Goal: Task Accomplishment & Management: Manage account settings

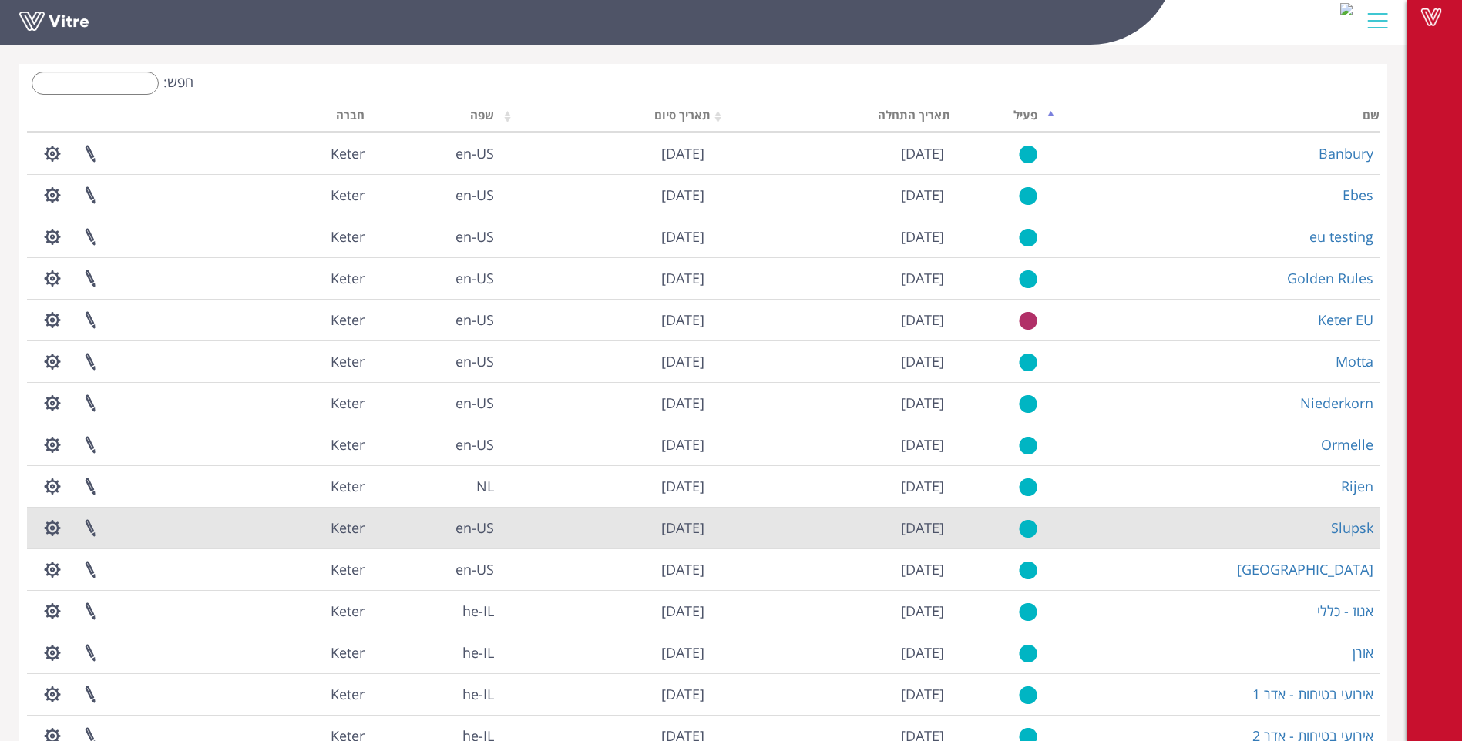
scroll to position [145, 0]
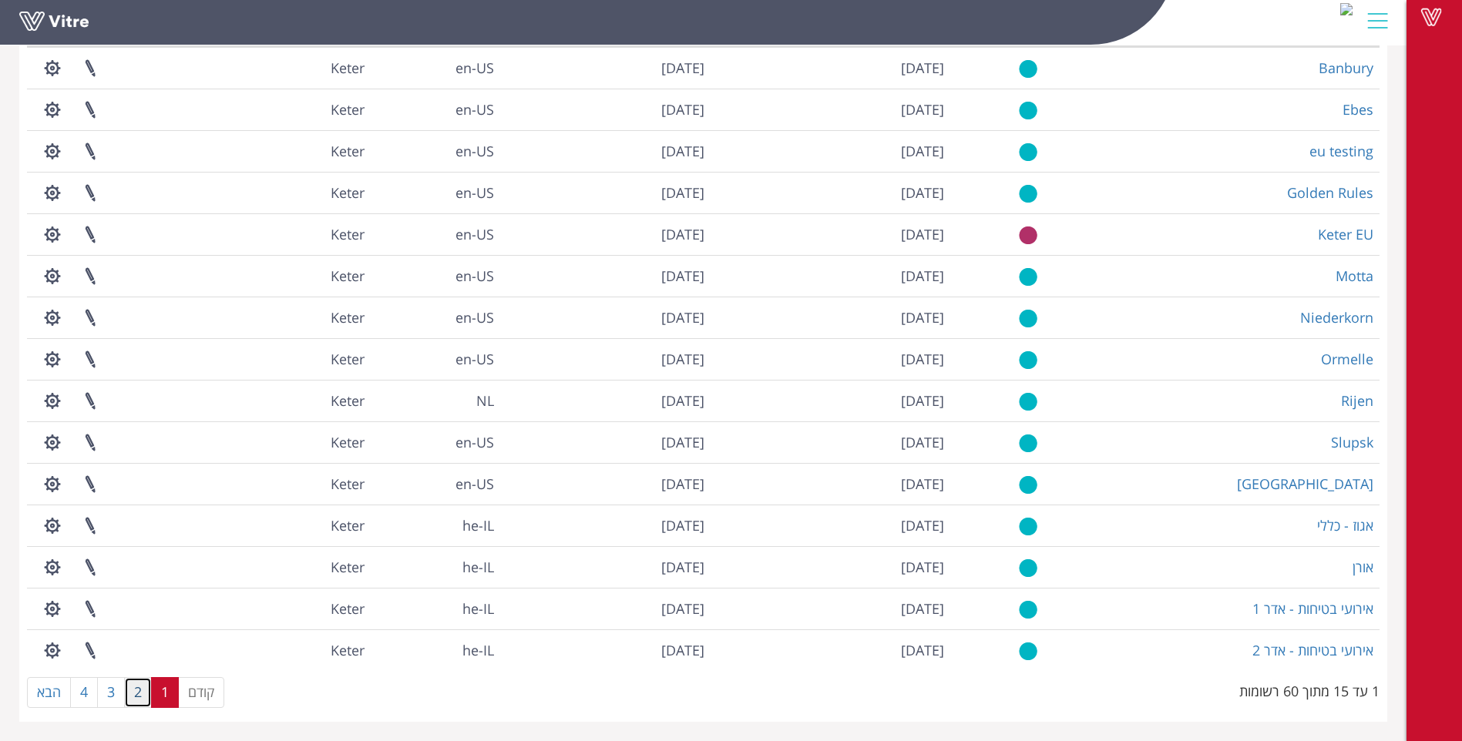
click at [137, 700] on link "2" at bounding box center [138, 692] width 28 height 31
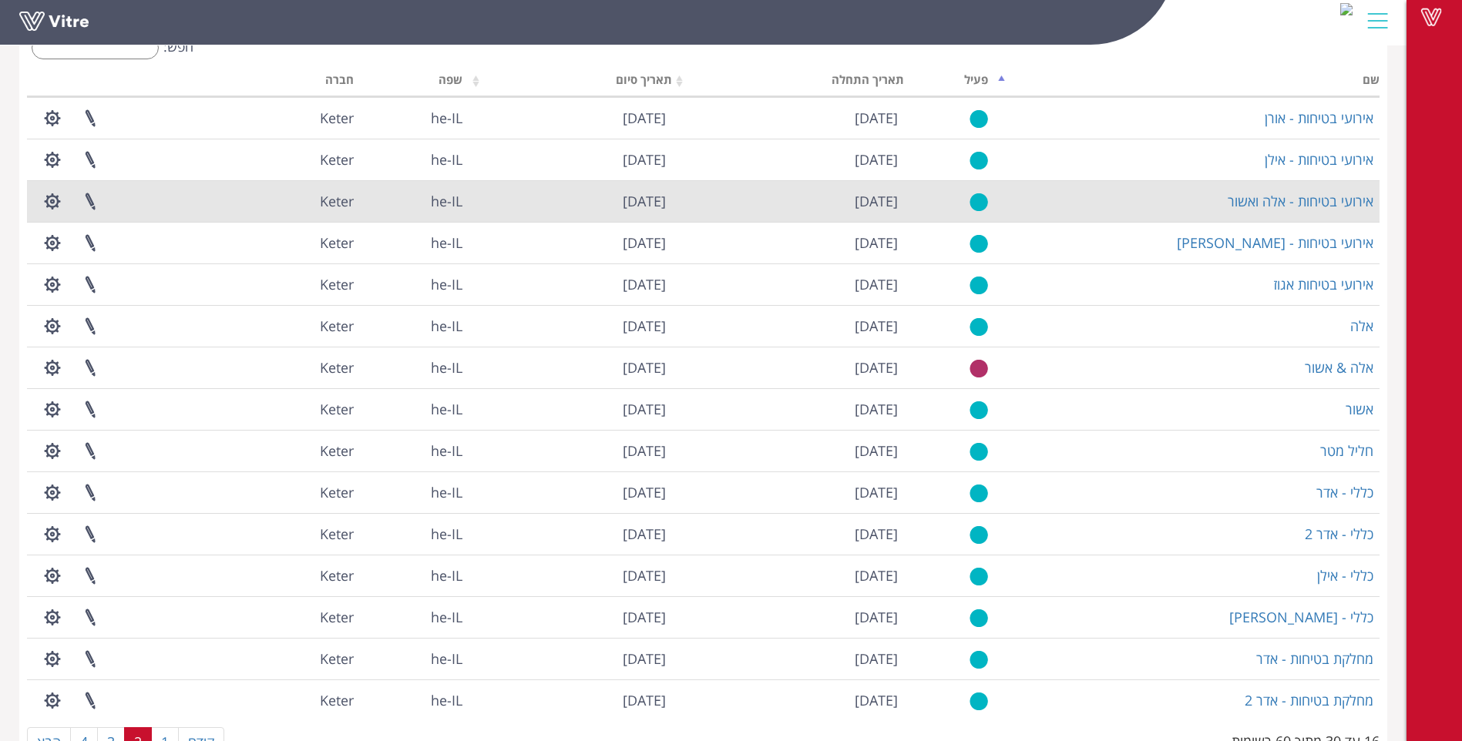
scroll to position [68, 0]
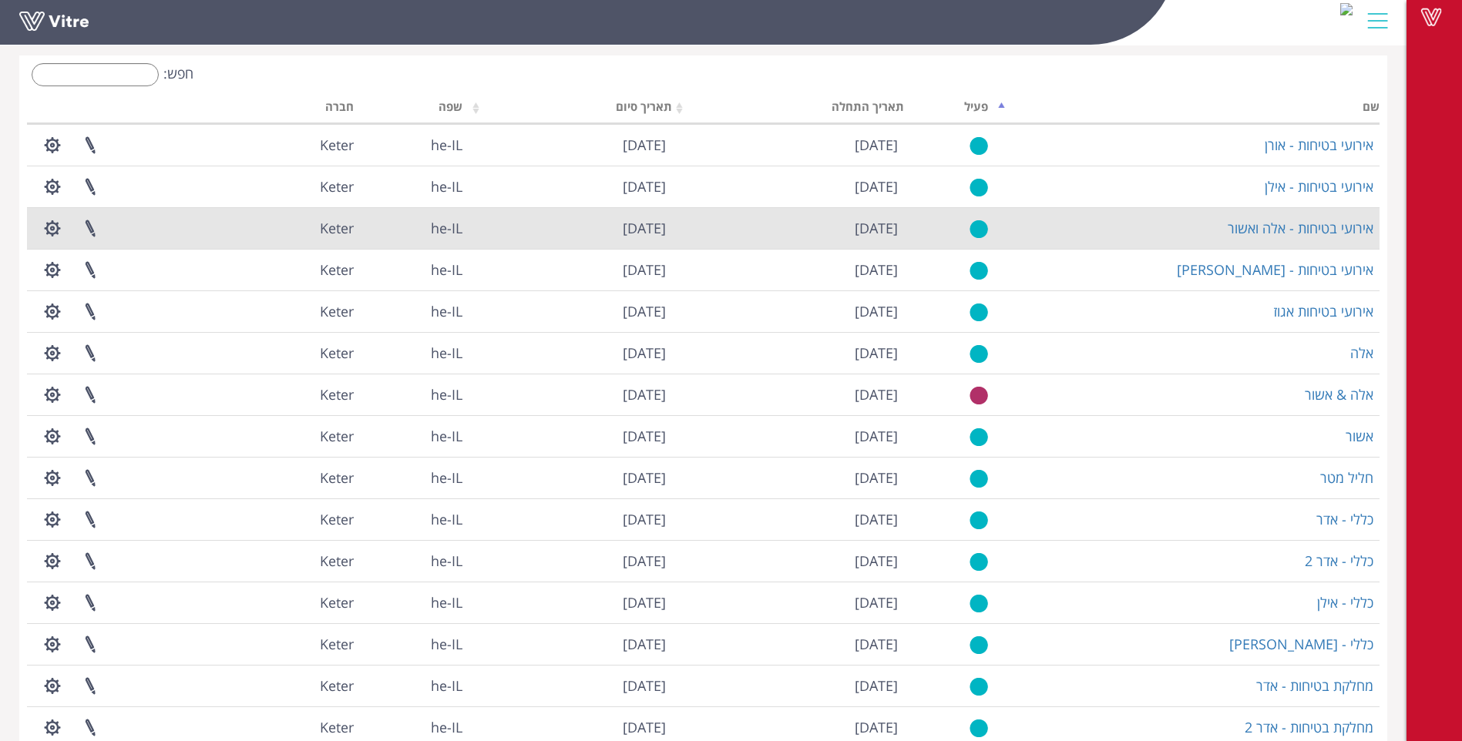
click at [1106, 231] on td "אירועי בטיחות - אלה ואשור" at bounding box center [1186, 228] width 385 height 42
click at [54, 232] on button "button" at bounding box center [52, 228] width 39 height 41
click at [89, 284] on link "ניהול הרשאות בפרוייקט" at bounding box center [99, 285] width 131 height 20
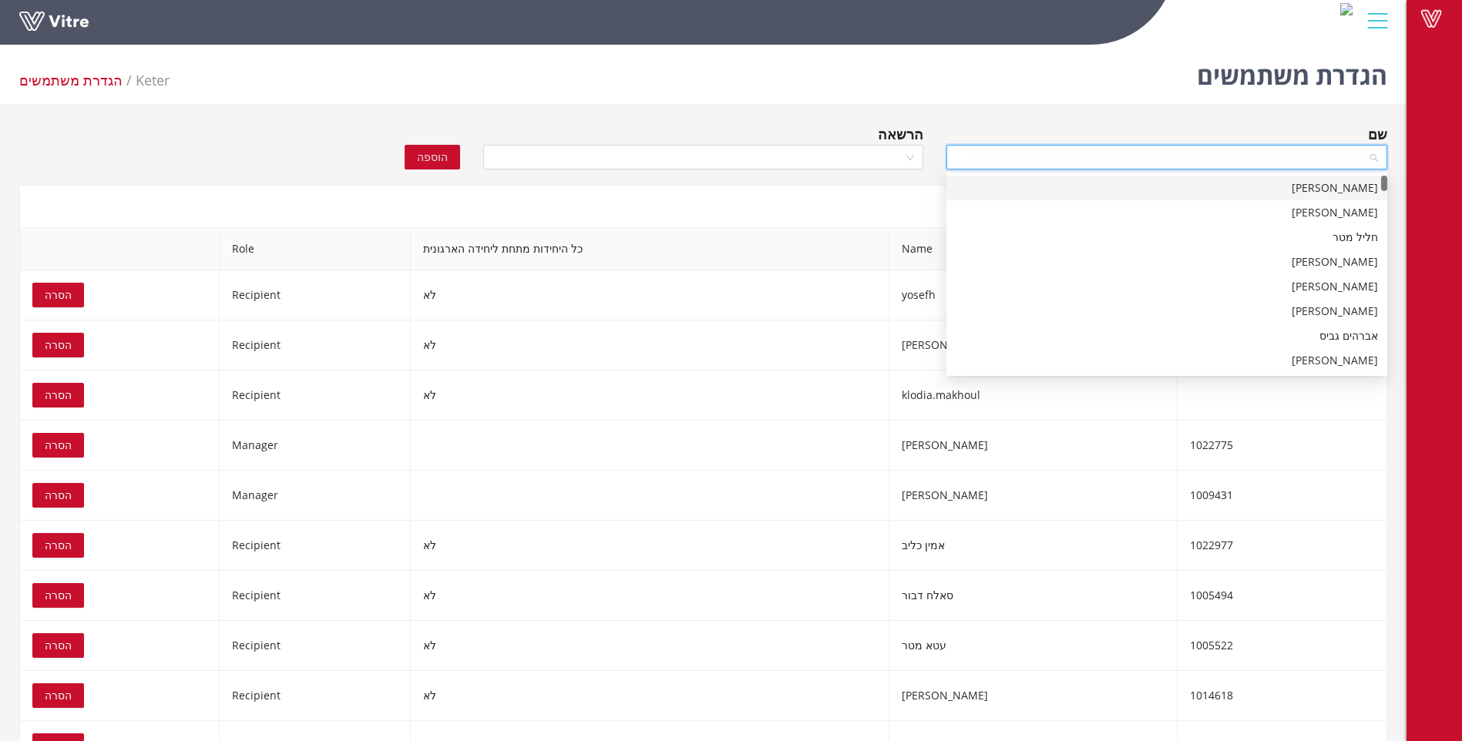
click at [1159, 161] on input "search" at bounding box center [1160, 157] width 411 height 23
type input "n"
type input "[PERSON_NAME]"
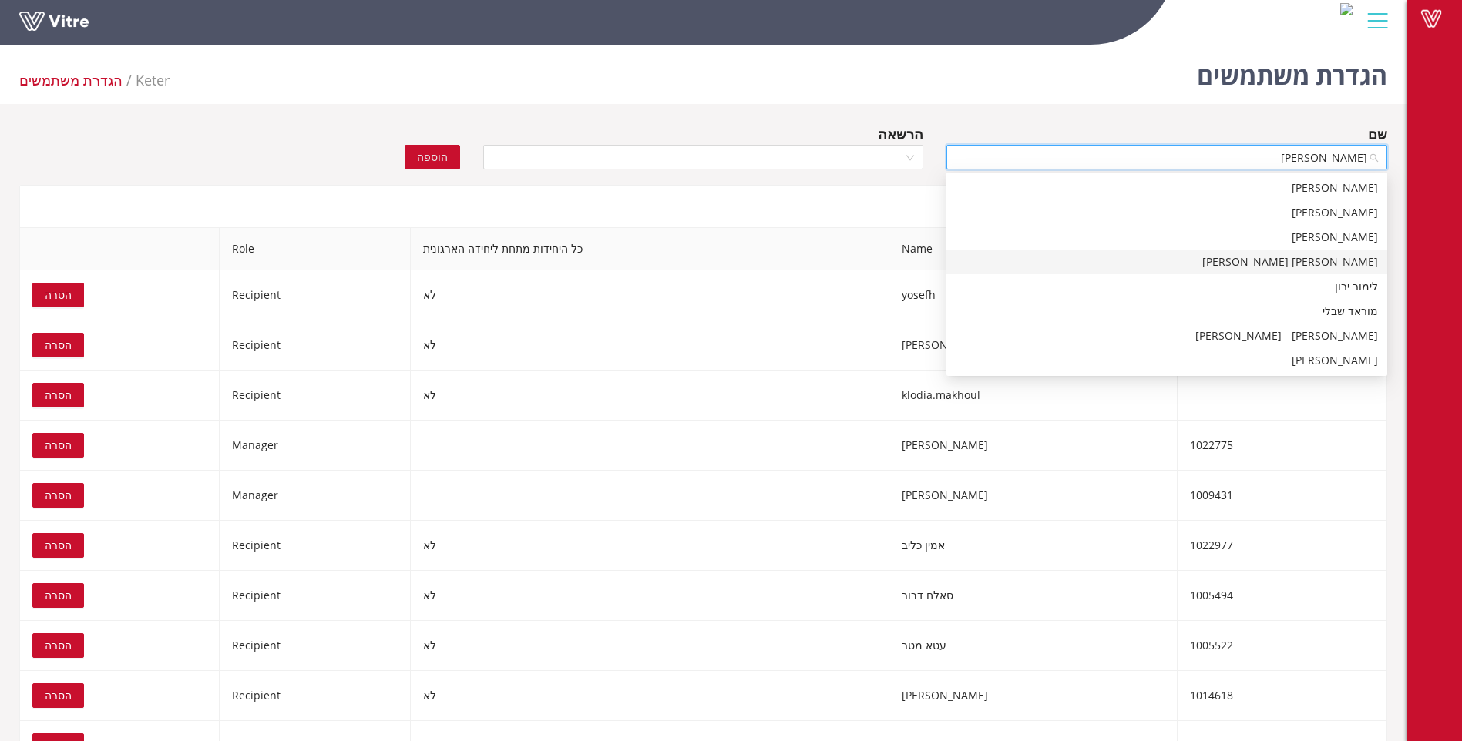
click at [1348, 263] on div "[PERSON_NAME] [PERSON_NAME]" at bounding box center [1166, 261] width 422 height 17
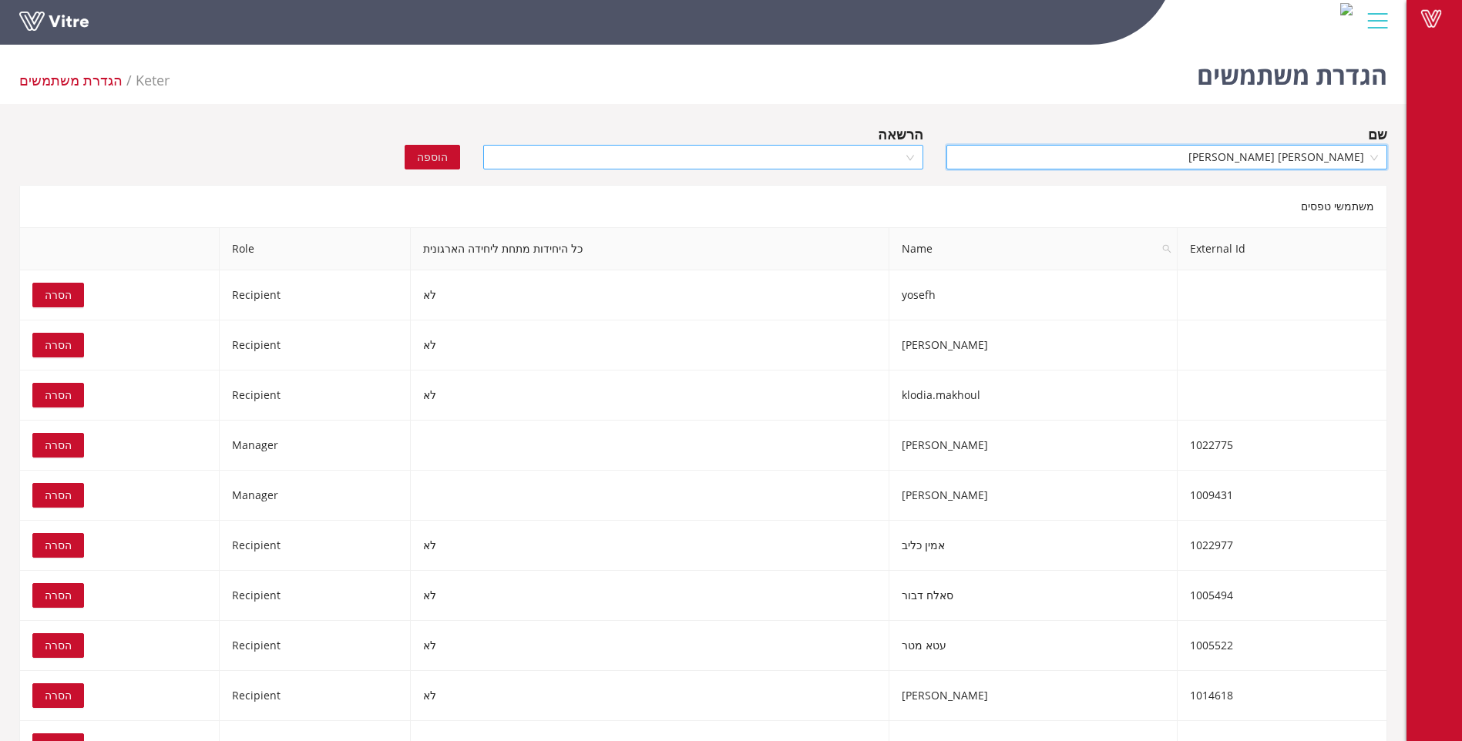
click at [912, 156] on div at bounding box center [703, 157] width 441 height 25
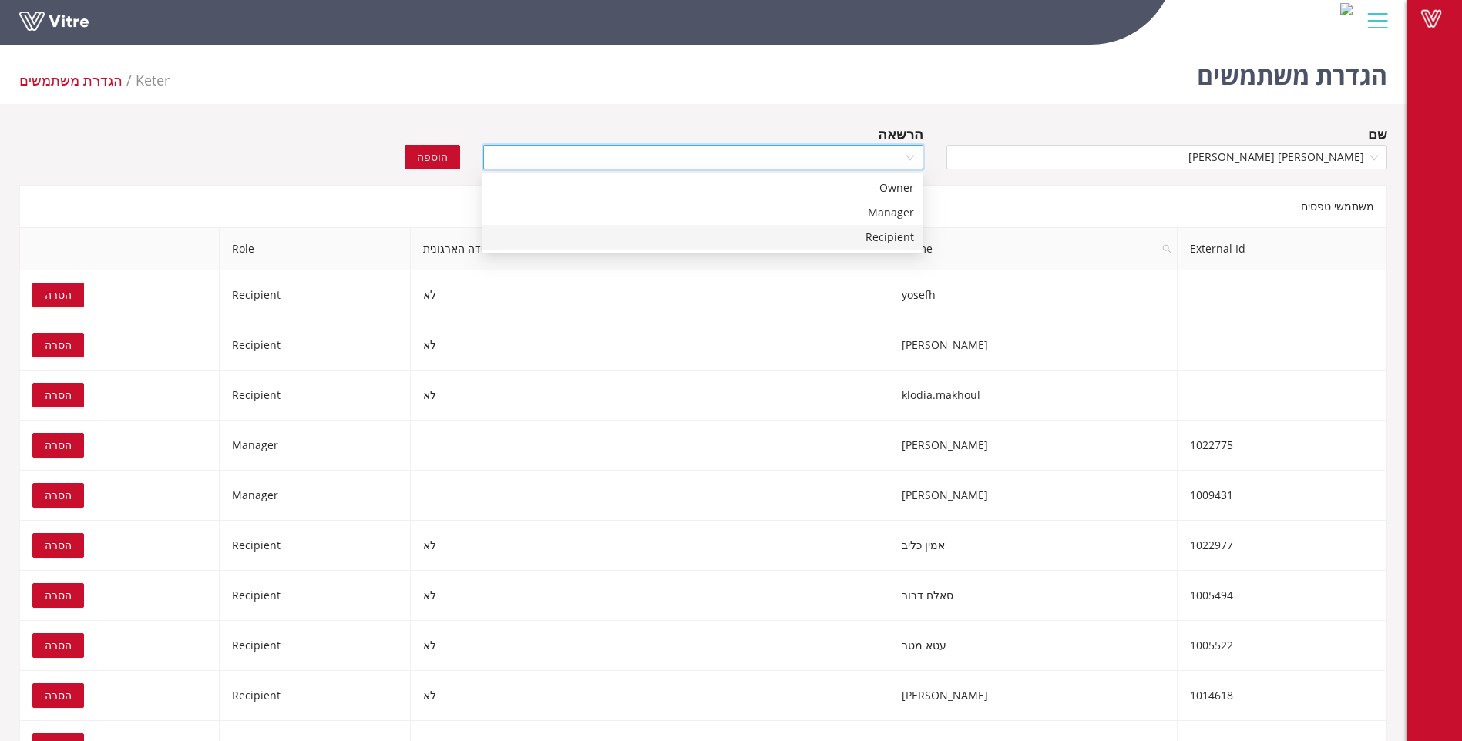
drag, startPoint x: 884, startPoint y: 237, endPoint x: 704, endPoint y: 227, distance: 179.8
click at [878, 239] on div "Recipient" at bounding box center [703, 237] width 422 height 17
drag, startPoint x: 439, startPoint y: 154, endPoint x: 571, endPoint y: 174, distance: 133.3
click at [445, 154] on span "הוספה" at bounding box center [432, 157] width 31 height 17
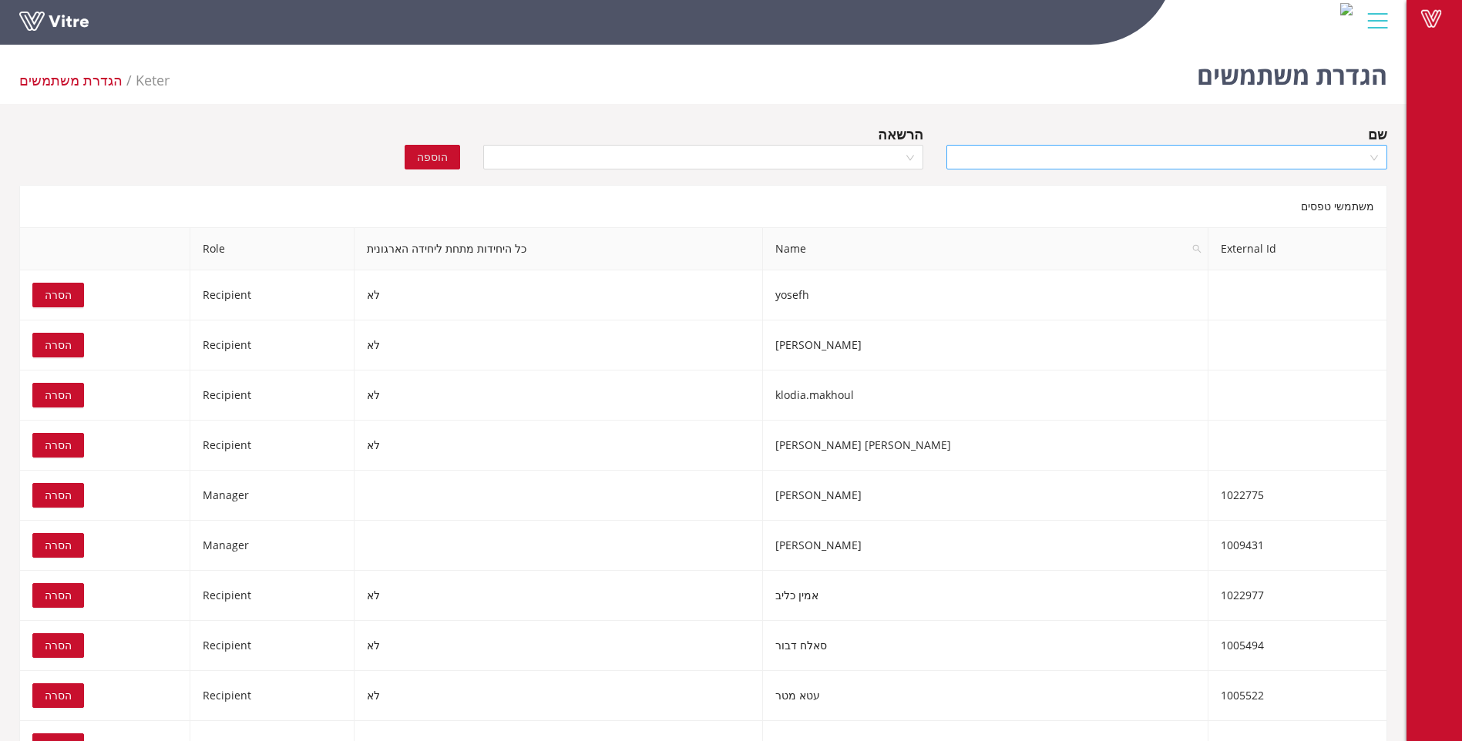
click at [1284, 158] on input "search" at bounding box center [1160, 157] width 411 height 23
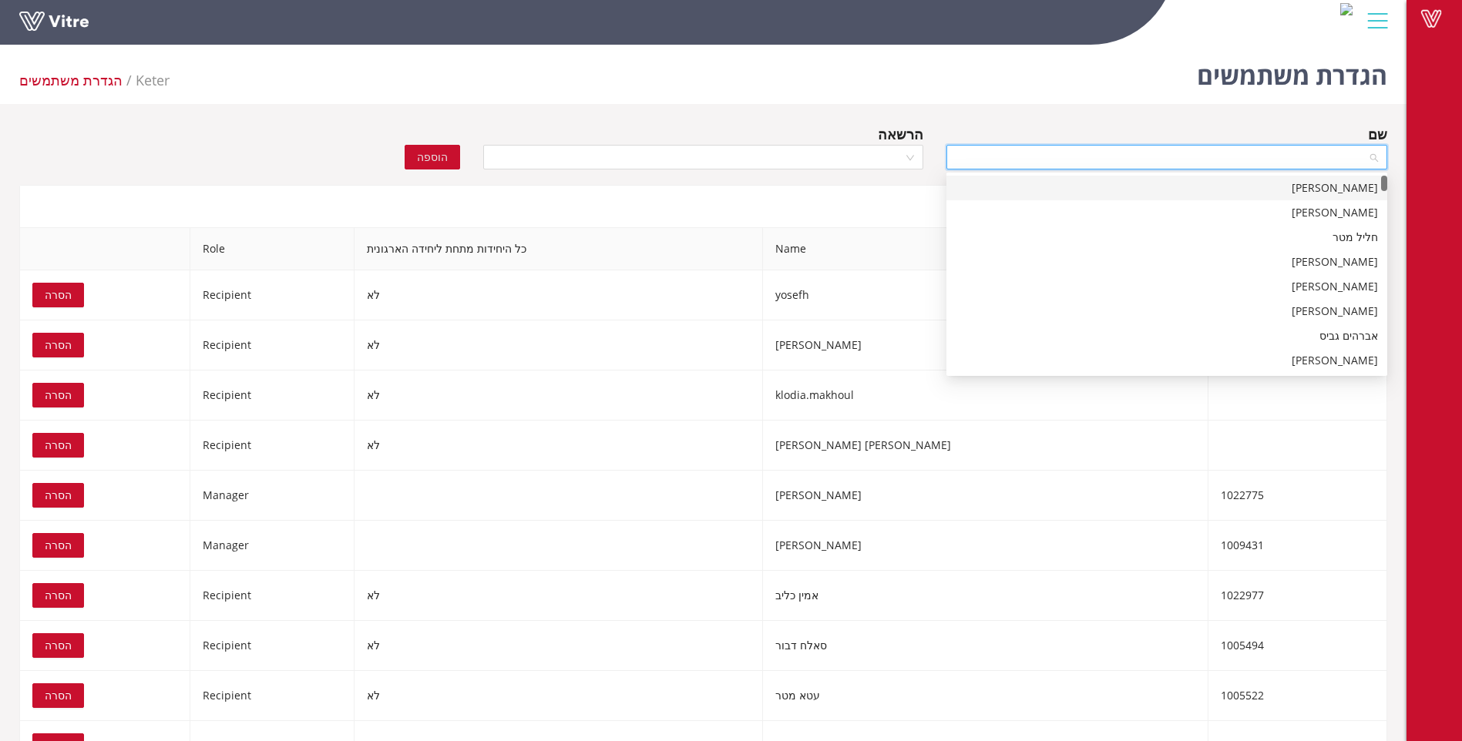
click at [1009, 92] on div "הגדרת משתמשים Keter הגדרת משתמשים" at bounding box center [703, 71] width 1406 height 65
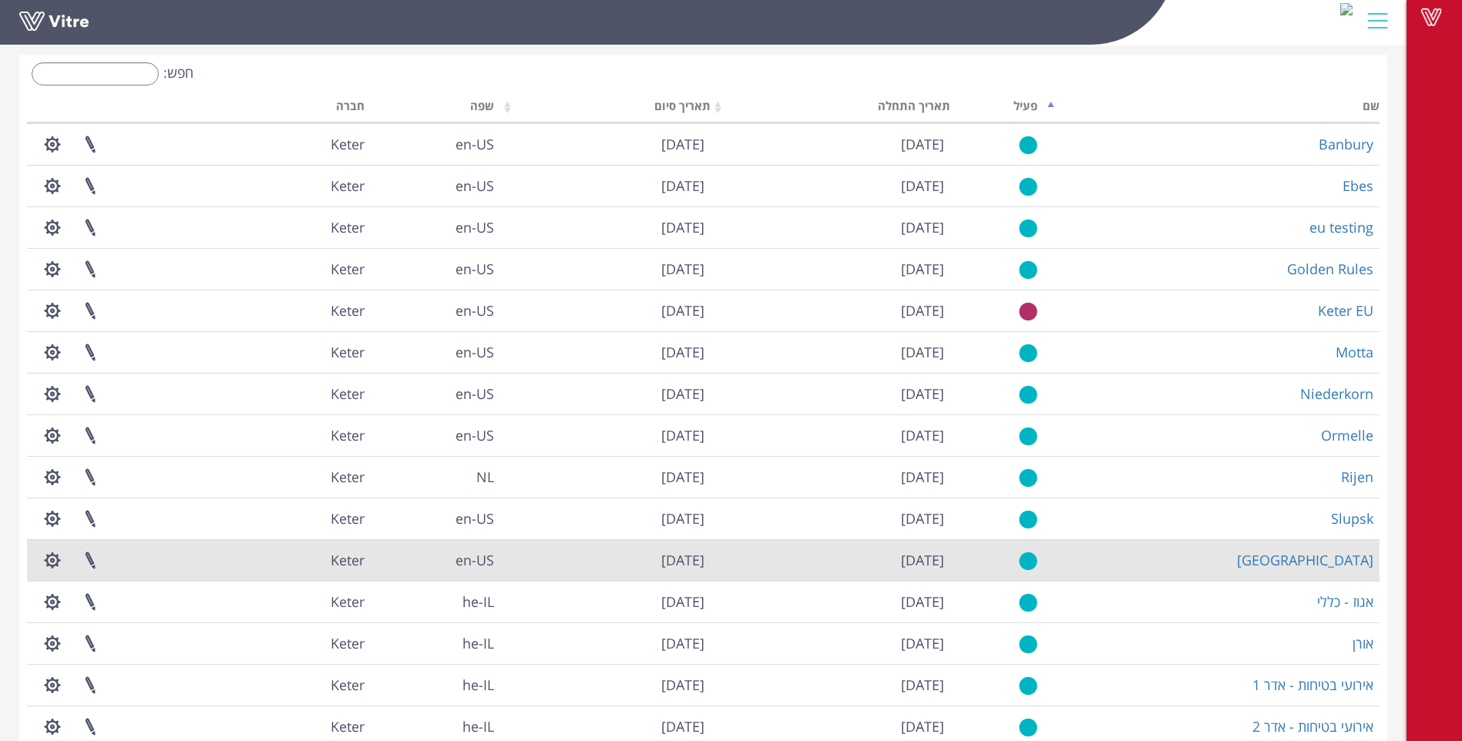
scroll to position [145, 0]
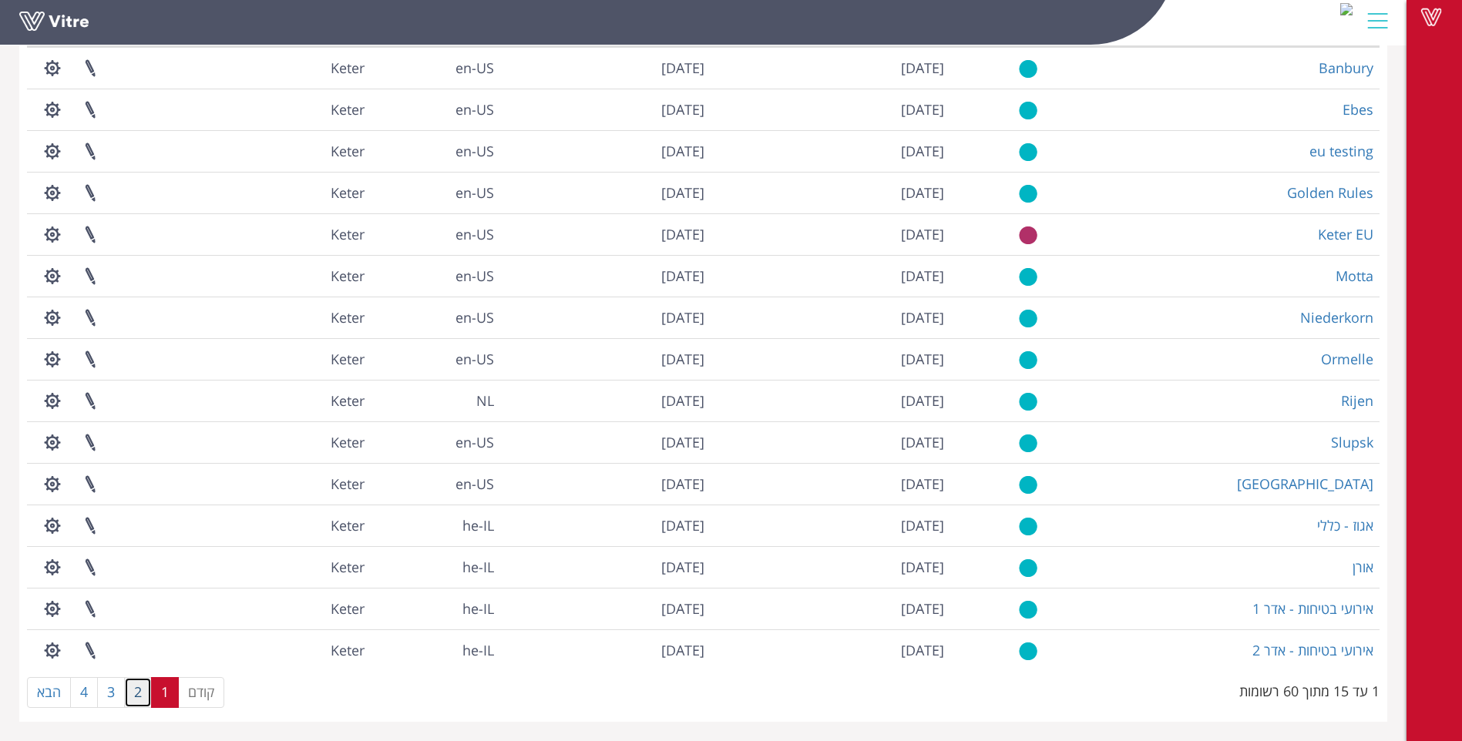
click at [137, 693] on link "2" at bounding box center [138, 692] width 28 height 31
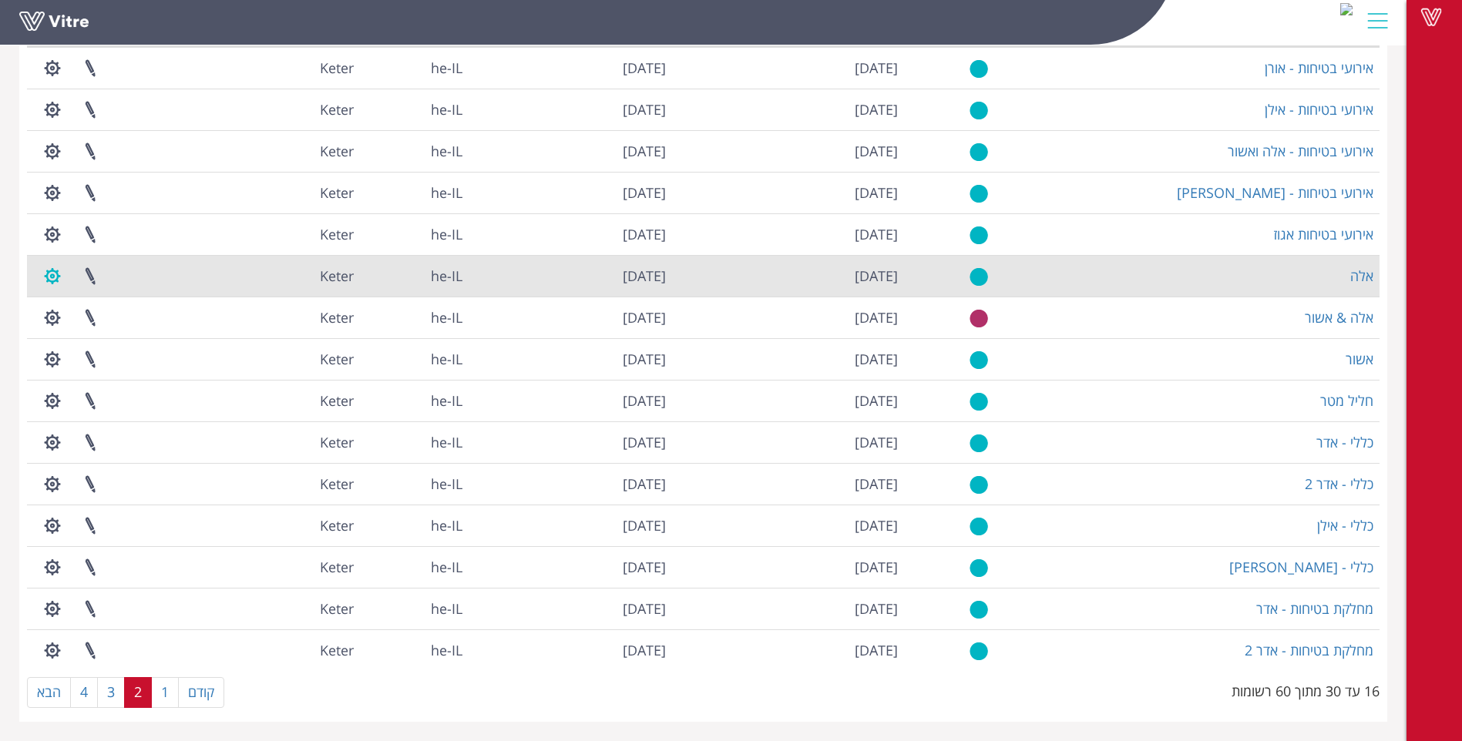
click at [48, 279] on button "button" at bounding box center [52, 276] width 39 height 41
click at [99, 335] on link "ניהול הרשאות בפרוייקט" at bounding box center [99, 333] width 131 height 20
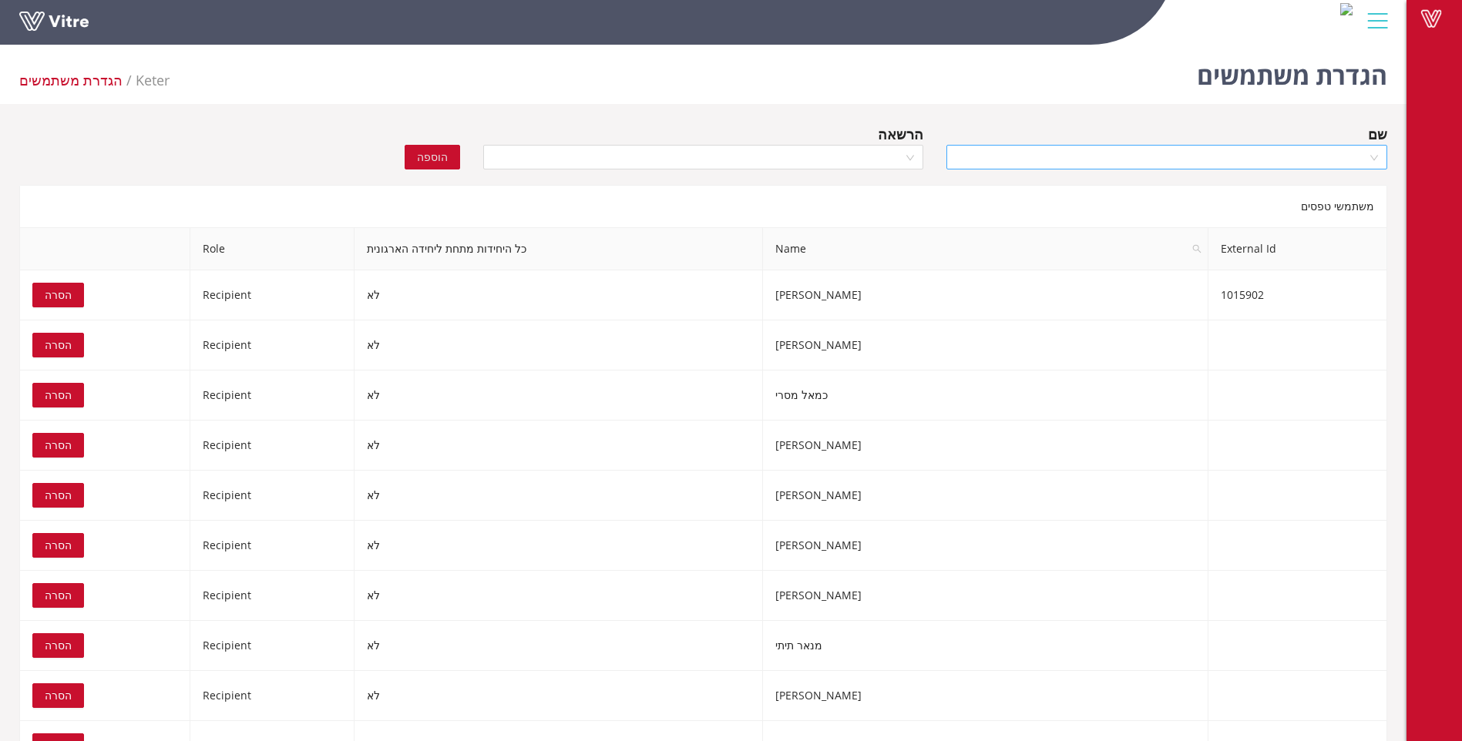
click at [1287, 155] on input "search" at bounding box center [1160, 157] width 411 height 23
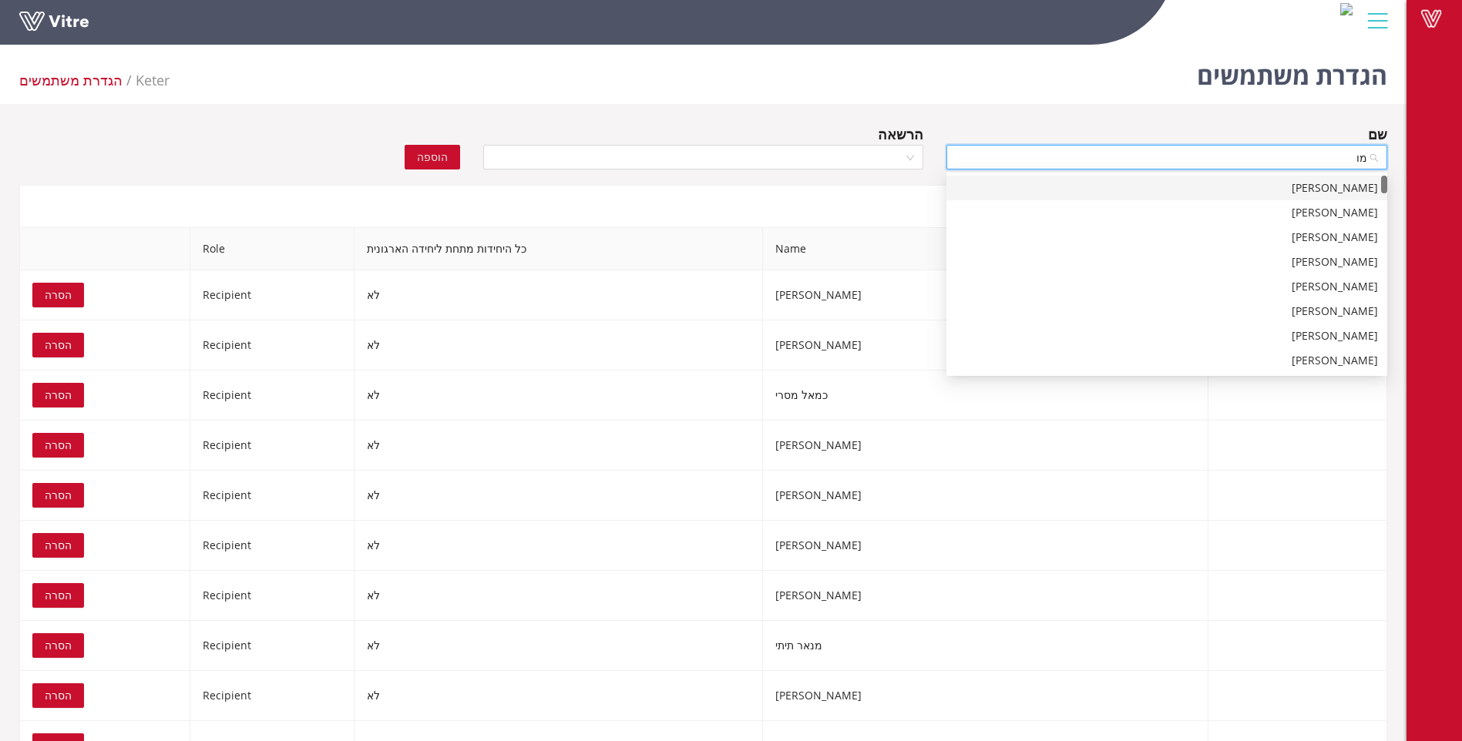
type input "[PERSON_NAME]"
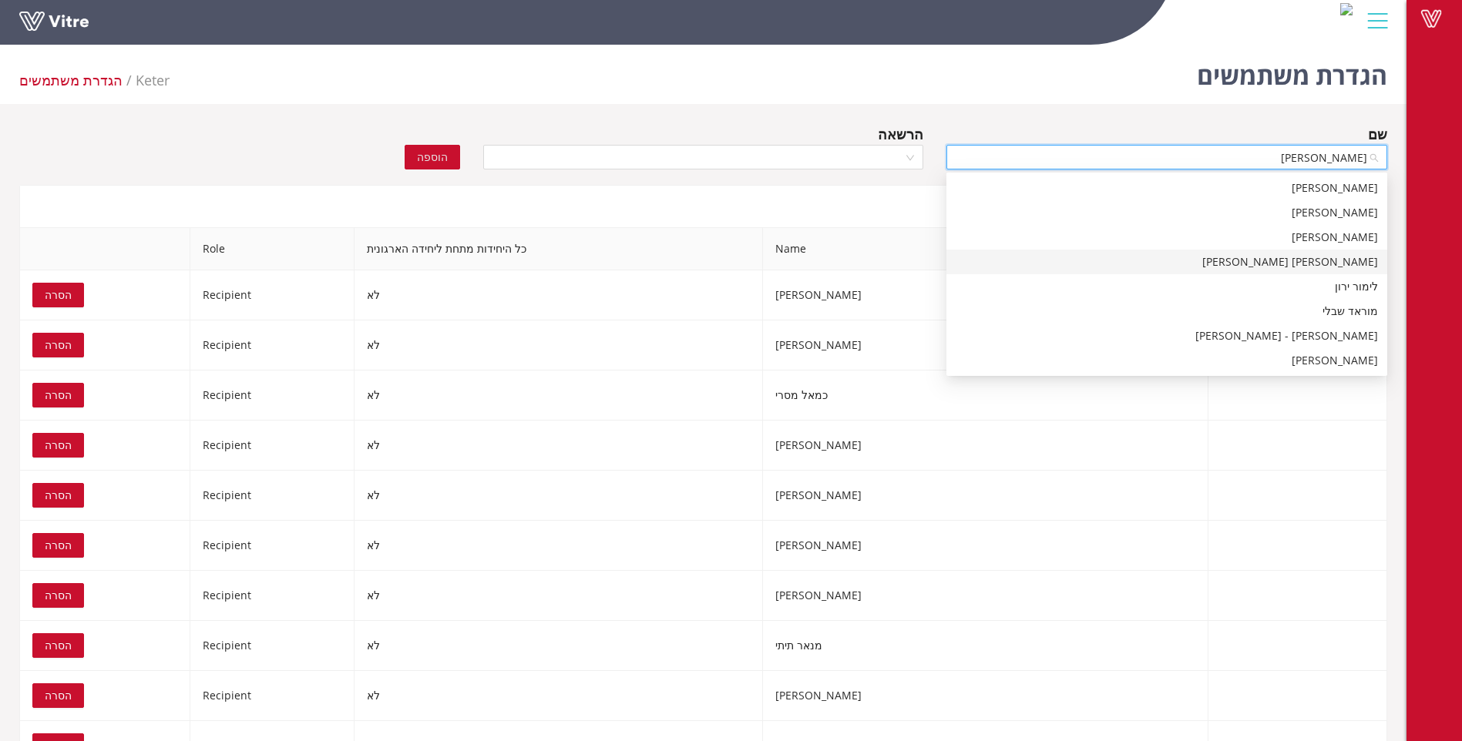
click at [1326, 259] on div "[PERSON_NAME] [PERSON_NAME]" at bounding box center [1166, 261] width 422 height 17
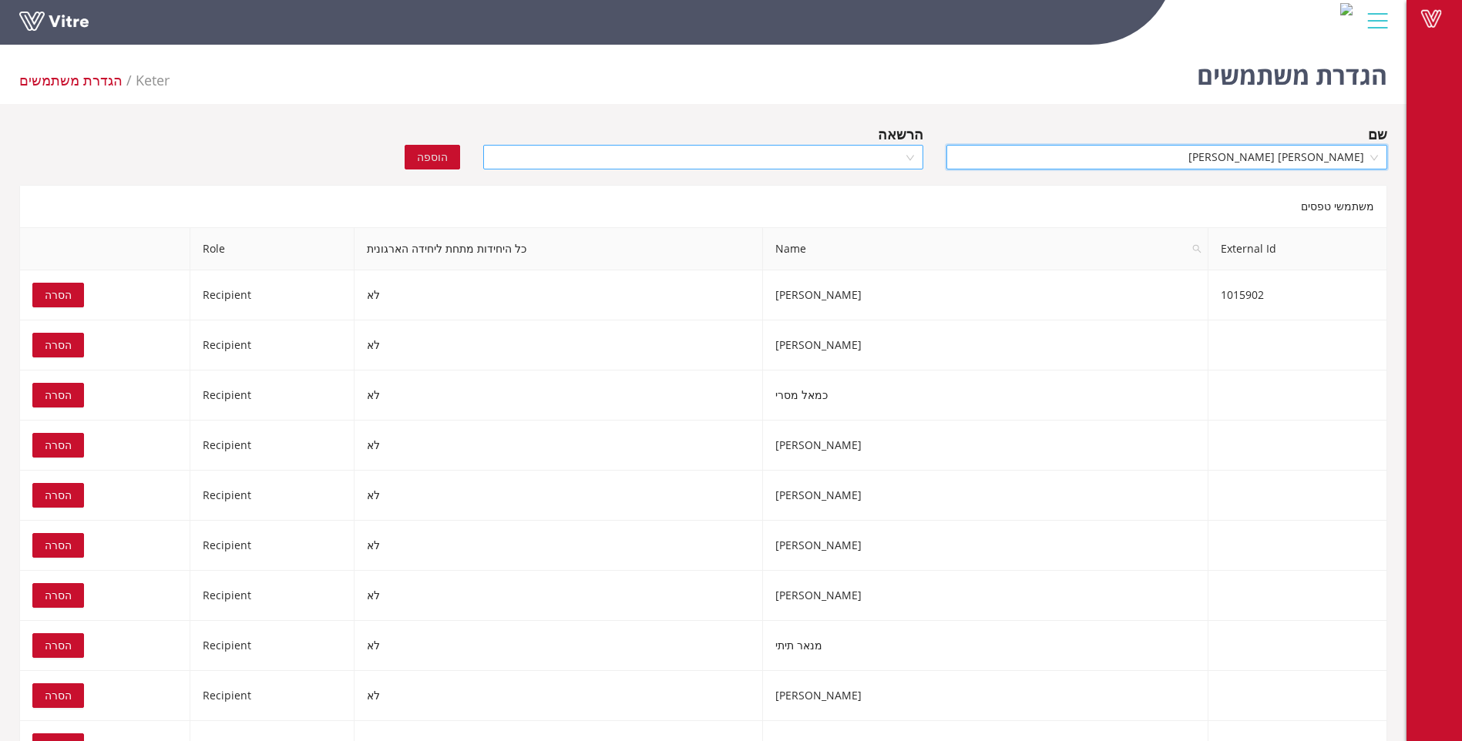
click at [800, 153] on input "search" at bounding box center [697, 157] width 411 height 23
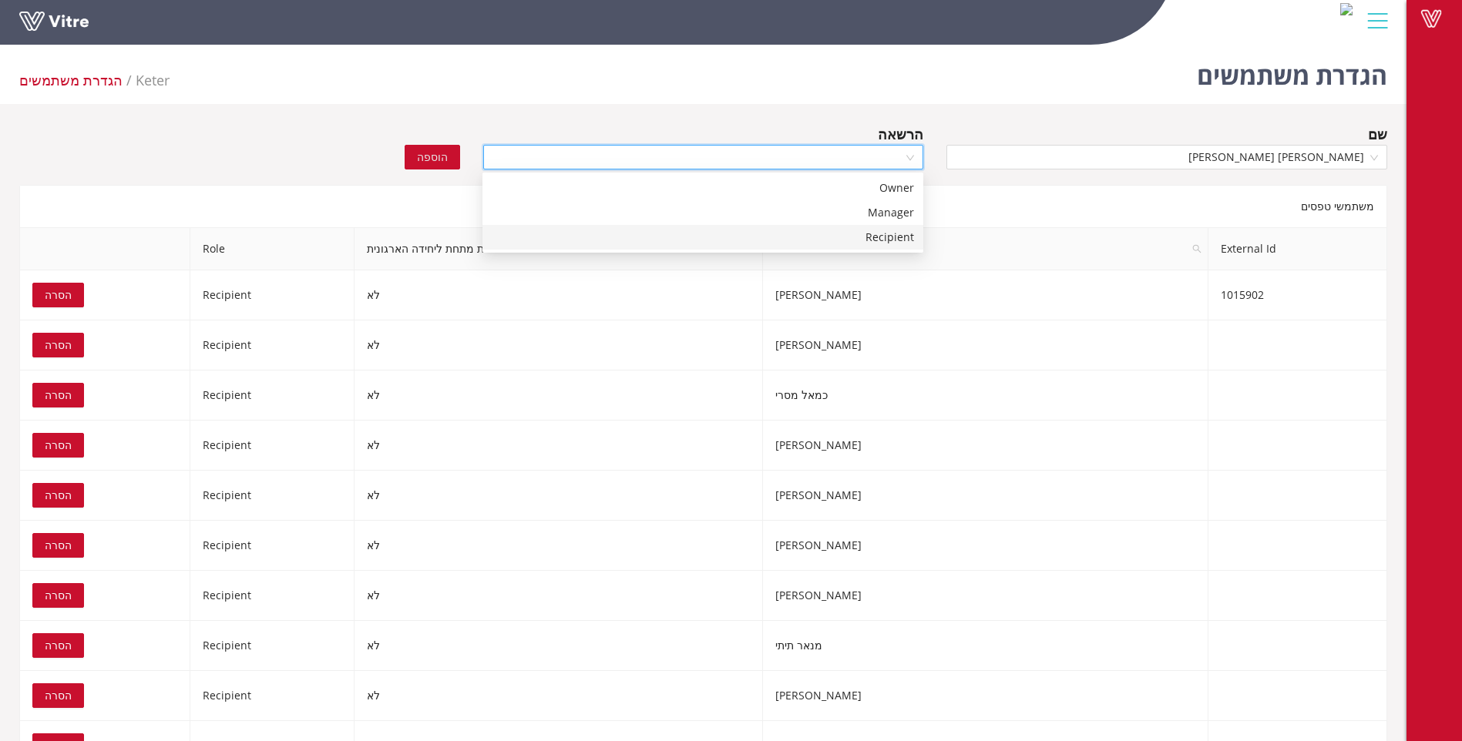
drag, startPoint x: 864, startPoint y: 238, endPoint x: 710, endPoint y: 214, distance: 155.9
click at [862, 238] on div "Recipient" at bounding box center [703, 237] width 422 height 17
click at [445, 157] on span "הוספה" at bounding box center [432, 157] width 31 height 17
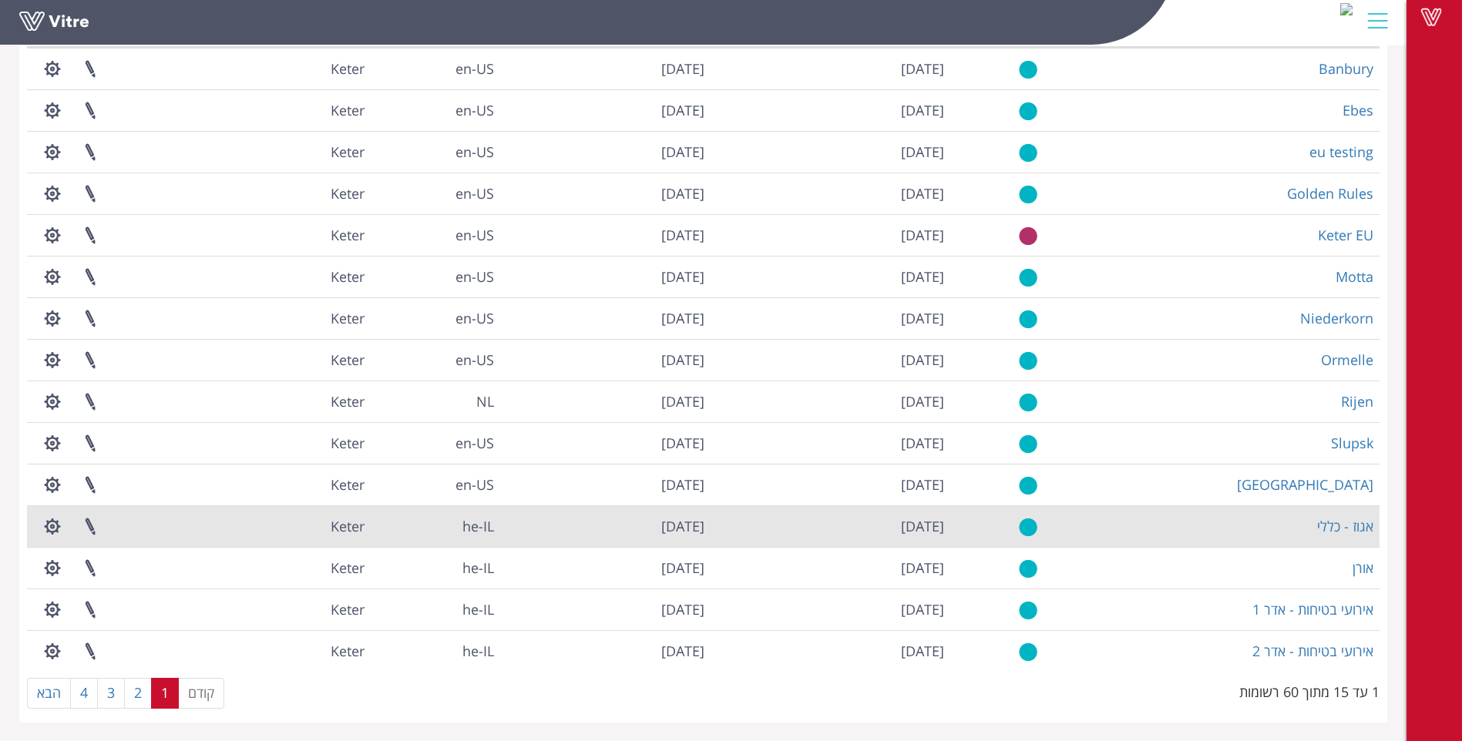
scroll to position [145, 0]
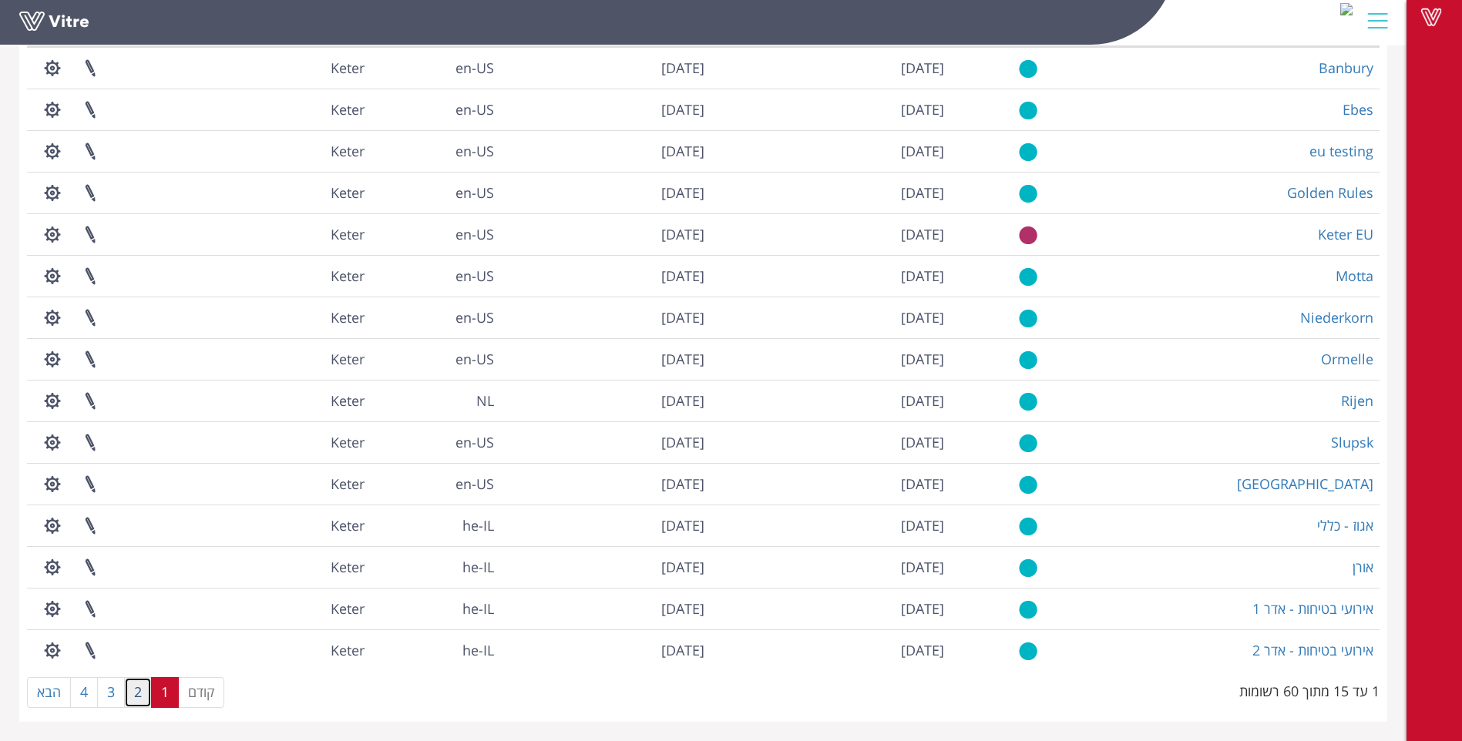
click at [140, 691] on link "2" at bounding box center [138, 692] width 28 height 31
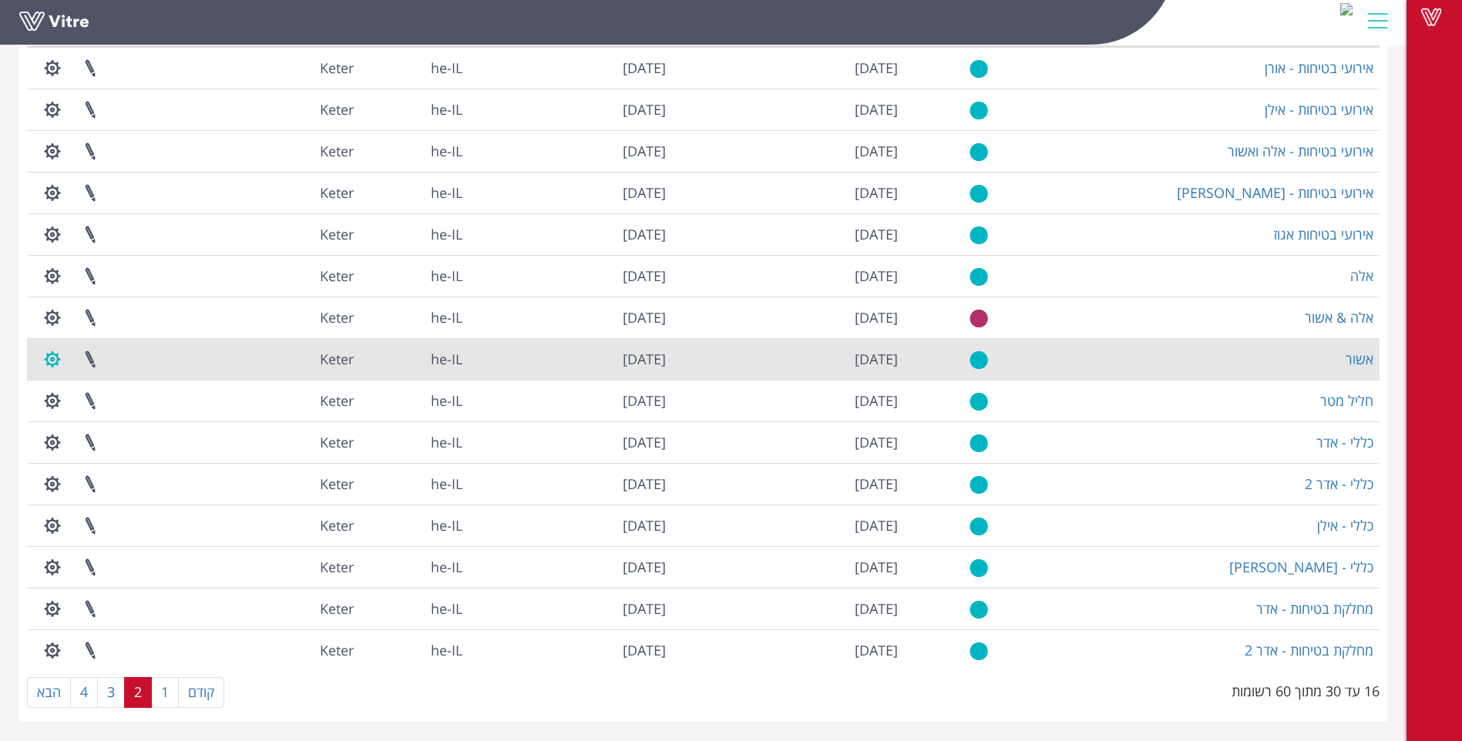
click at [55, 360] on button "button" at bounding box center [52, 359] width 39 height 41
click at [119, 419] on link "ניהול הרשאות בפרוייקט" at bounding box center [99, 416] width 131 height 20
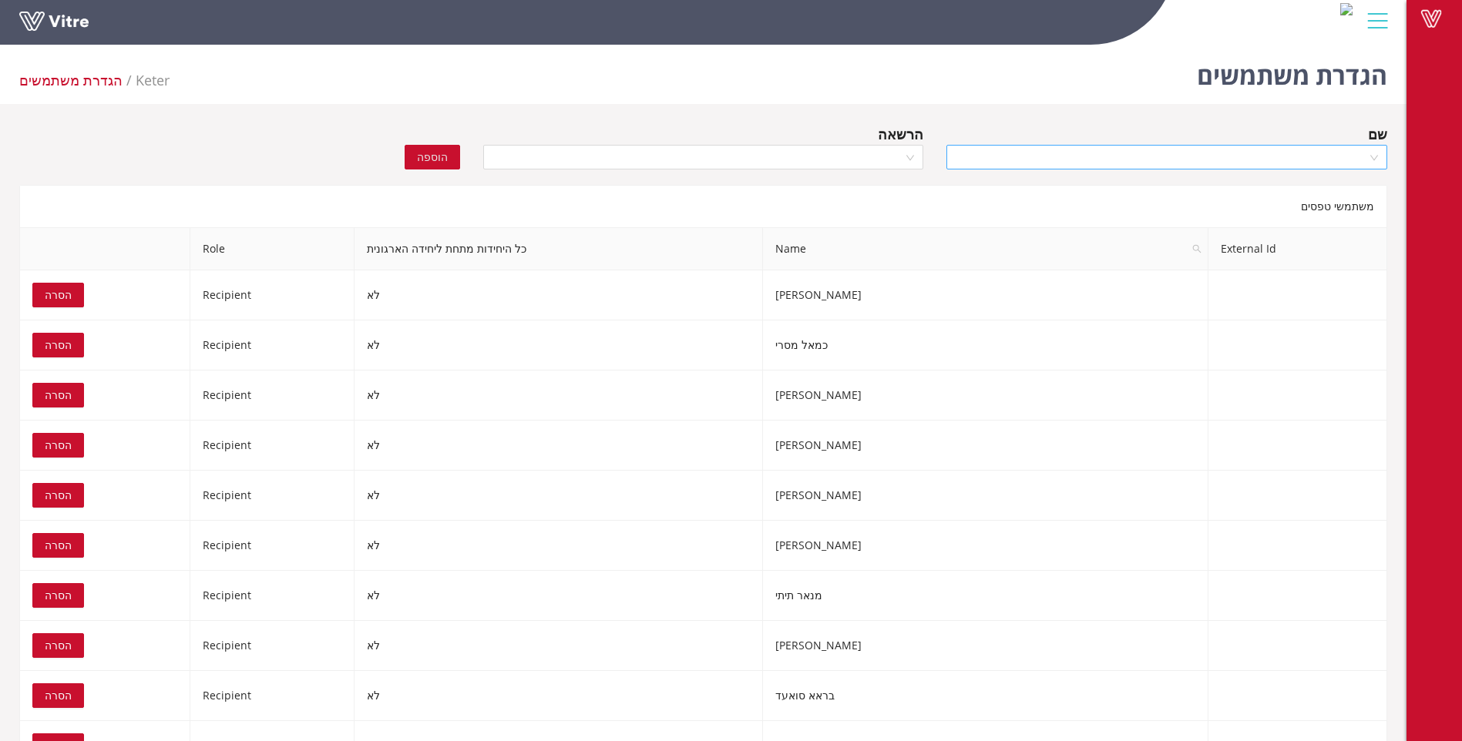
click at [1169, 162] on input "search" at bounding box center [1160, 157] width 411 height 23
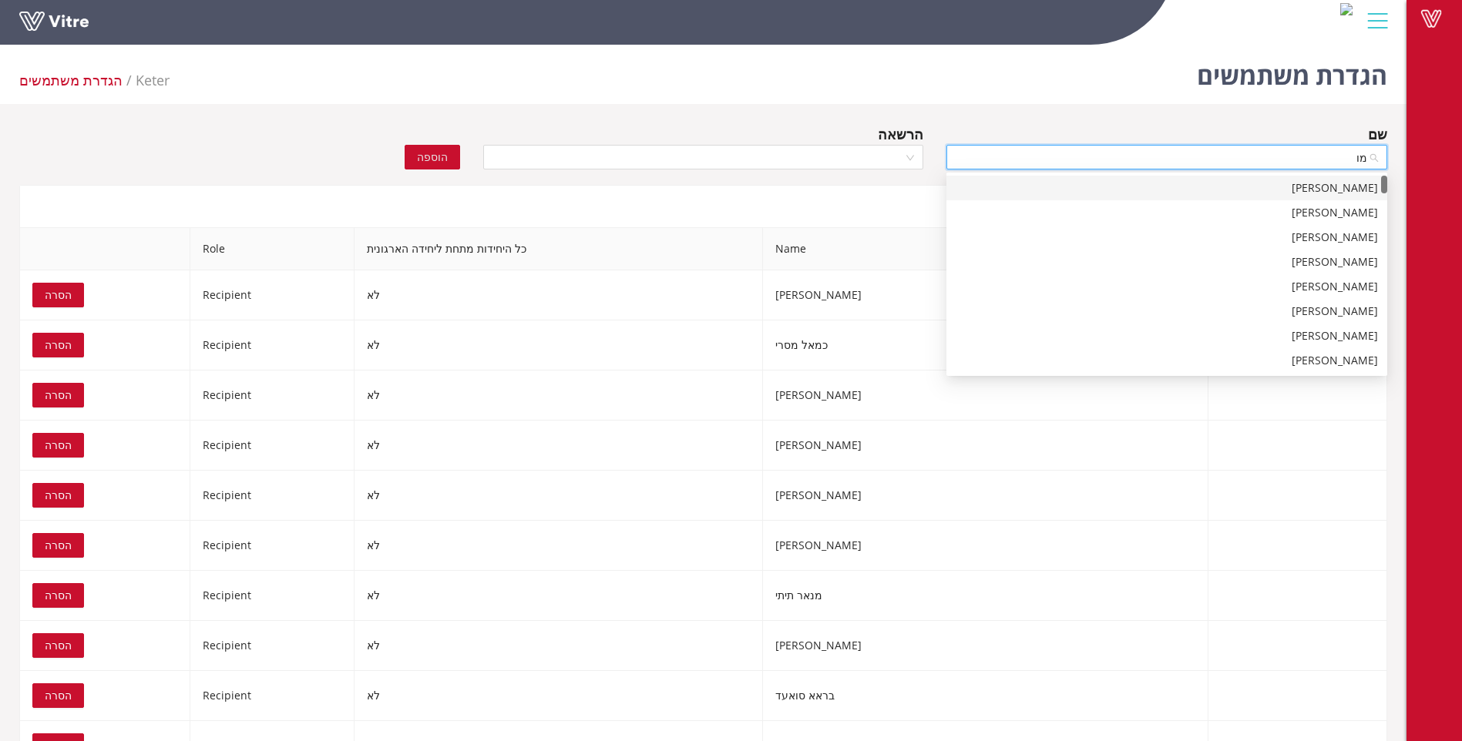
type input "[PERSON_NAME]"
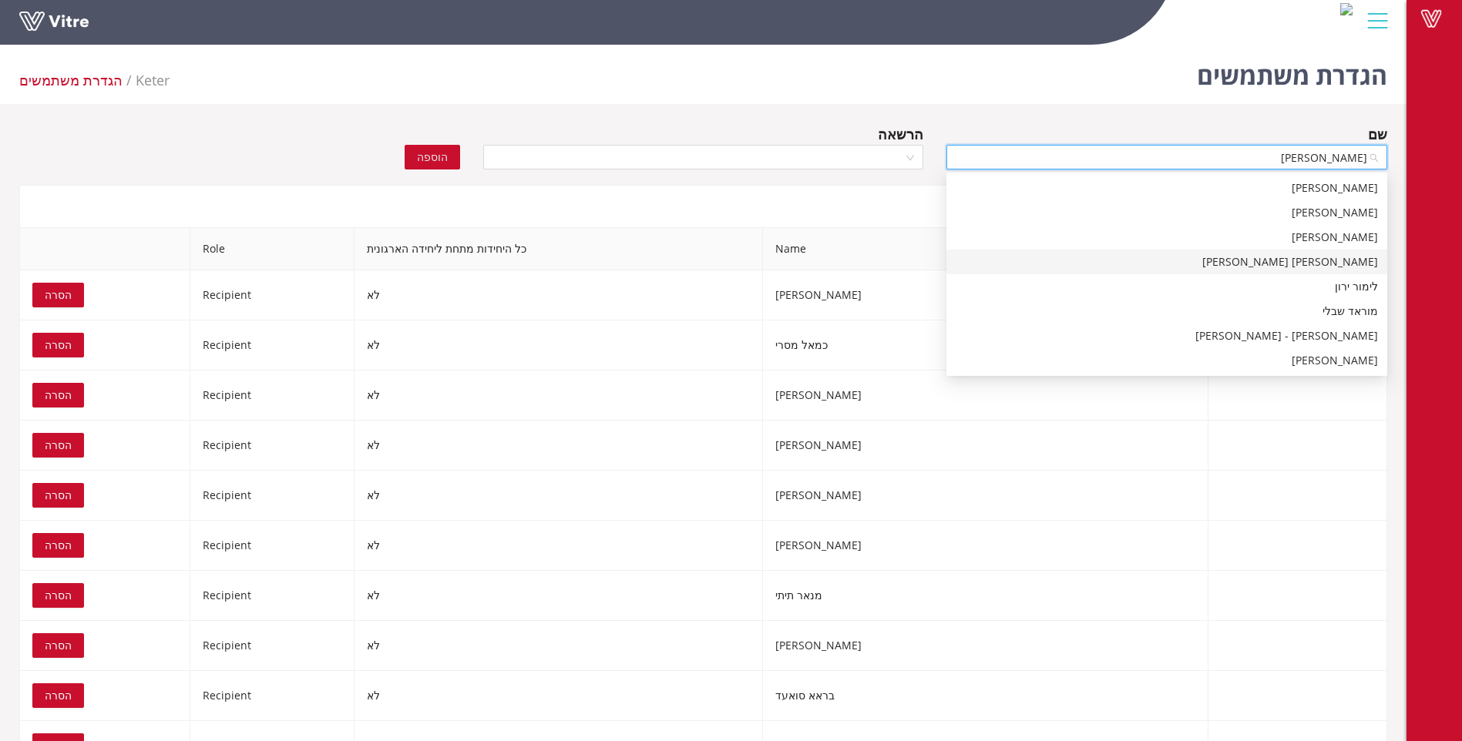
click at [1261, 267] on div "מור פאר" at bounding box center [1166, 261] width 422 height 17
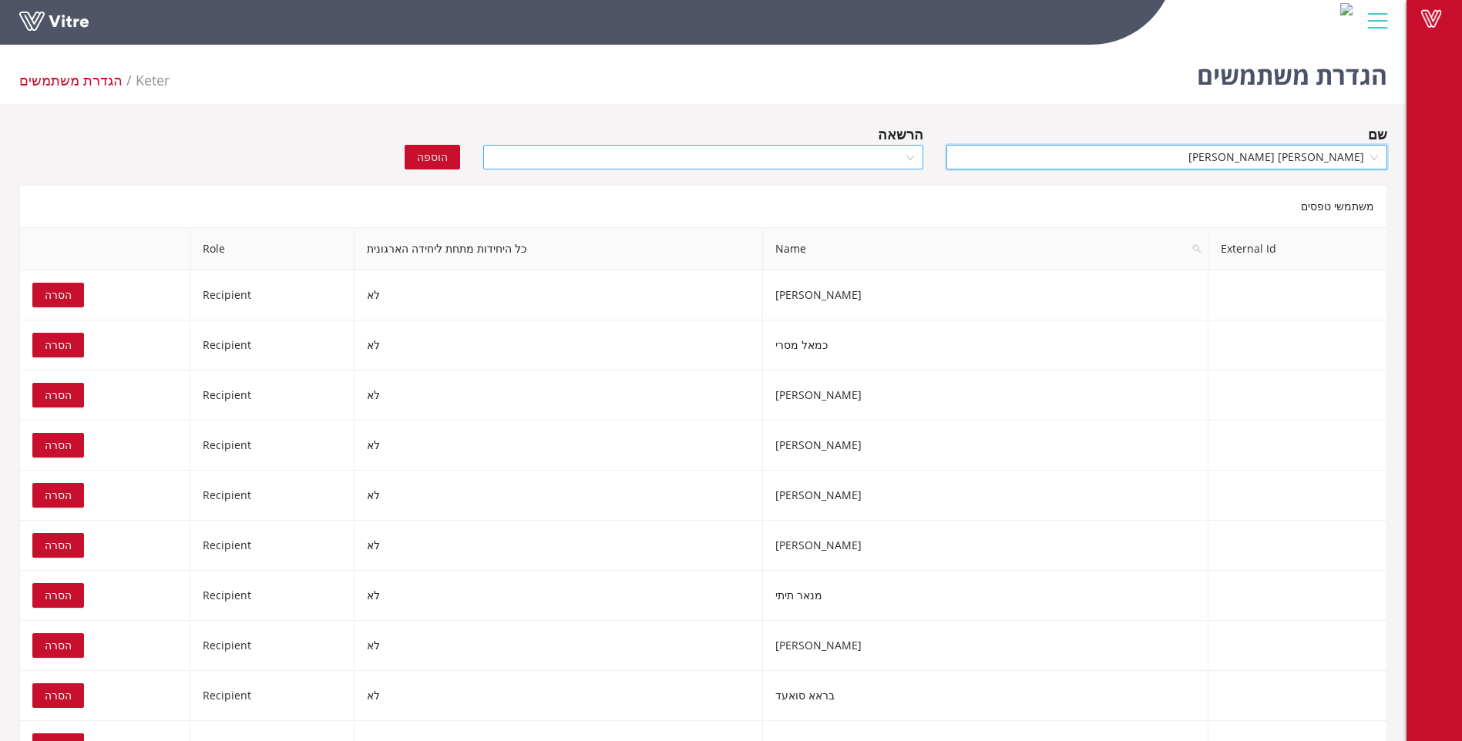
click at [911, 157] on div at bounding box center [703, 157] width 441 height 25
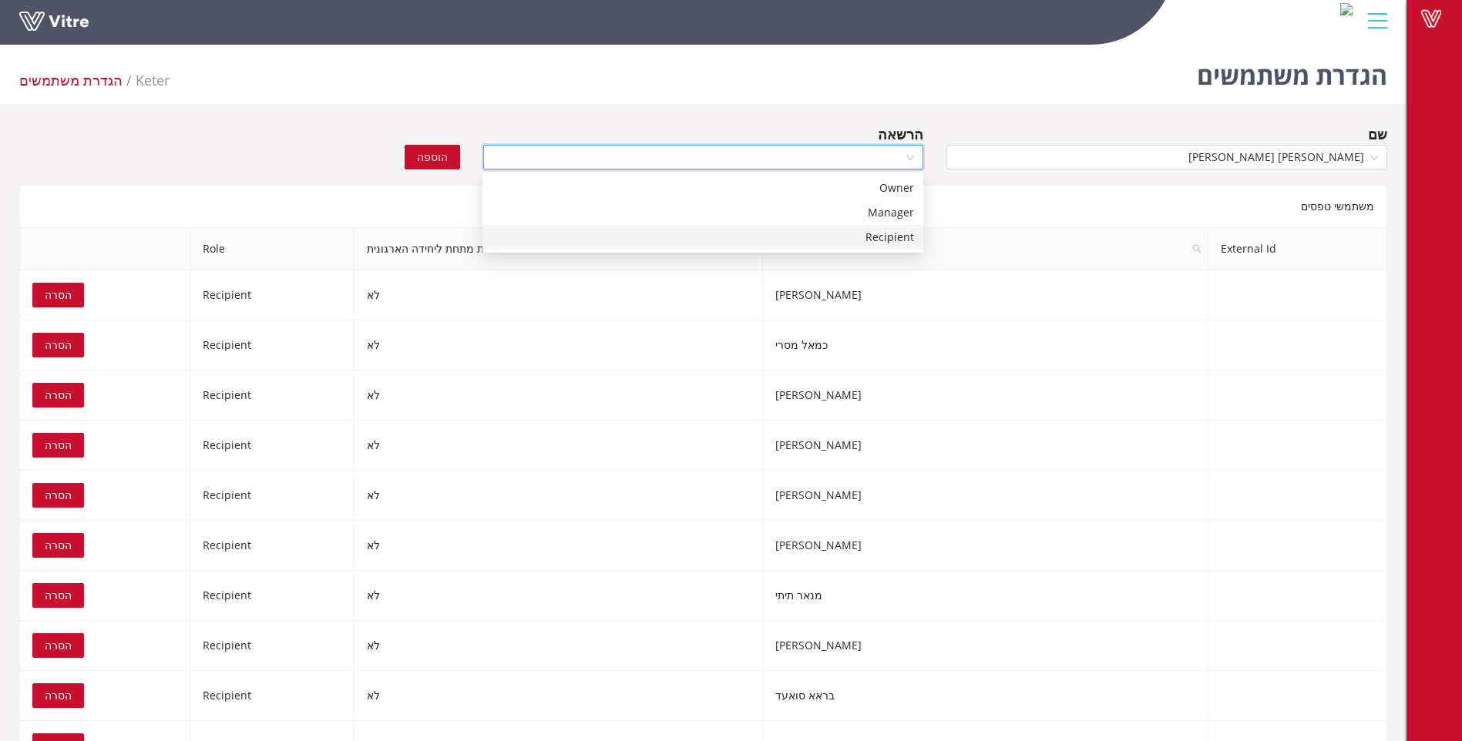
drag, startPoint x: 897, startPoint y: 234, endPoint x: 703, endPoint y: 211, distance: 195.5
click at [888, 237] on div "Recipient" at bounding box center [703, 237] width 422 height 17
click at [444, 158] on span "הוספה" at bounding box center [432, 157] width 31 height 17
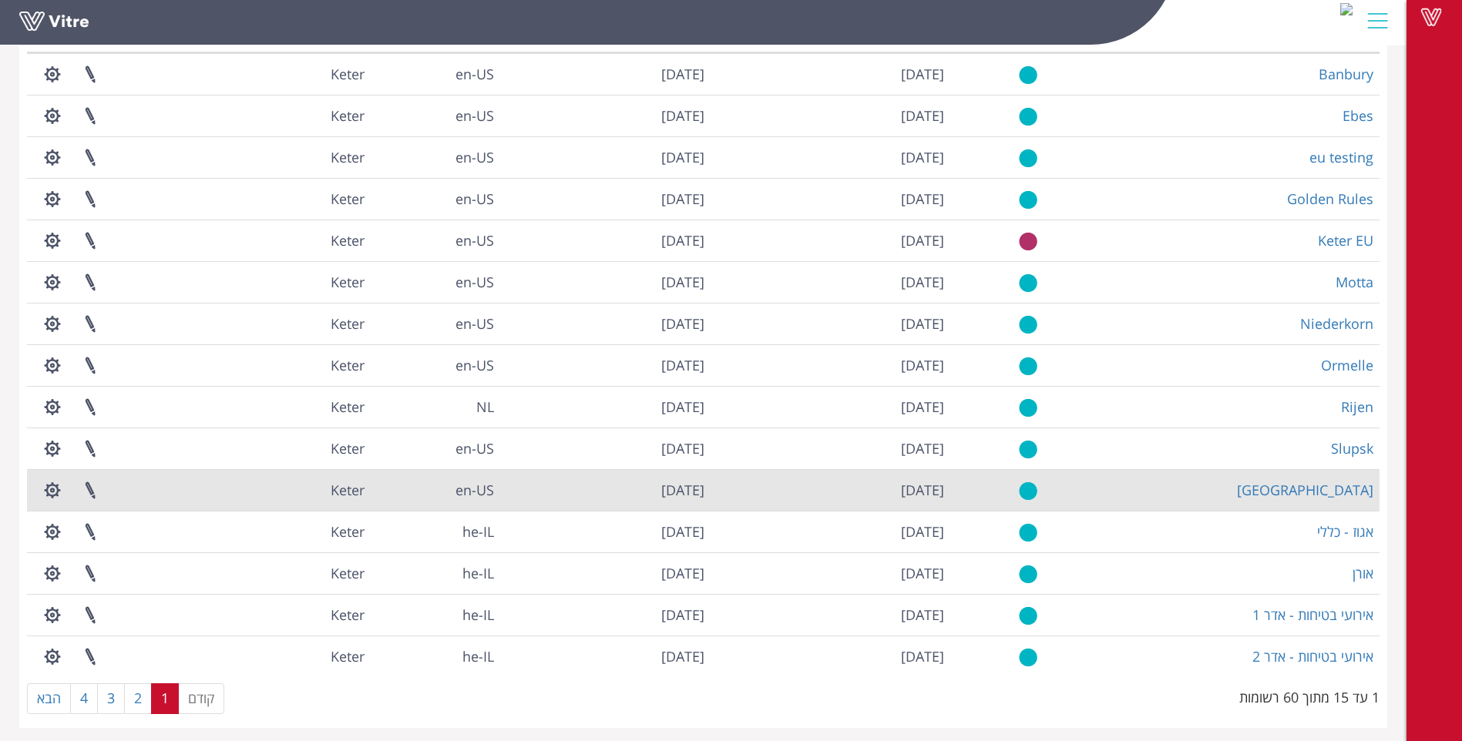
scroll to position [145, 0]
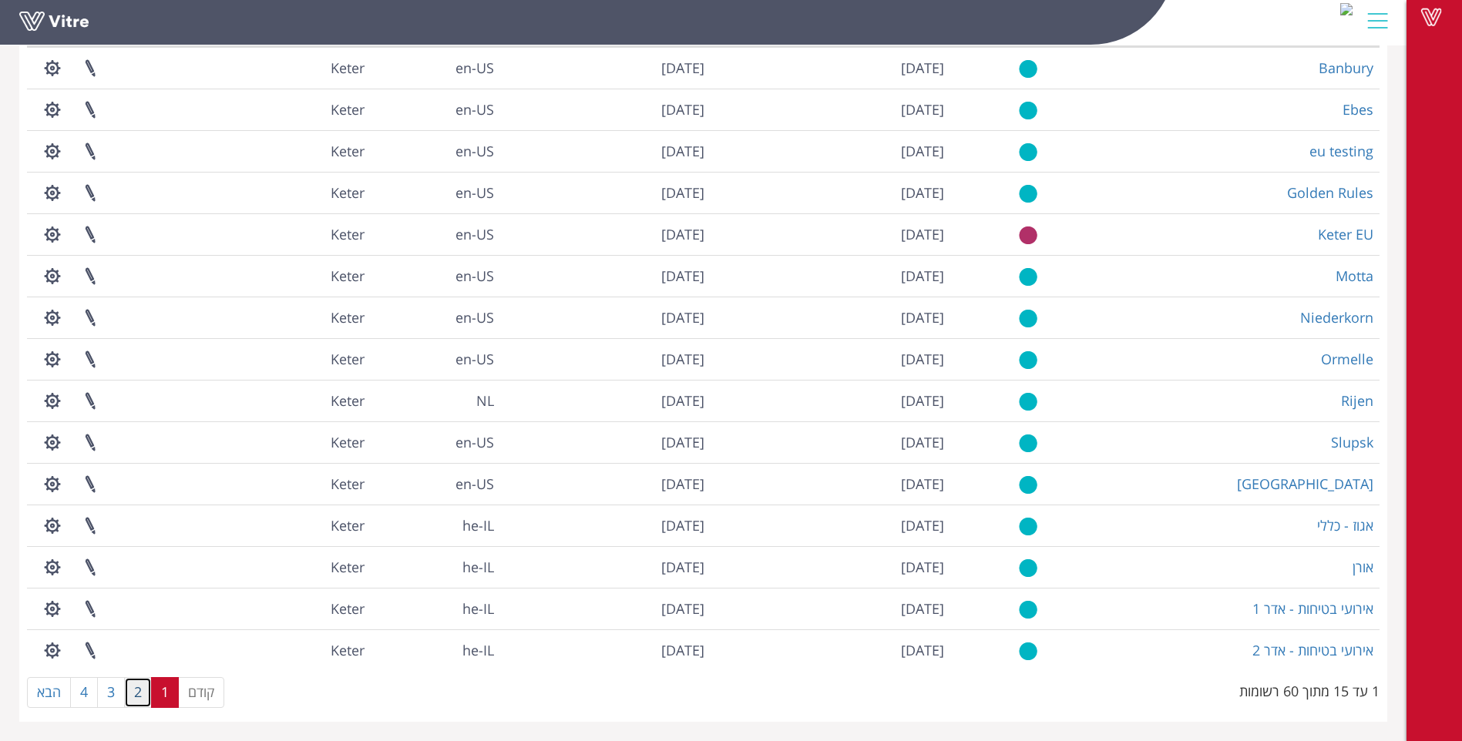
click at [138, 692] on link "2" at bounding box center [138, 692] width 28 height 31
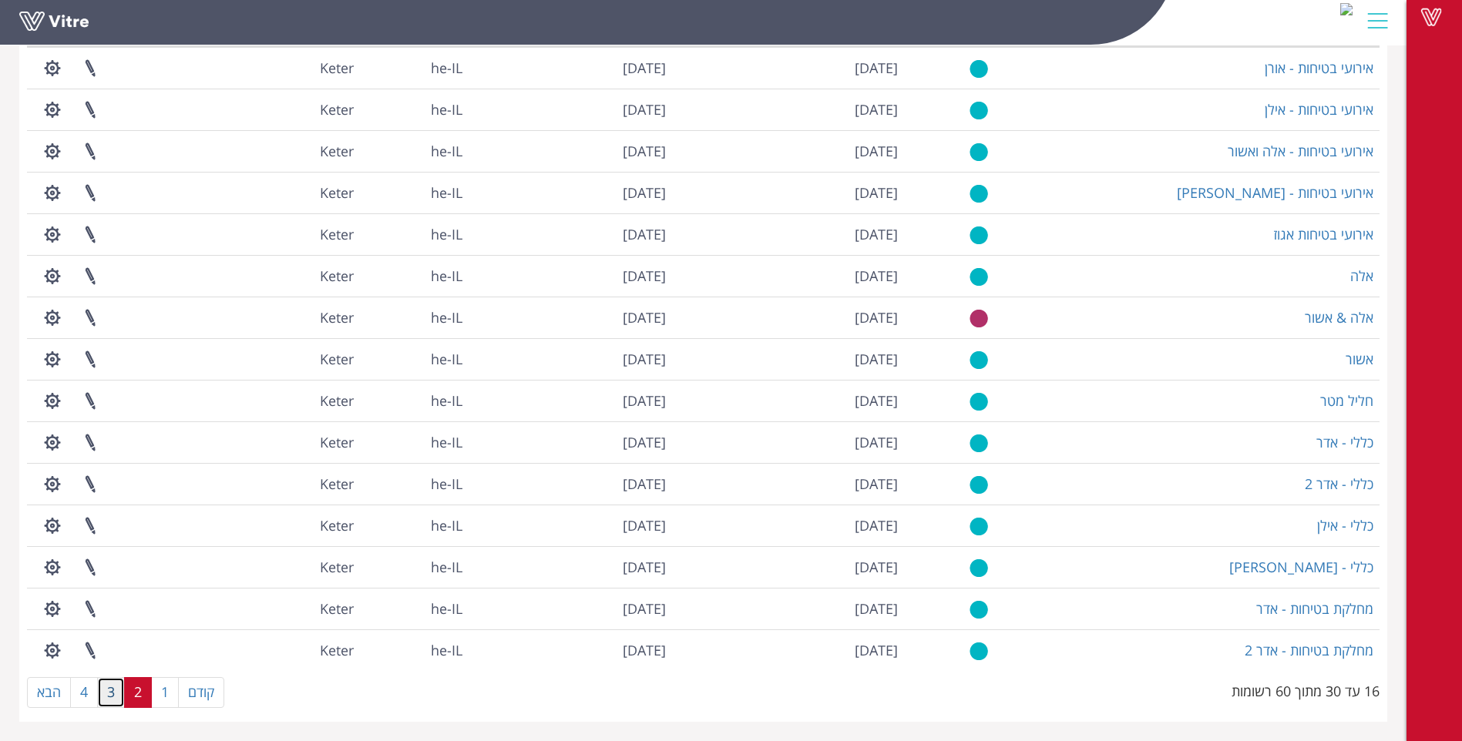
click at [109, 692] on link "3" at bounding box center [111, 692] width 28 height 31
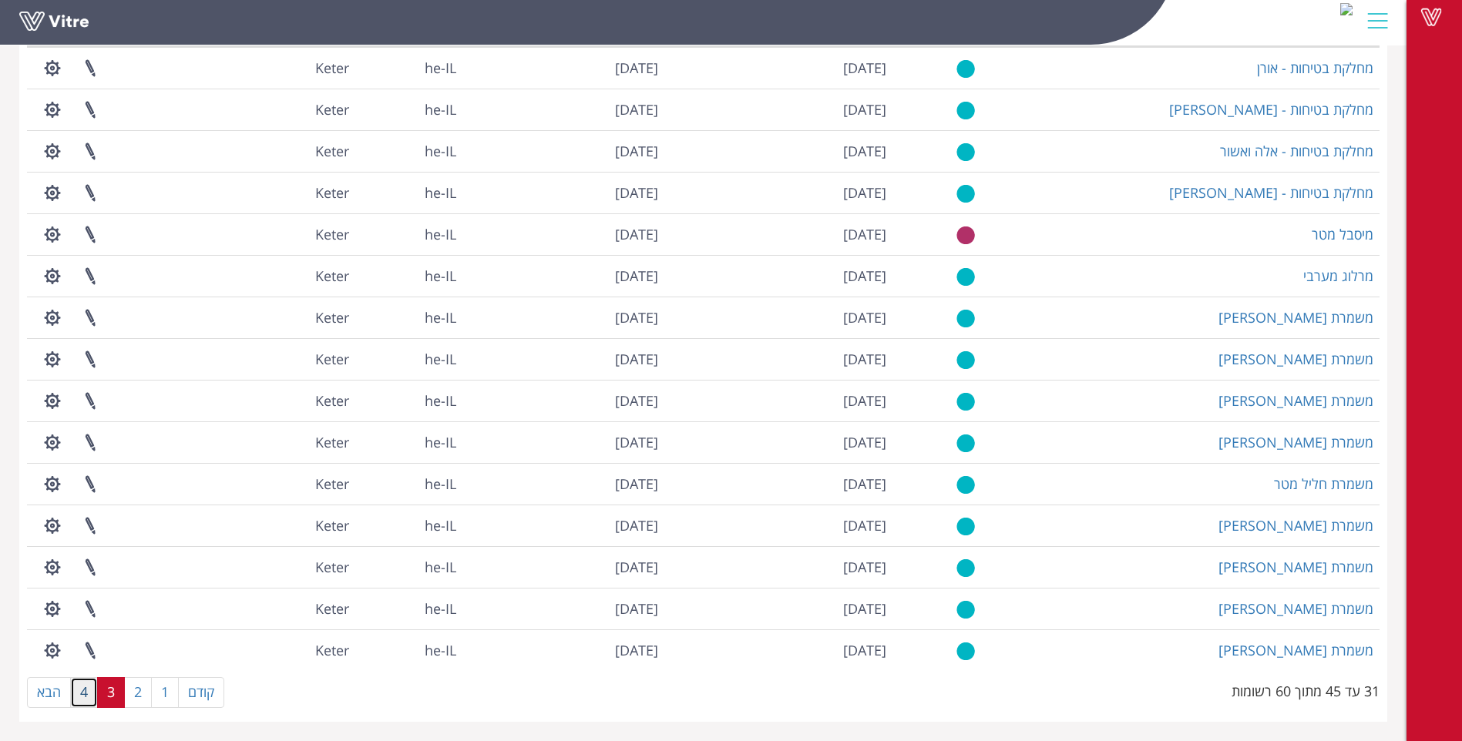
click at [89, 693] on link "4" at bounding box center [84, 692] width 28 height 31
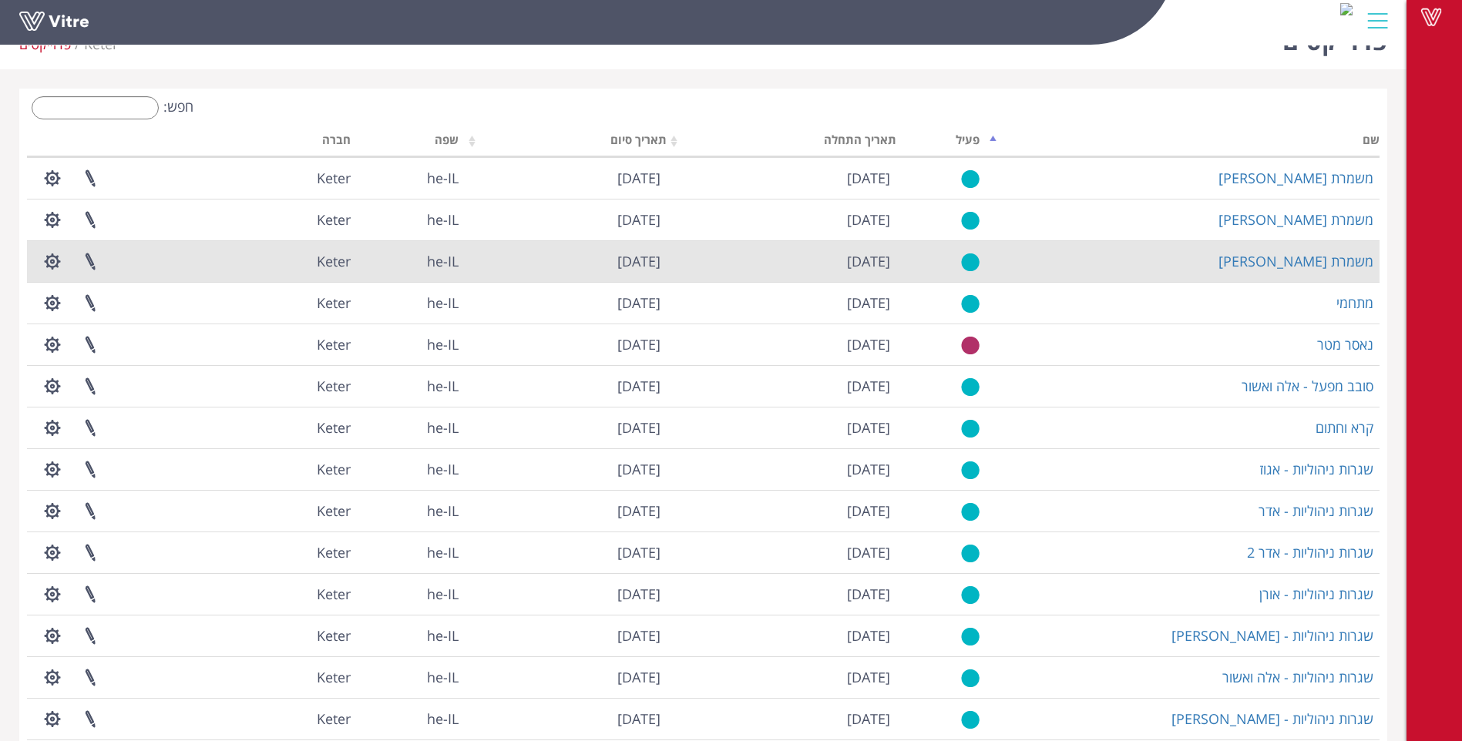
scroll to position [0, 0]
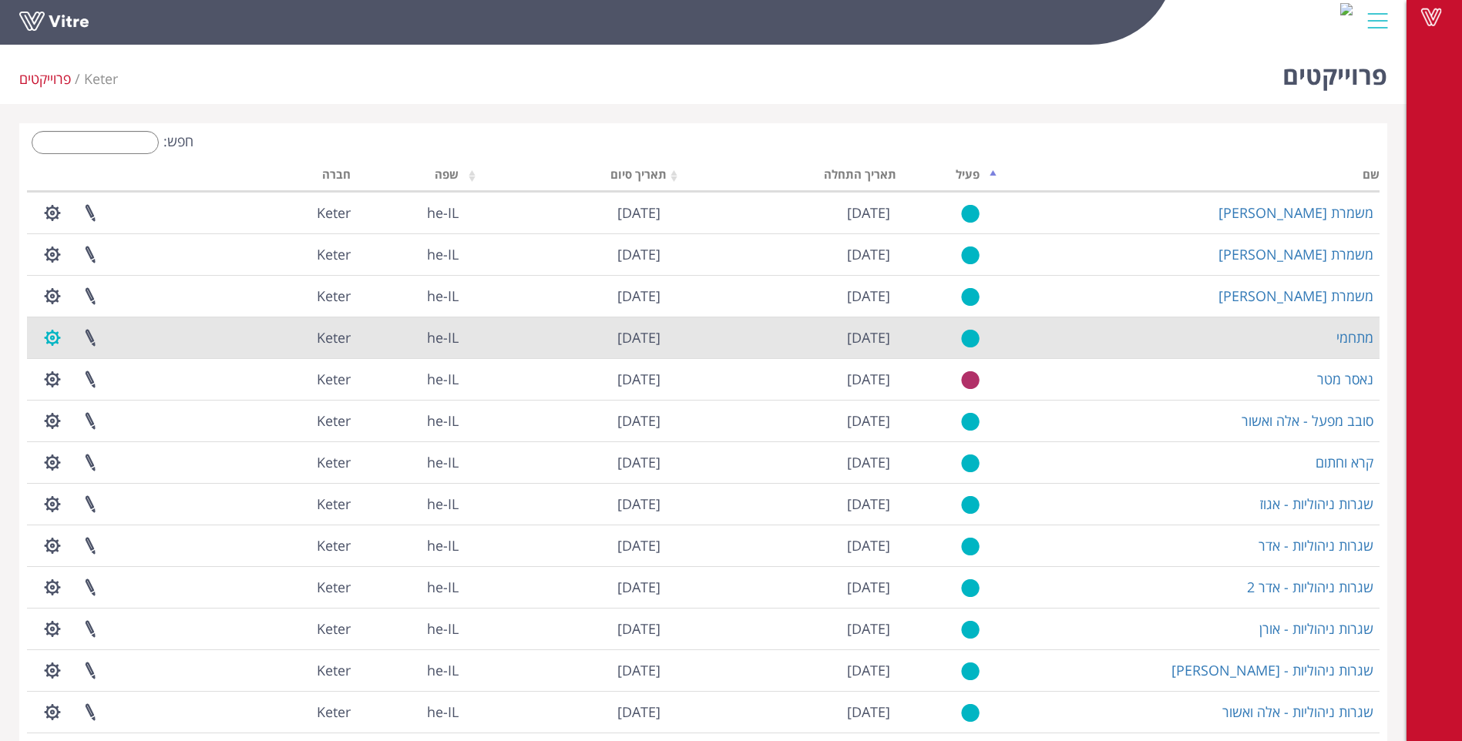
click at [54, 341] on button "button" at bounding box center [52, 337] width 39 height 41
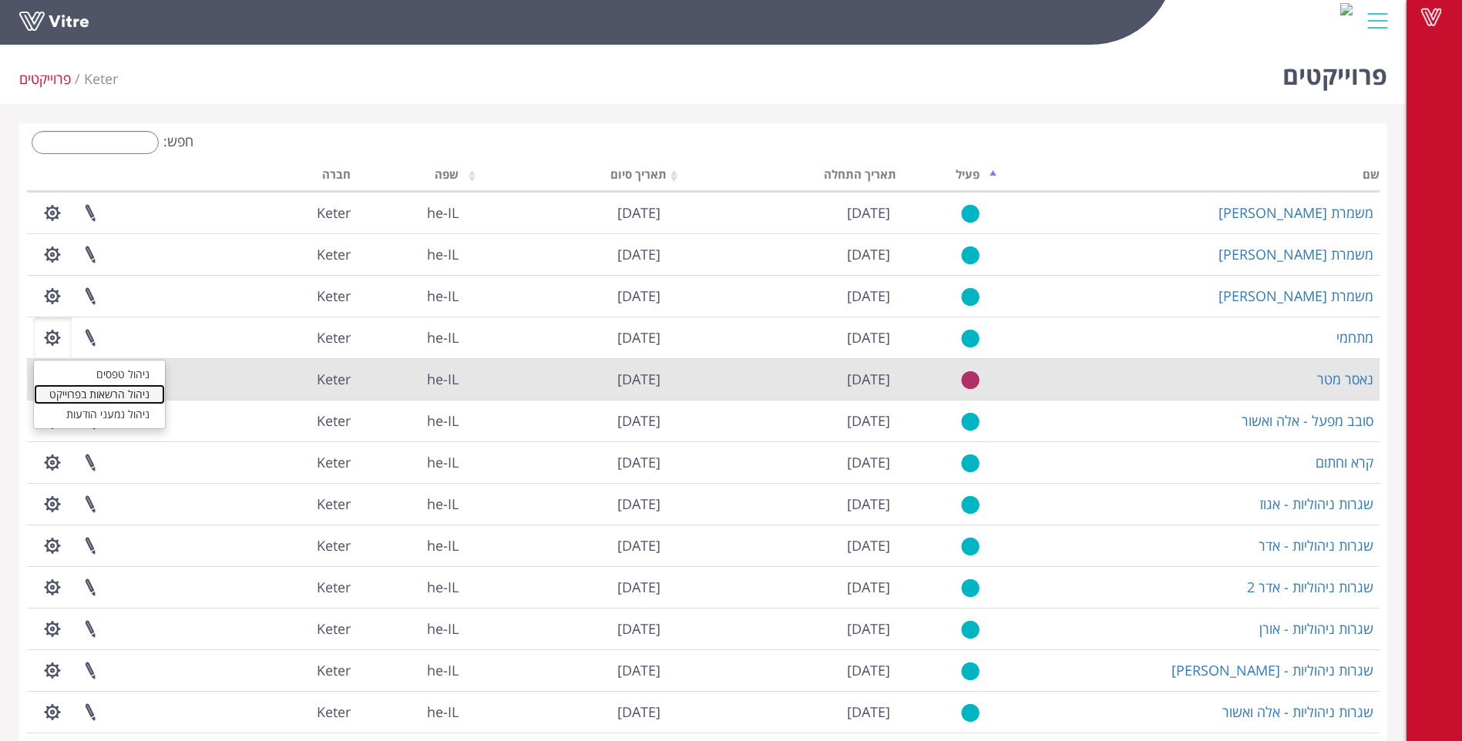
click at [122, 393] on link "ניהול הרשאות בפרוייקט" at bounding box center [99, 394] width 131 height 20
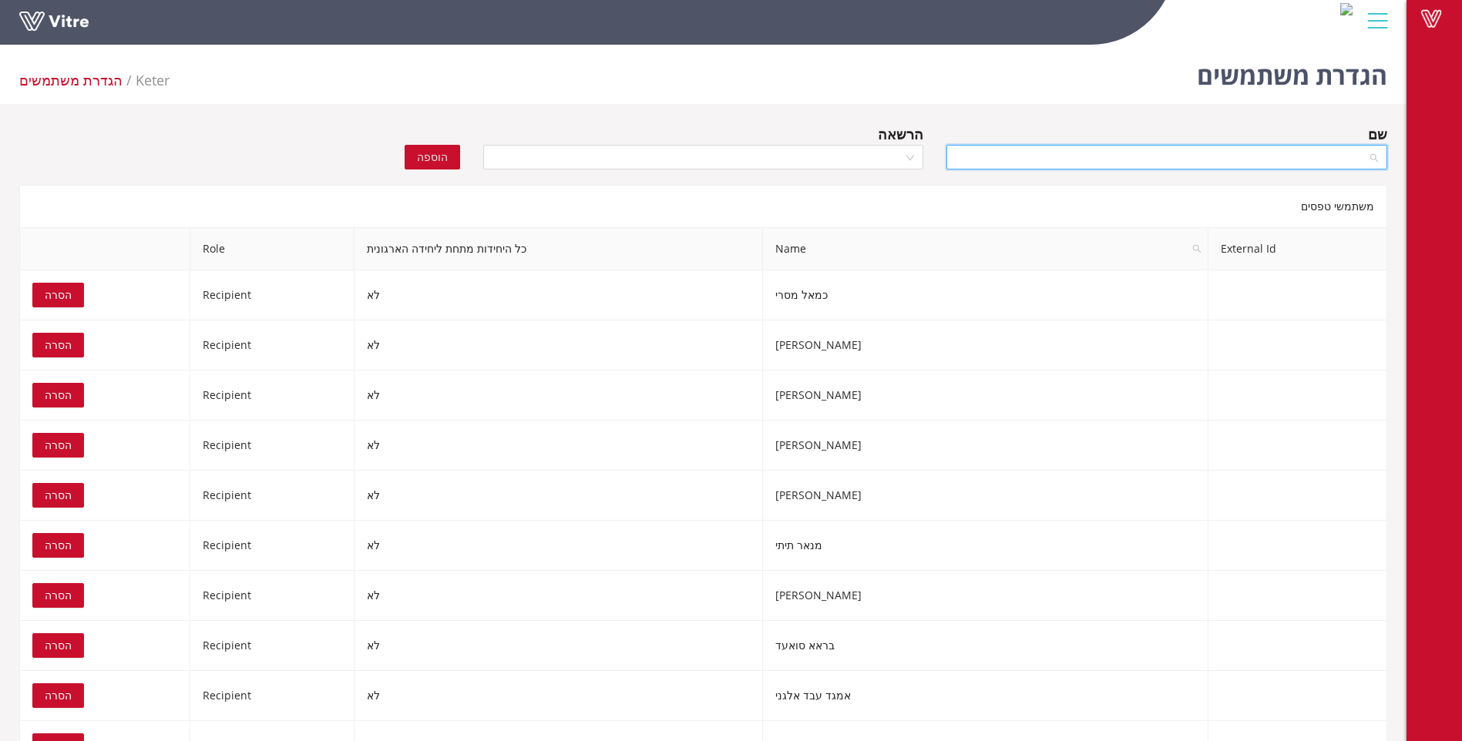
click at [1107, 159] on input "search" at bounding box center [1160, 157] width 411 height 23
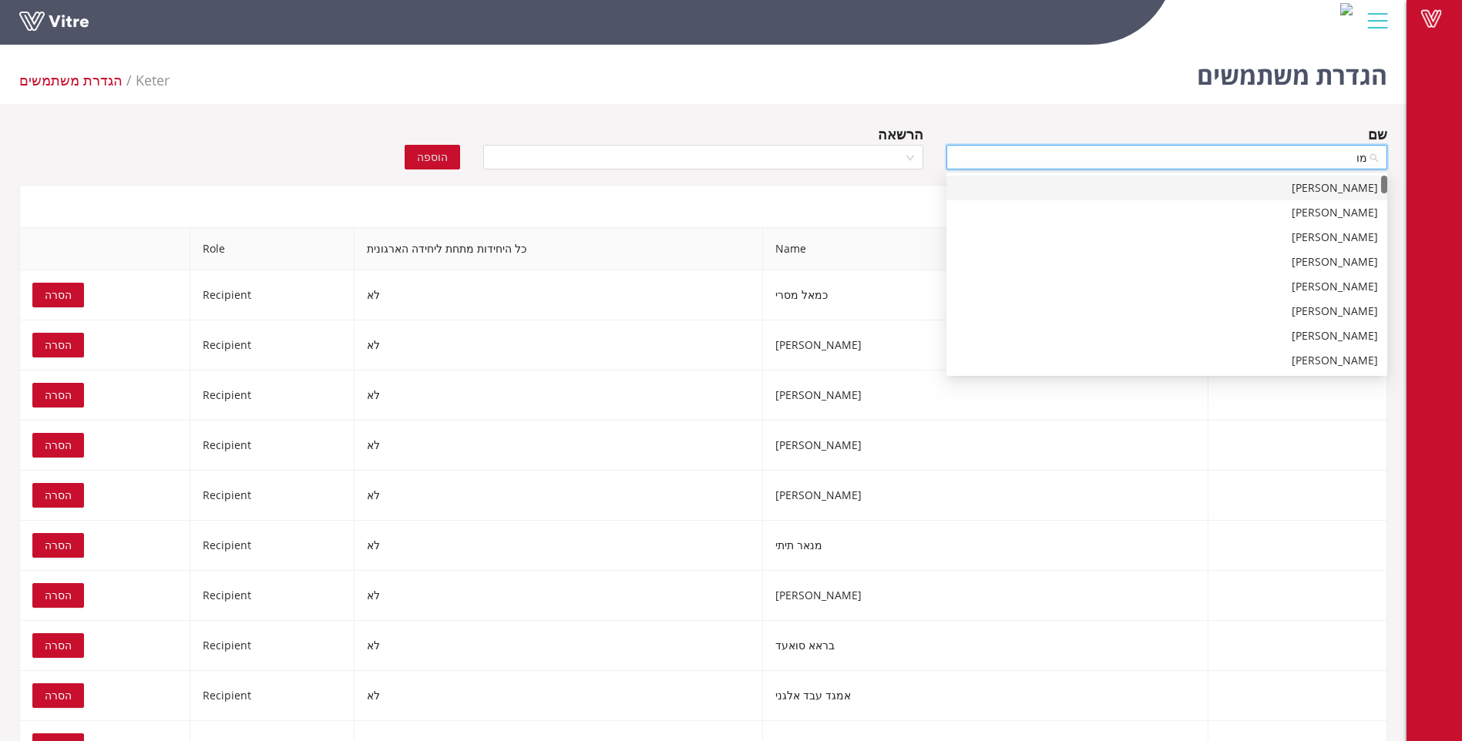
type input "מור"
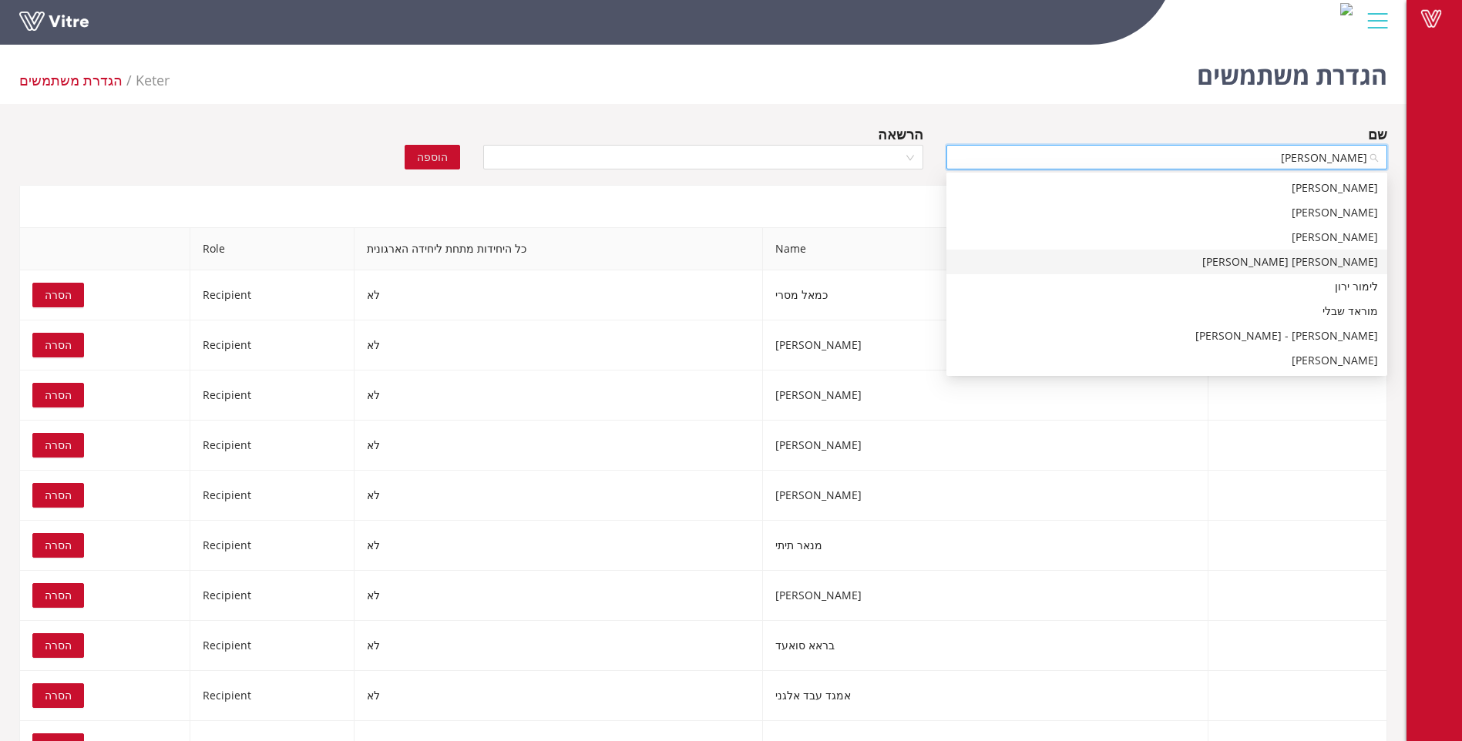
click at [1287, 257] on div "מור פאר" at bounding box center [1166, 261] width 422 height 17
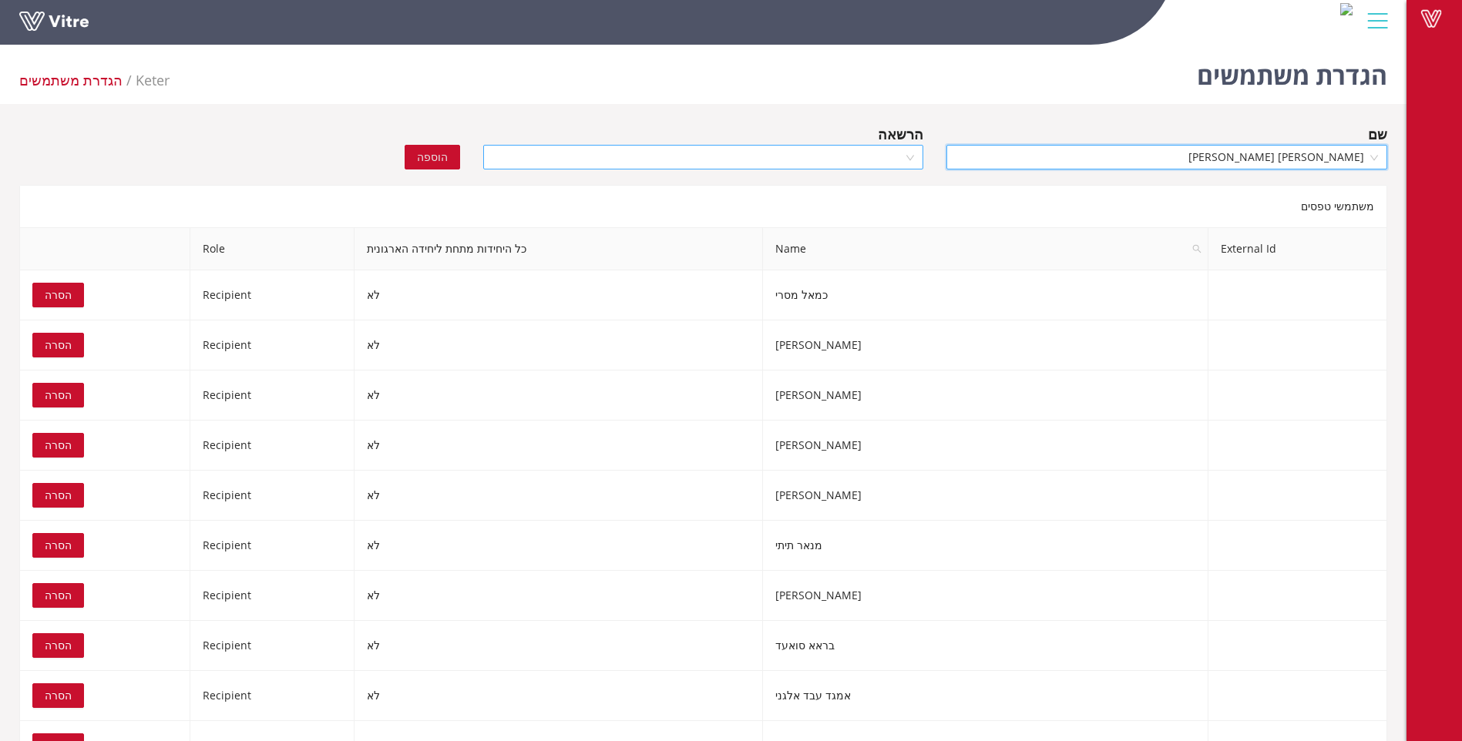
click at [911, 154] on div at bounding box center [703, 157] width 441 height 25
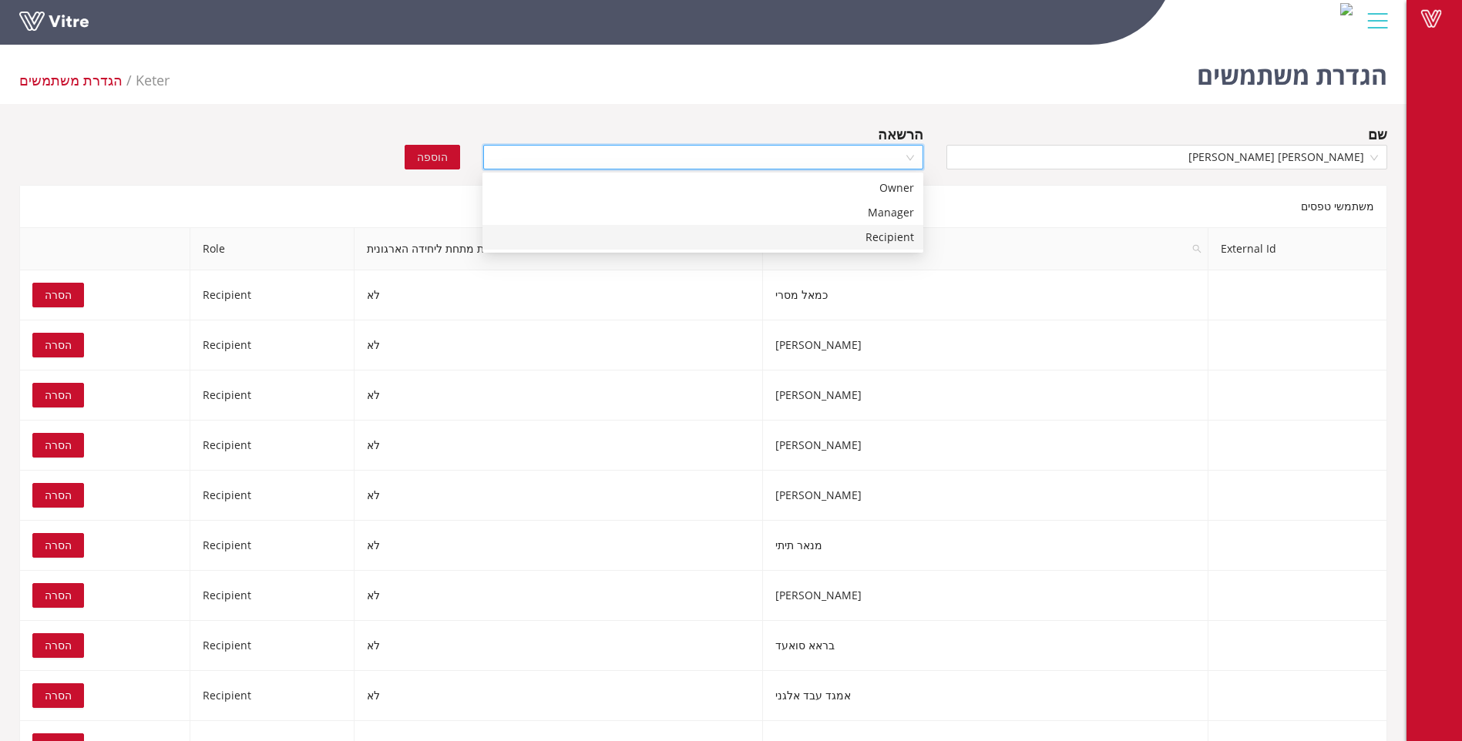
drag, startPoint x: 886, startPoint y: 239, endPoint x: 558, endPoint y: 230, distance: 328.4
click at [882, 239] on div "Recipient" at bounding box center [703, 237] width 422 height 17
click at [435, 156] on span "הוספה" at bounding box center [432, 157] width 31 height 17
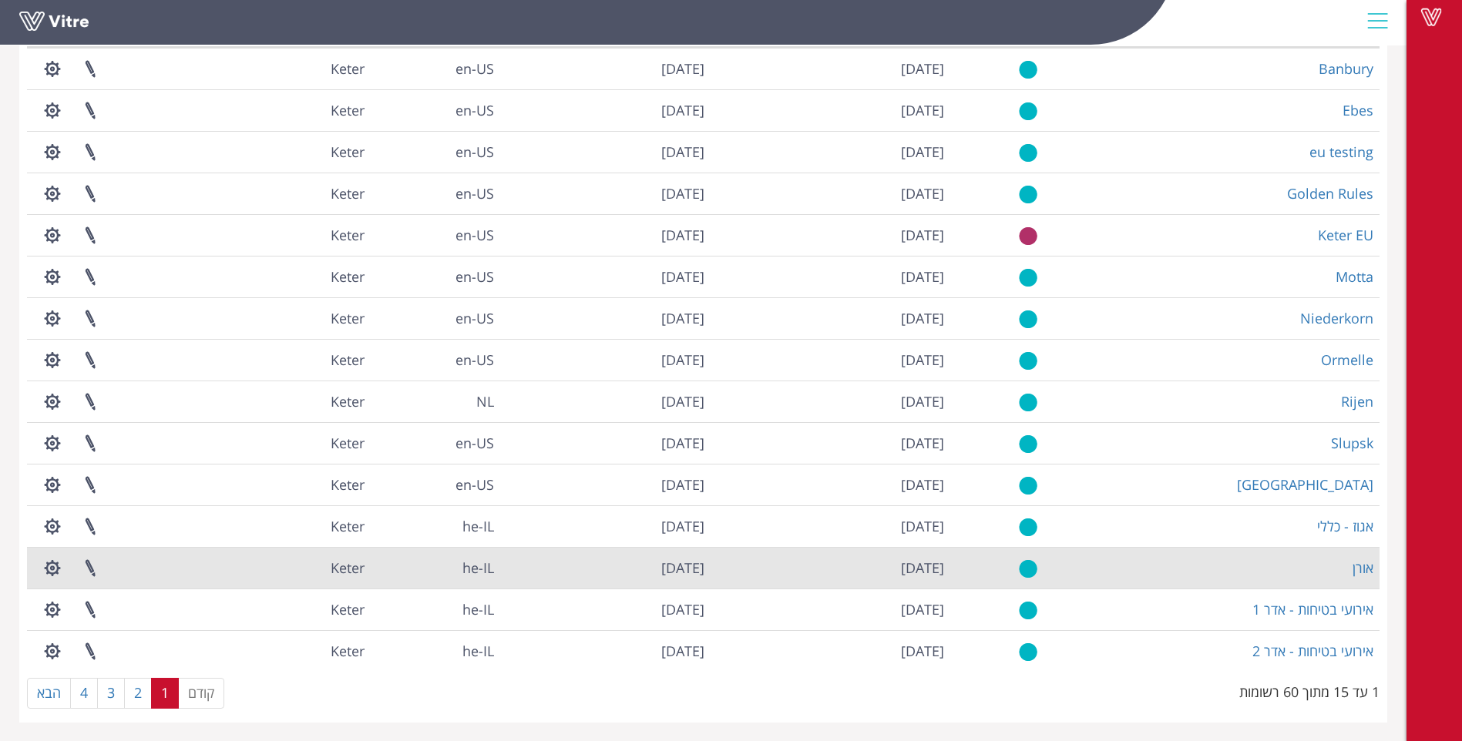
scroll to position [145, 0]
click at [54, 571] on button "button" at bounding box center [52, 567] width 39 height 41
click at [92, 624] on link "ניהול הרשאות בפרוייקט" at bounding box center [99, 624] width 131 height 20
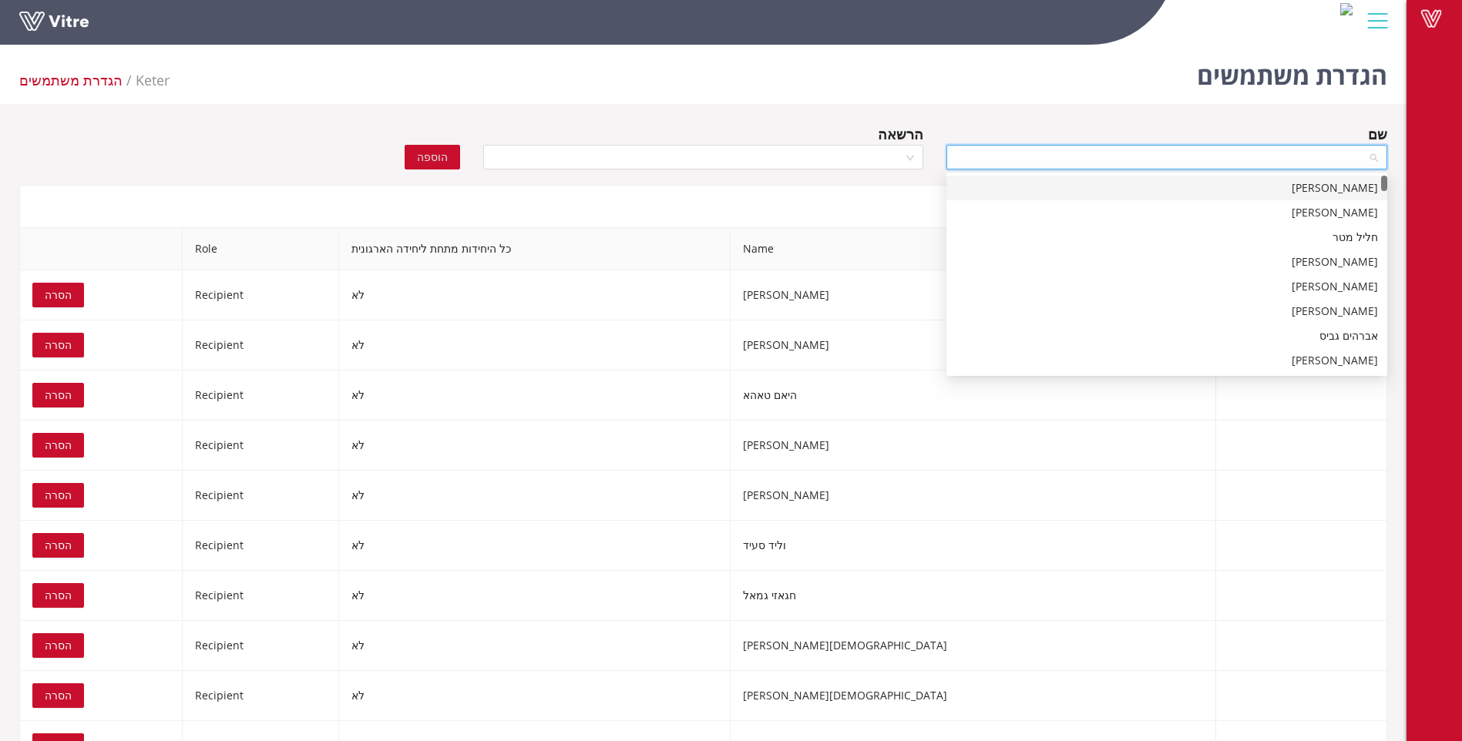
click at [1211, 155] on input "search" at bounding box center [1160, 157] width 411 height 23
type input "[PERSON_NAME]"
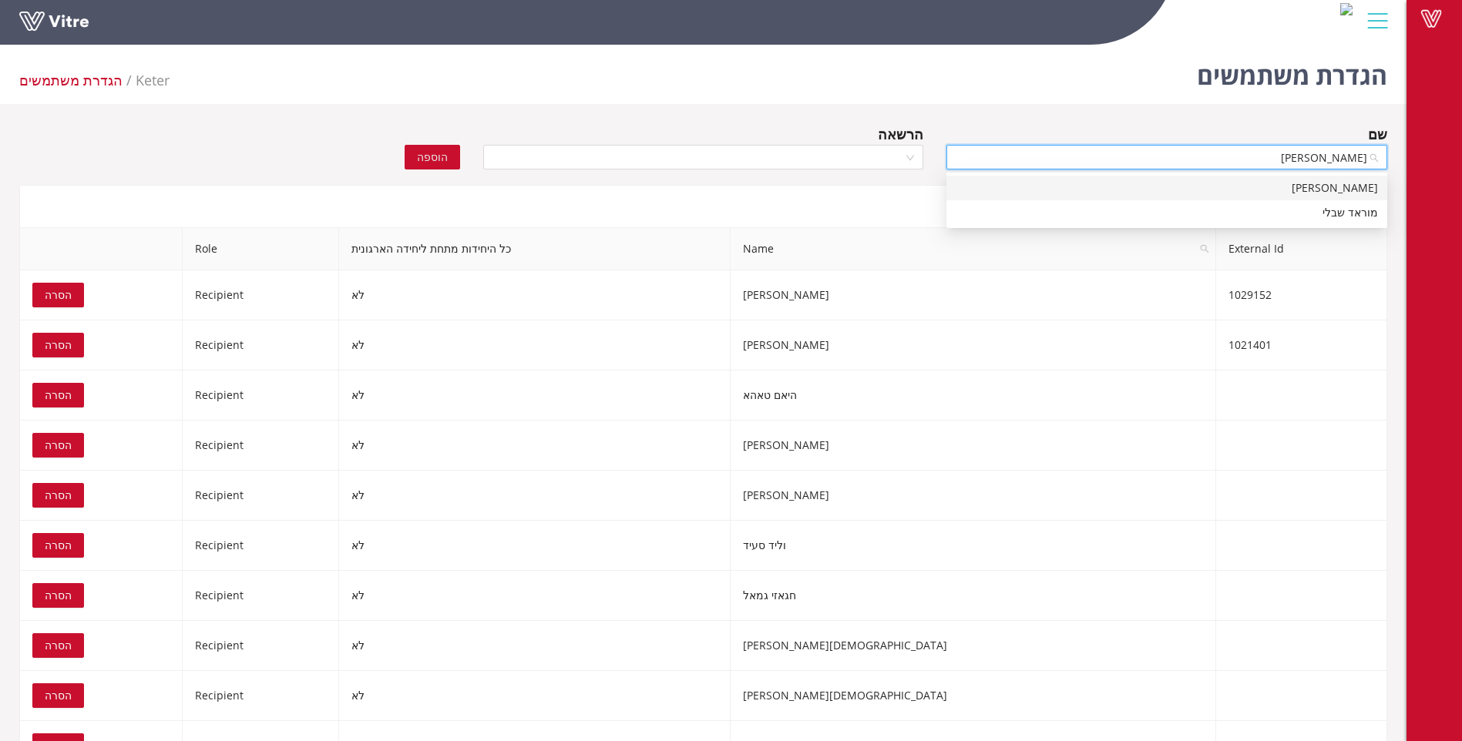
click at [1308, 182] on div "[PERSON_NAME]" at bounding box center [1166, 188] width 422 height 17
click at [915, 159] on div at bounding box center [703, 157] width 441 height 25
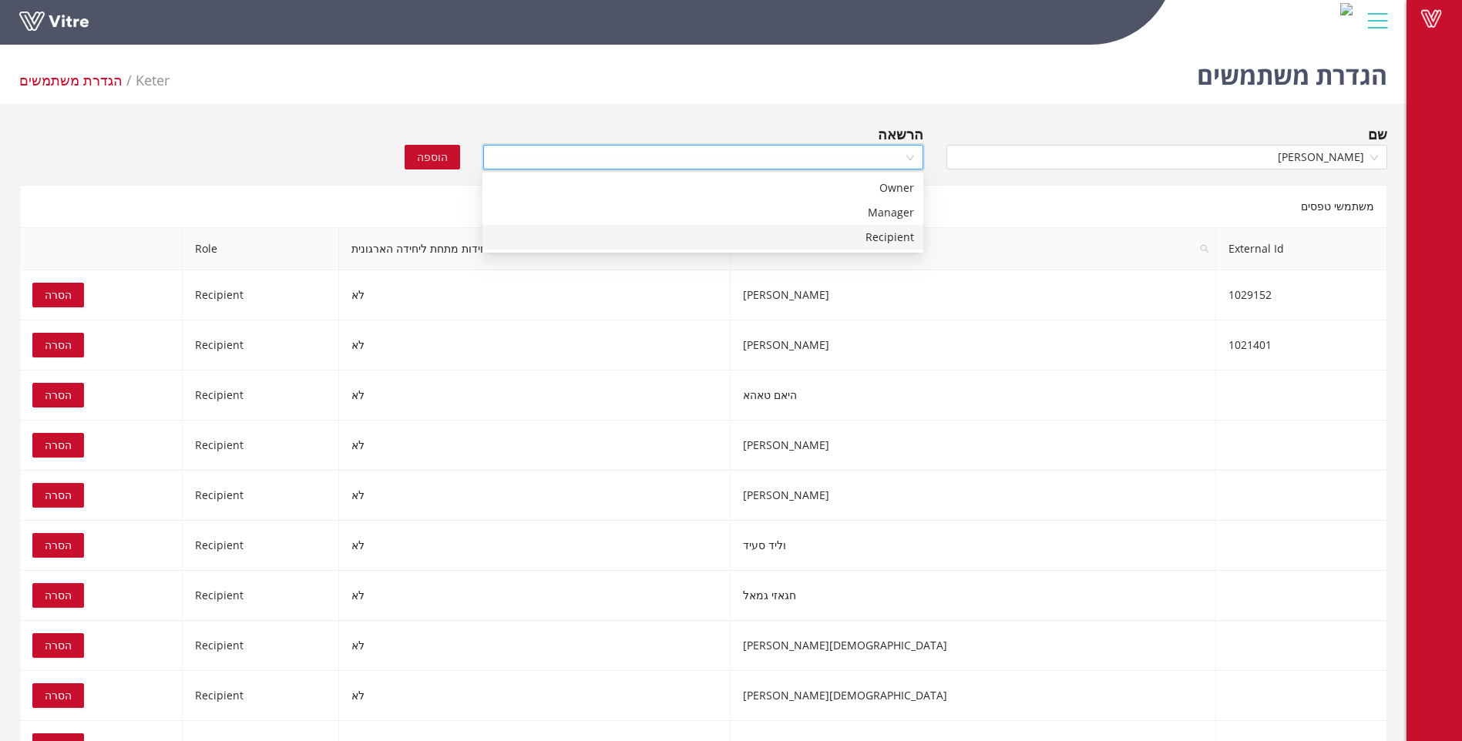
drag, startPoint x: 884, startPoint y: 236, endPoint x: 816, endPoint y: 230, distance: 68.1
click at [878, 237] on div "Recipient" at bounding box center [703, 237] width 422 height 17
click at [441, 159] on span "הוספה" at bounding box center [432, 157] width 31 height 17
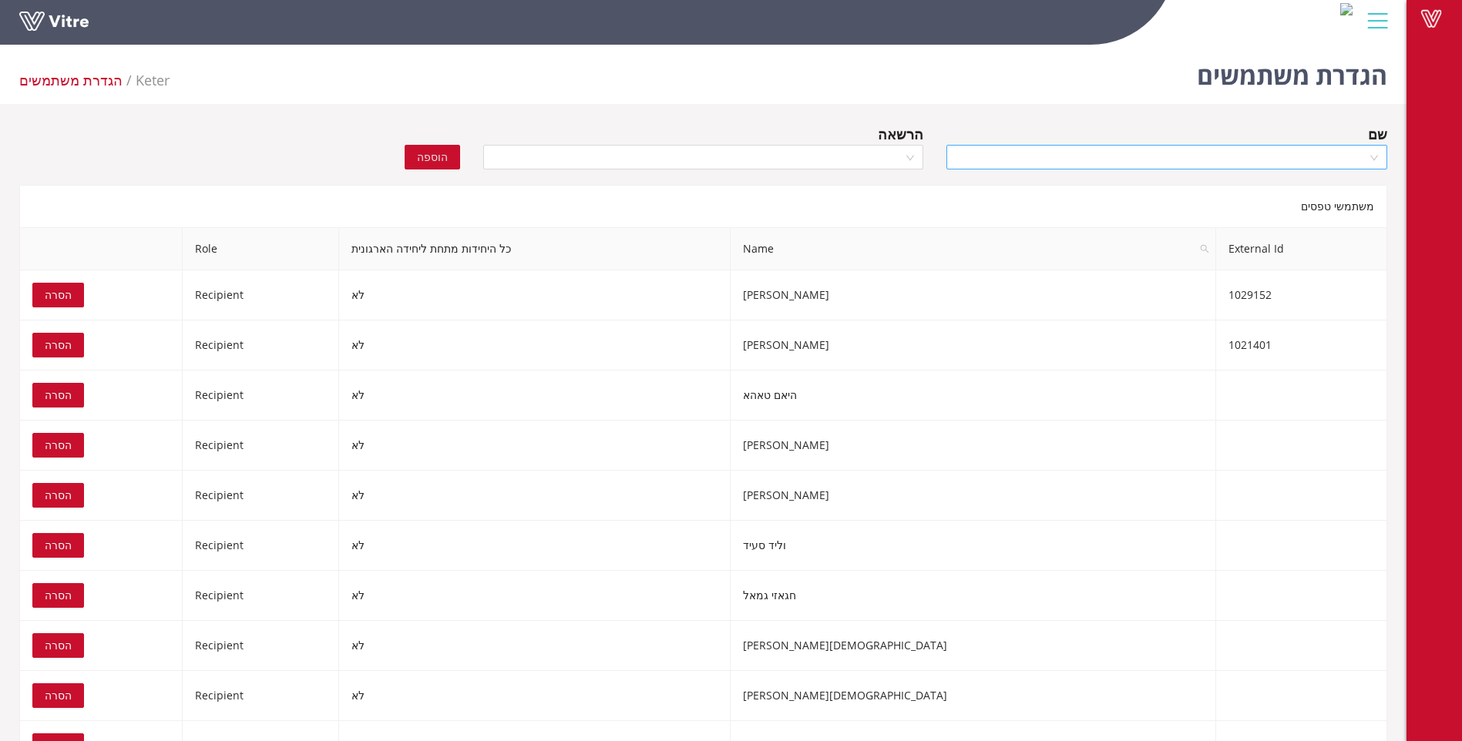
click at [1276, 159] on input "search" at bounding box center [1160, 157] width 411 height 23
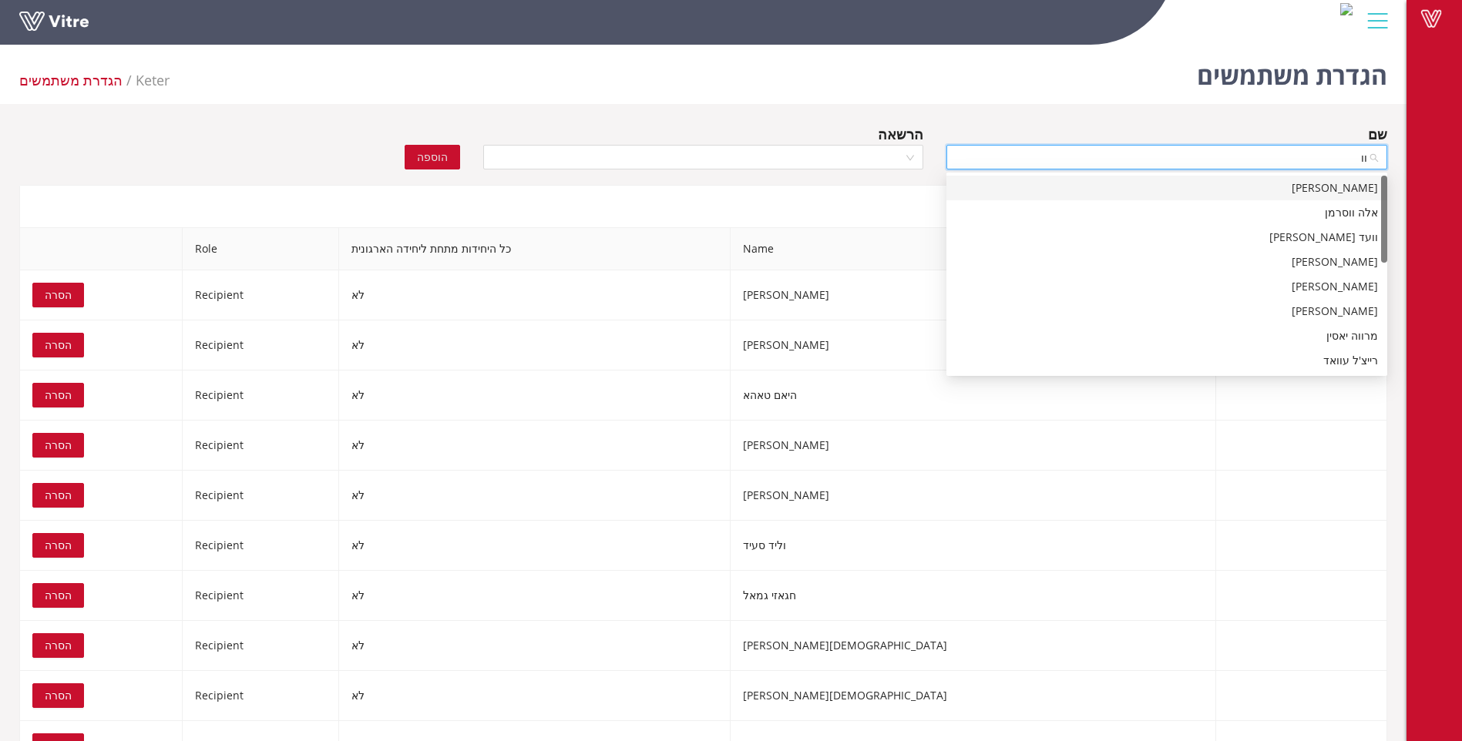
type input "וופ"
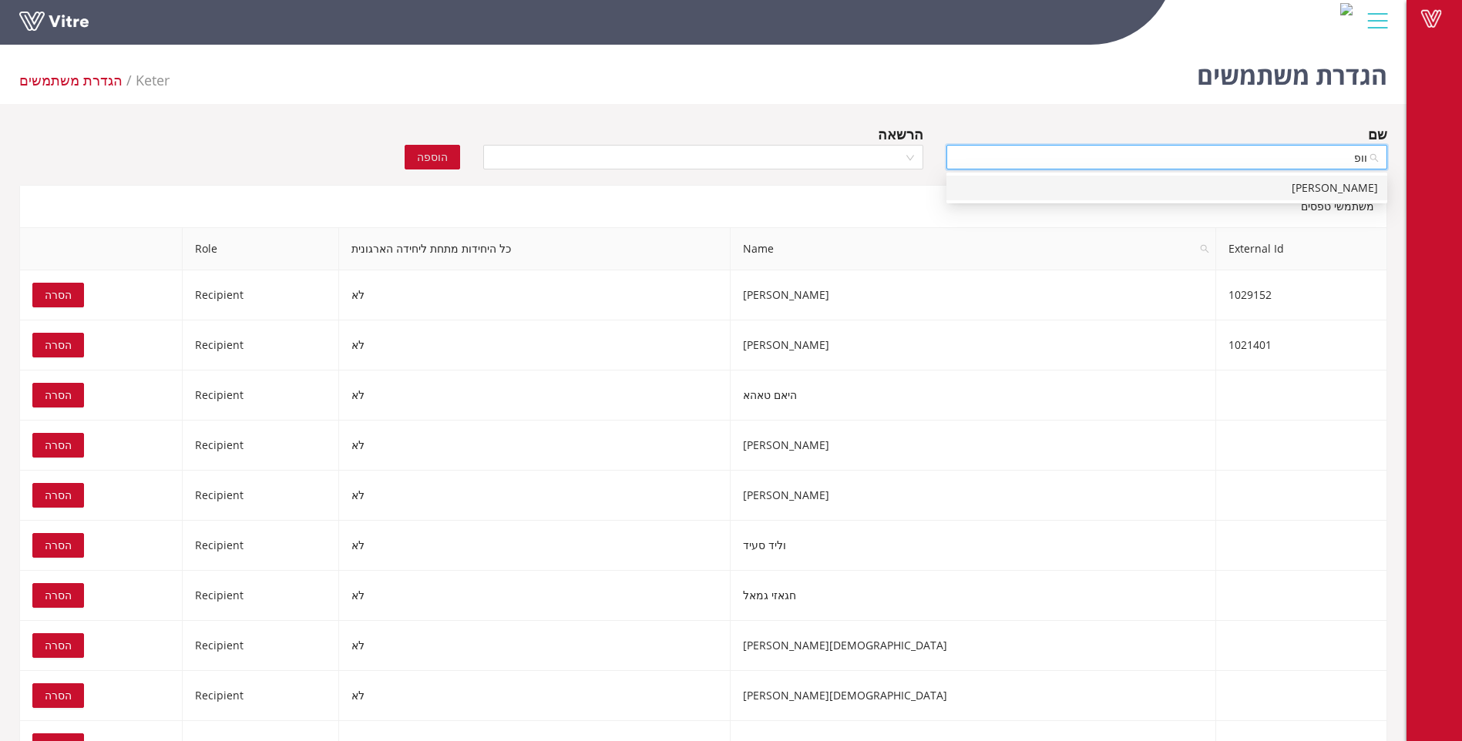
click at [1312, 188] on div "[PERSON_NAME]" at bounding box center [1166, 188] width 422 height 17
click at [914, 151] on div at bounding box center [703, 157] width 441 height 25
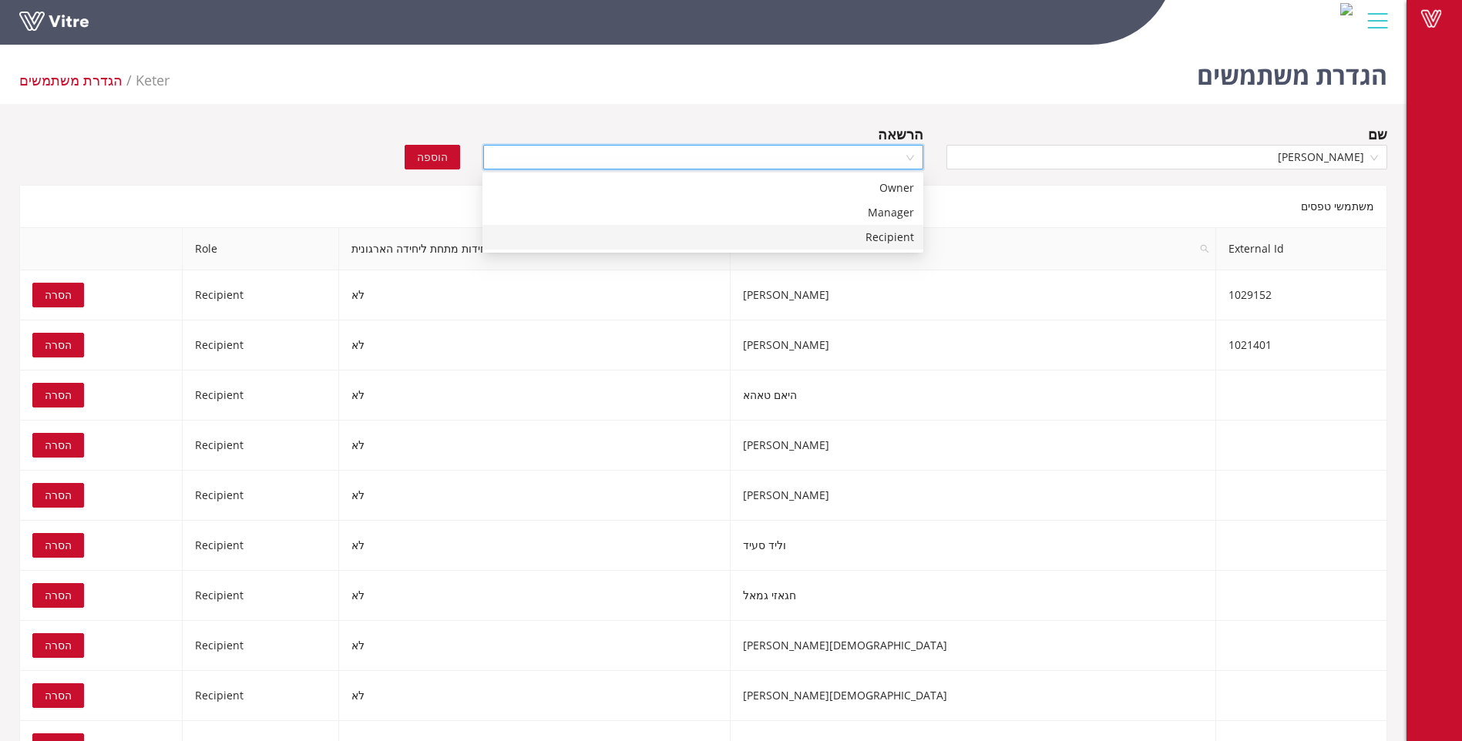
drag, startPoint x: 881, startPoint y: 241, endPoint x: 854, endPoint y: 235, distance: 28.4
click at [880, 240] on div "Recipient" at bounding box center [703, 237] width 422 height 17
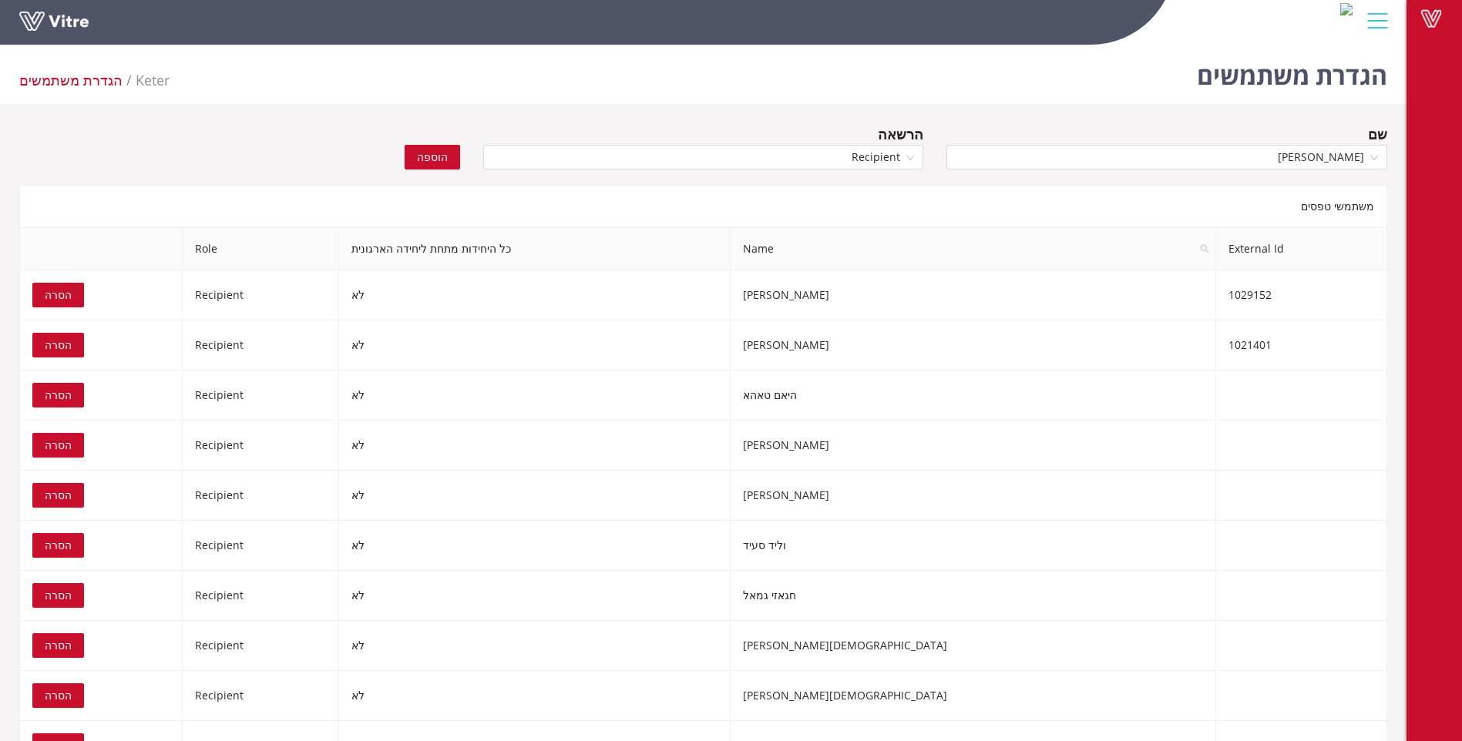
drag, startPoint x: 425, startPoint y: 155, endPoint x: 515, endPoint y: 171, distance: 91.6
click at [425, 155] on span "הוספה" at bounding box center [432, 157] width 31 height 17
click at [1330, 160] on input "search" at bounding box center [1160, 157] width 411 height 23
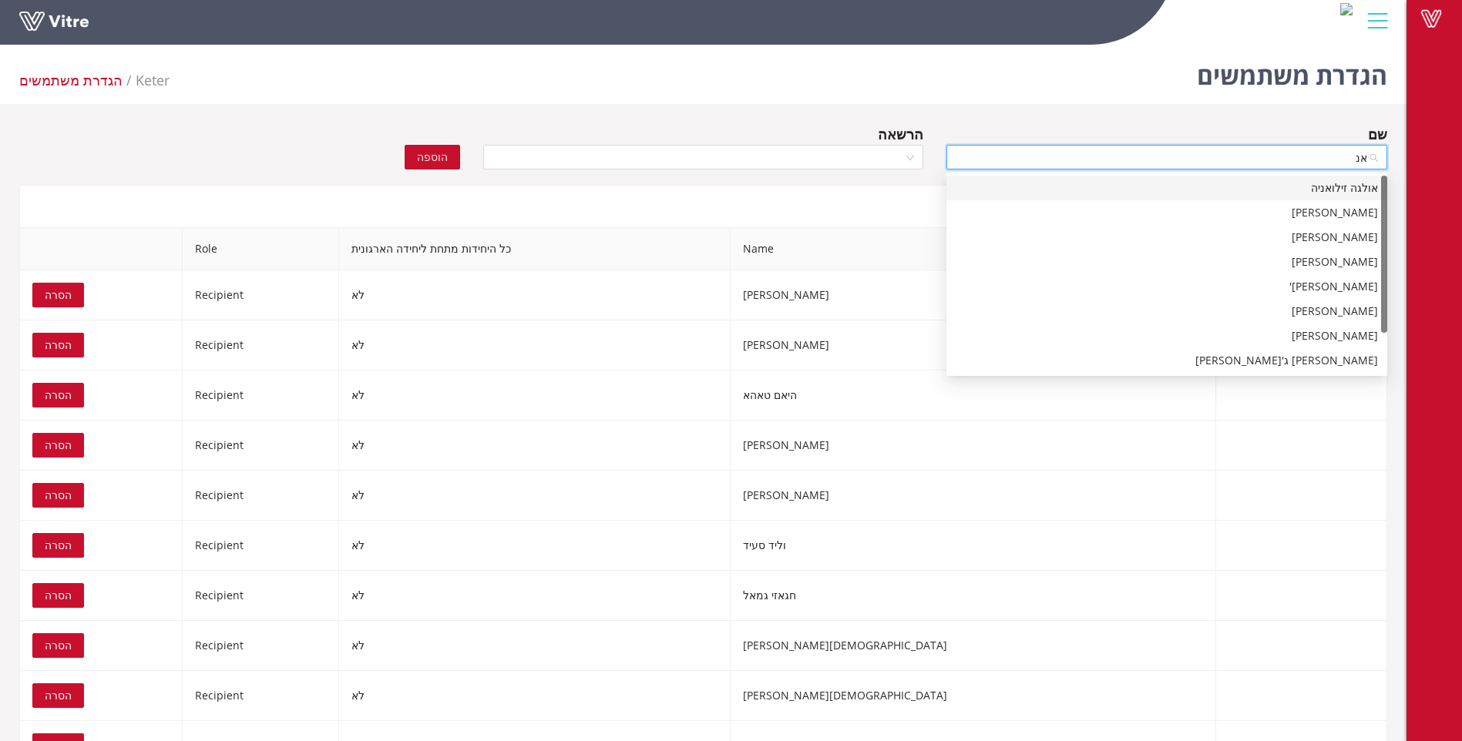
type input "אנס"
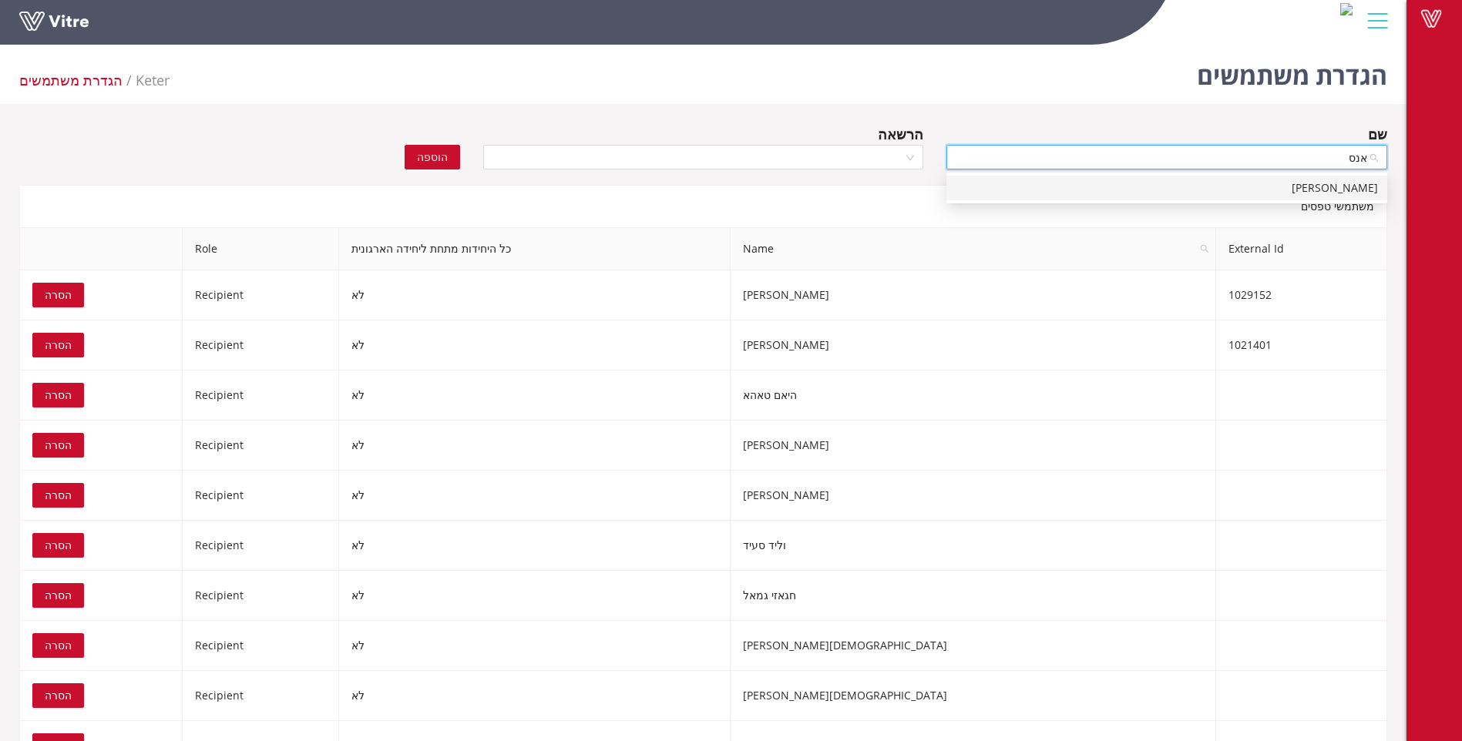
click at [1361, 190] on div "[PERSON_NAME]" at bounding box center [1166, 188] width 422 height 17
click at [908, 154] on div at bounding box center [703, 157] width 441 height 25
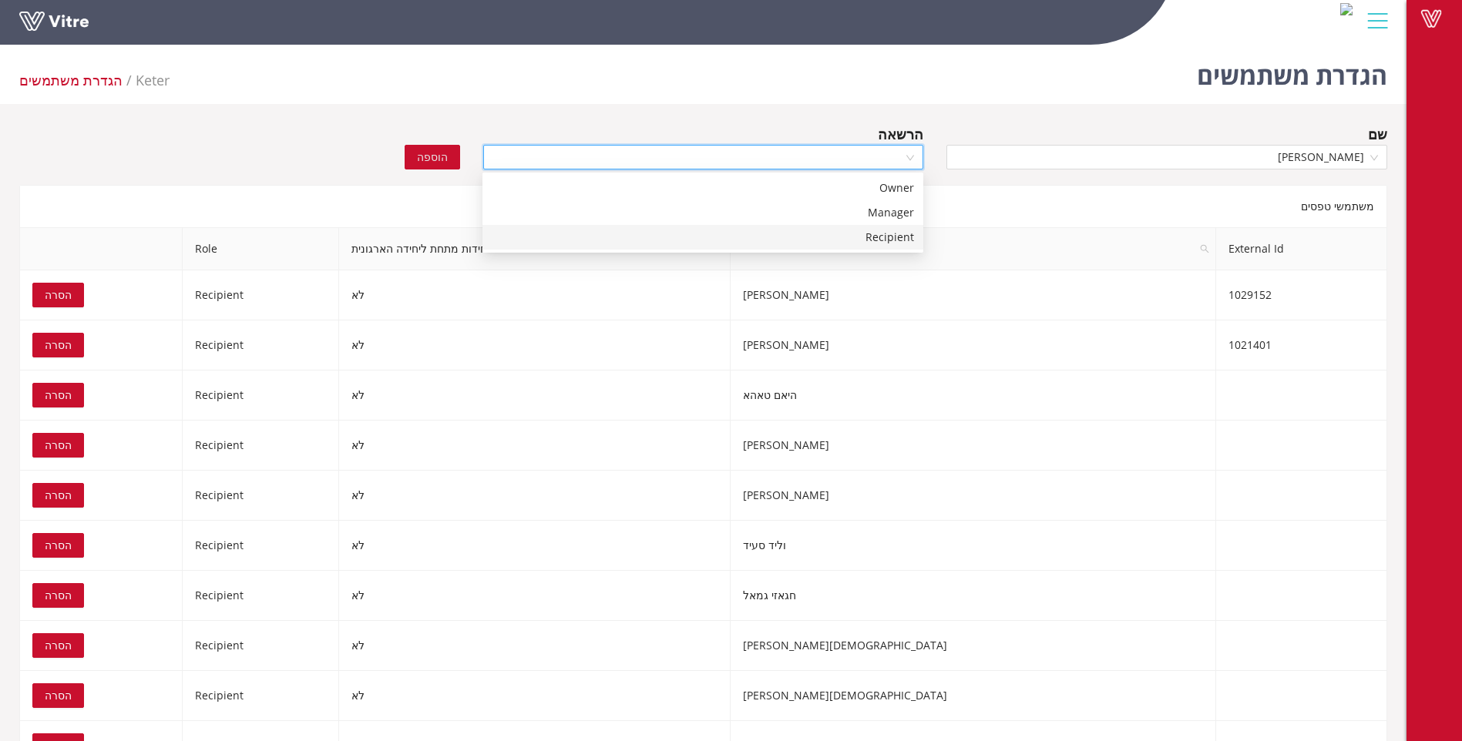
drag, startPoint x: 894, startPoint y: 233, endPoint x: 747, endPoint y: 218, distance: 147.1
click at [892, 233] on div "Recipient" at bounding box center [703, 237] width 422 height 17
click at [425, 150] on span "הוספה" at bounding box center [432, 157] width 31 height 17
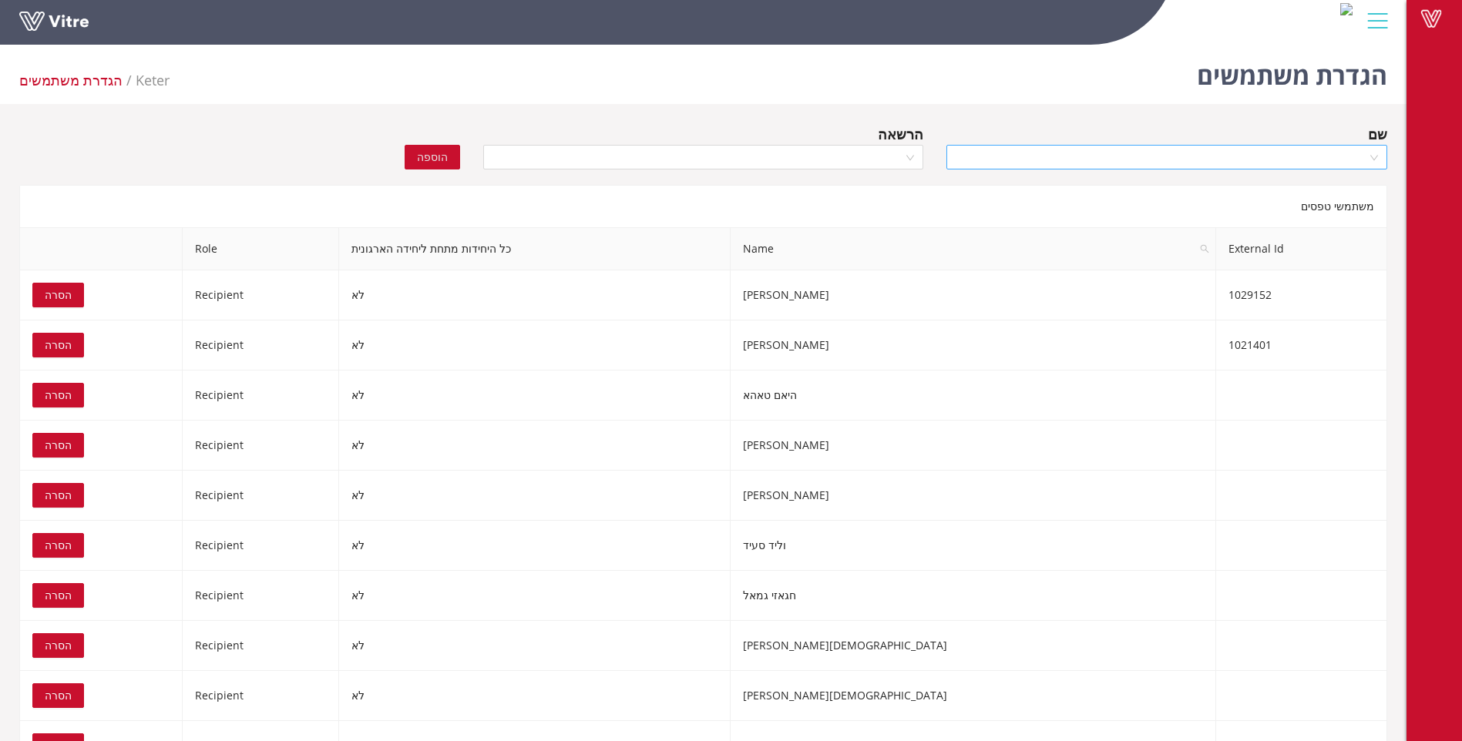
click at [1210, 163] on input "search" at bounding box center [1160, 157] width 411 height 23
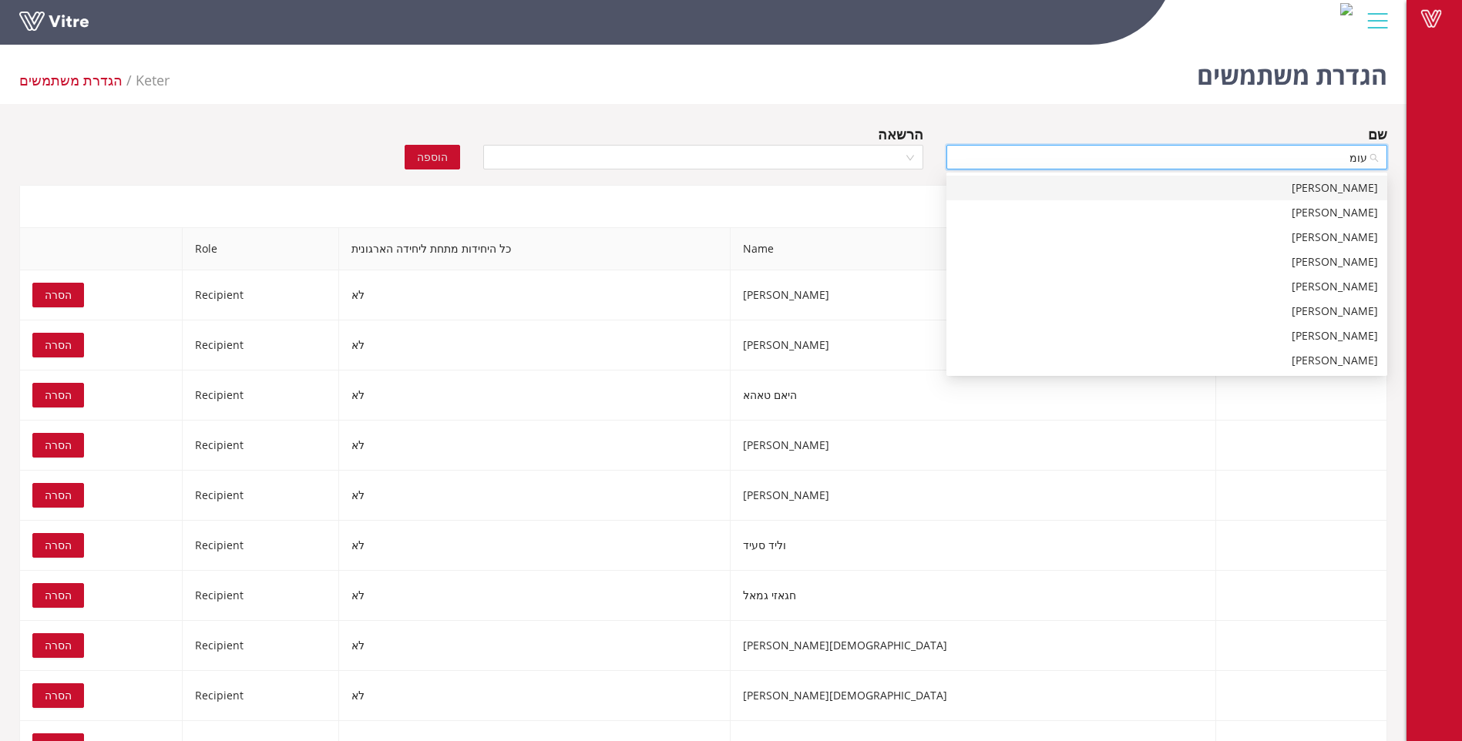
type input "[PERSON_NAME]"
drag, startPoint x: 1314, startPoint y: 364, endPoint x: 1217, endPoint y: 293, distance: 120.7
click at [1314, 364] on div "[PERSON_NAME]" at bounding box center [1166, 360] width 422 height 17
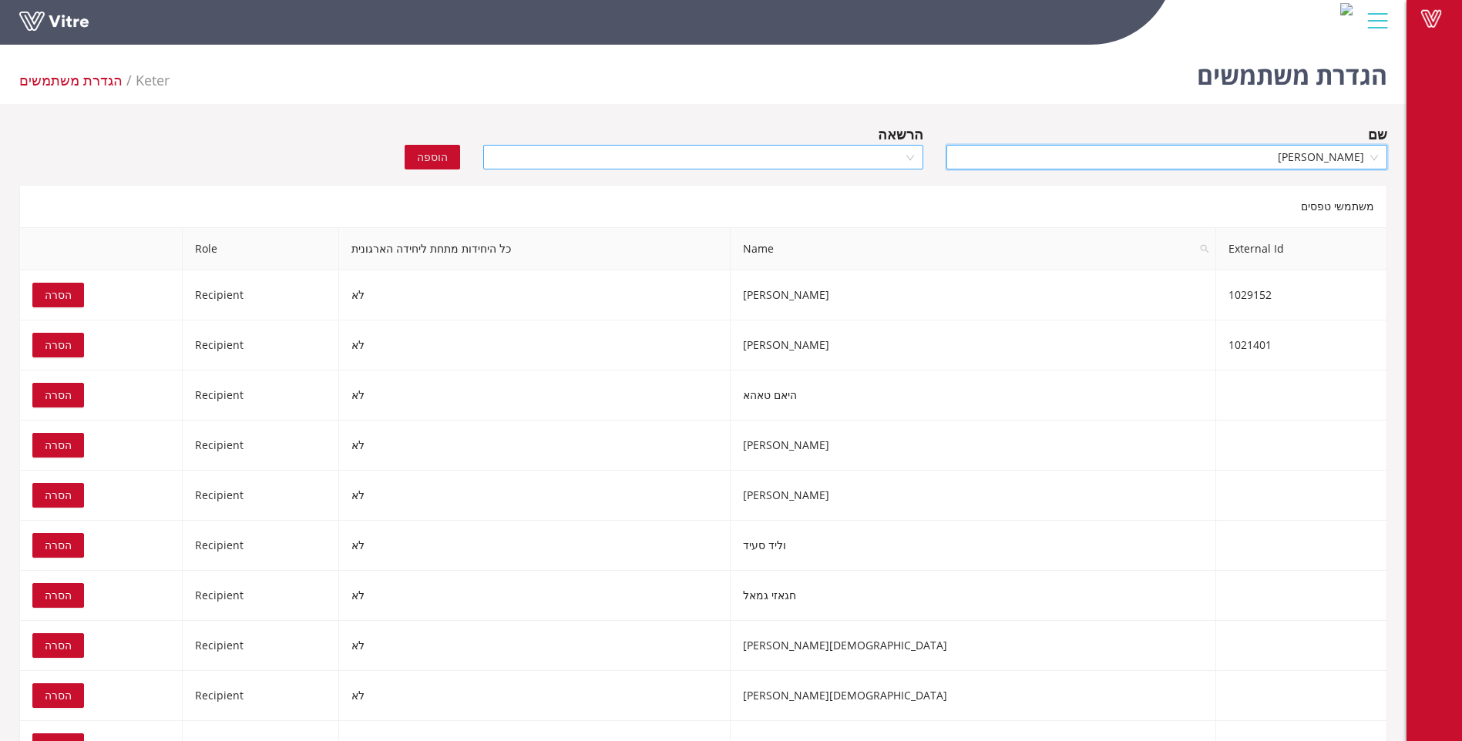
click at [918, 155] on div at bounding box center [703, 157] width 441 height 25
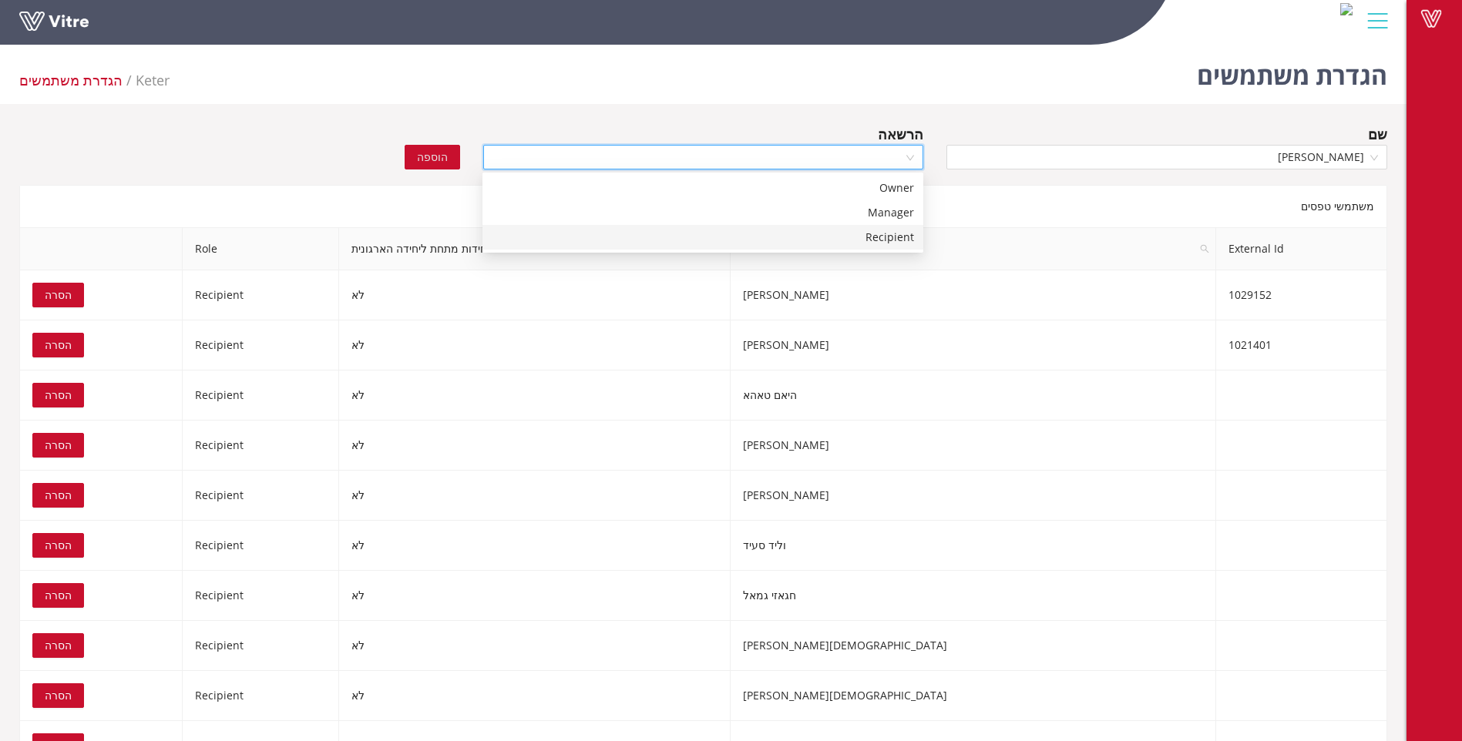
click at [899, 238] on div "Recipient" at bounding box center [703, 237] width 422 height 17
click at [438, 159] on span "הוספה" at bounding box center [432, 157] width 31 height 17
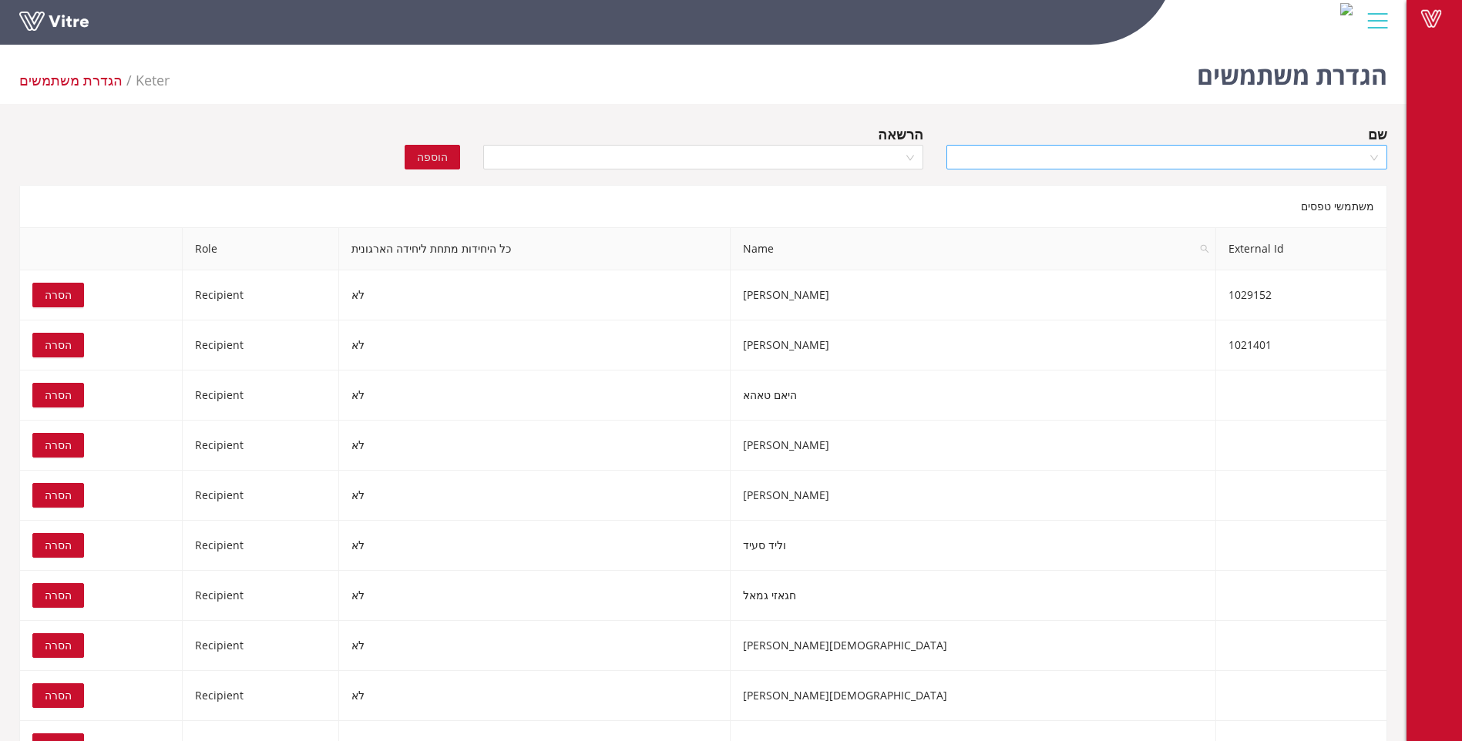
click at [1210, 161] on input "search" at bounding box center [1160, 157] width 411 height 23
type input "האדי"
click at [1281, 188] on div "[PERSON_NAME]" at bounding box center [1166, 188] width 422 height 17
click at [910, 159] on div at bounding box center [703, 157] width 441 height 25
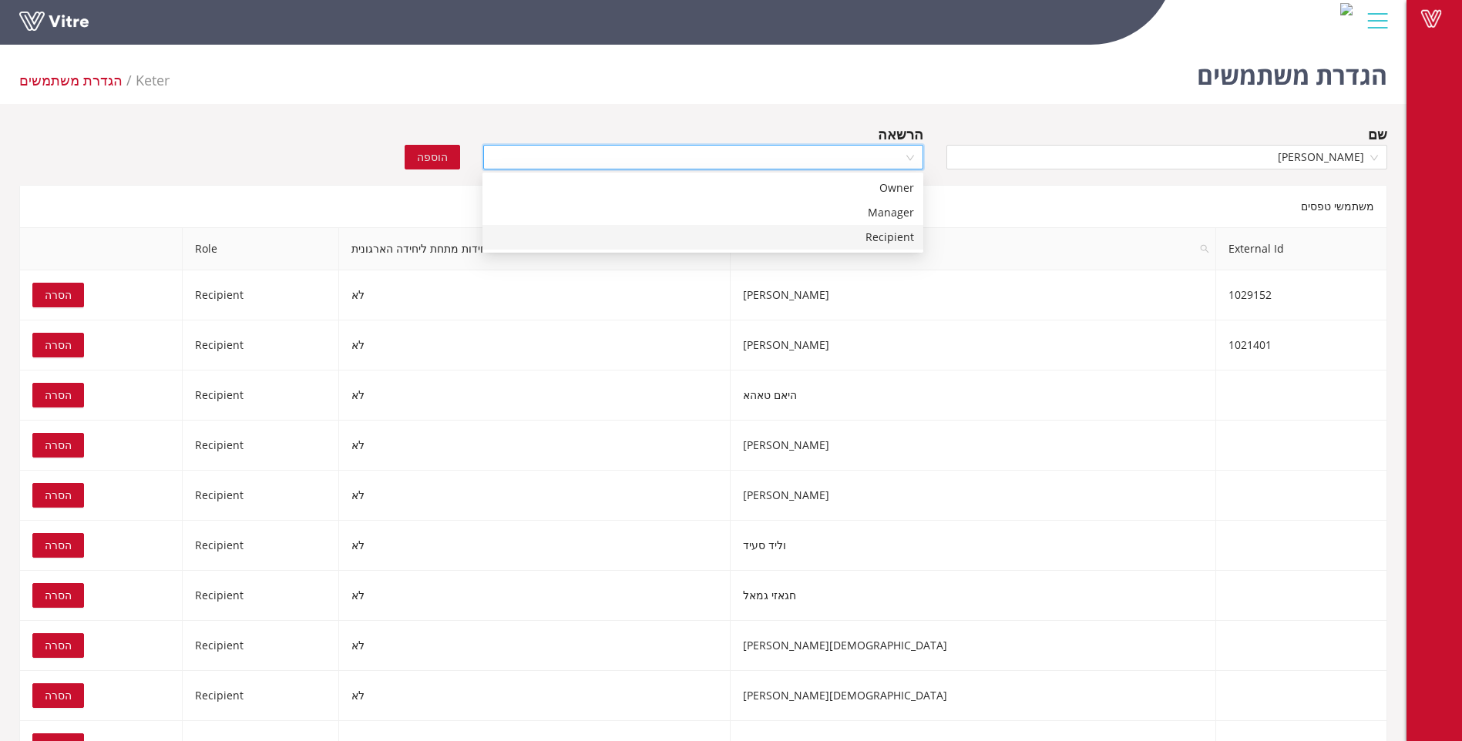
drag, startPoint x: 889, startPoint y: 233, endPoint x: 703, endPoint y: 208, distance: 187.4
click at [887, 233] on div "Recipient" at bounding box center [703, 237] width 422 height 17
click at [450, 159] on button "הוספה" at bounding box center [432, 157] width 55 height 25
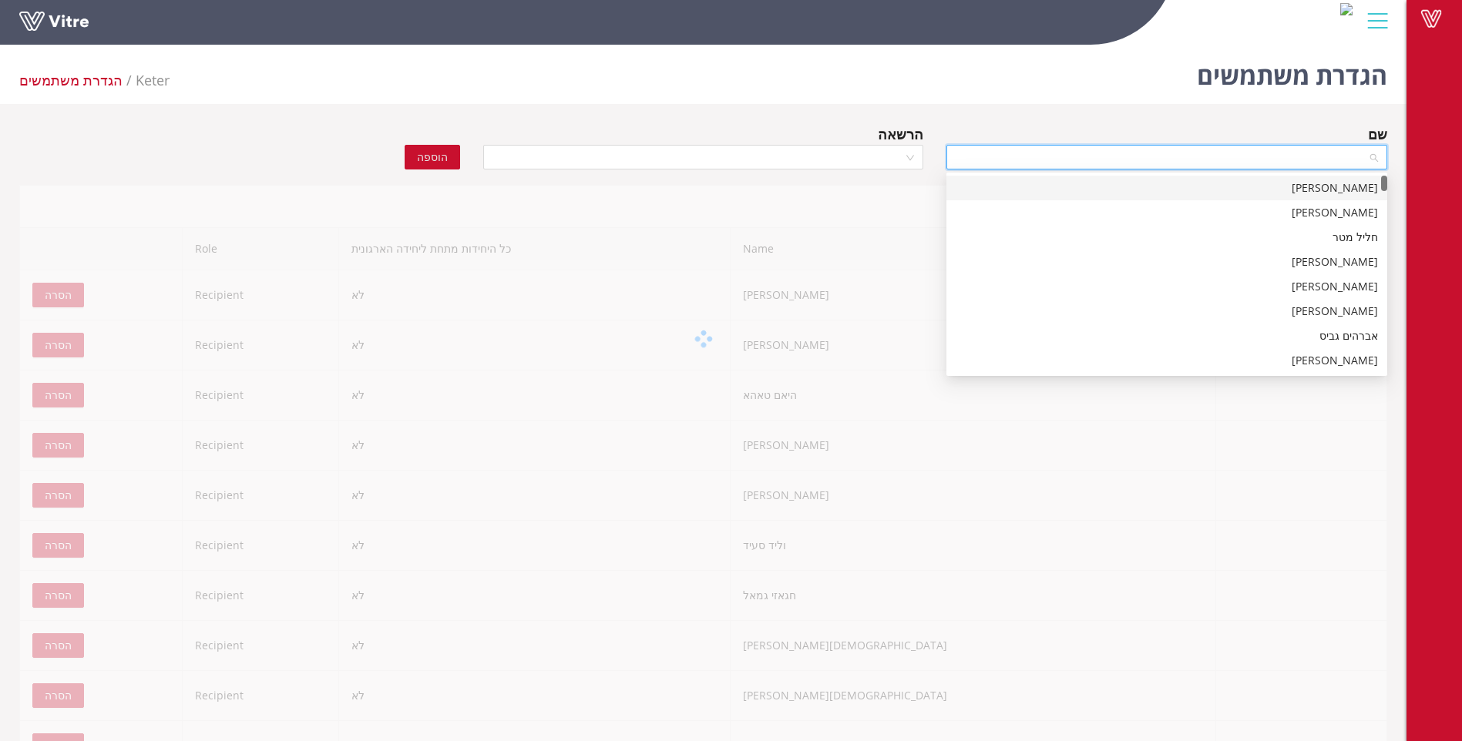
click at [1211, 155] on input "search" at bounding box center [1160, 157] width 411 height 23
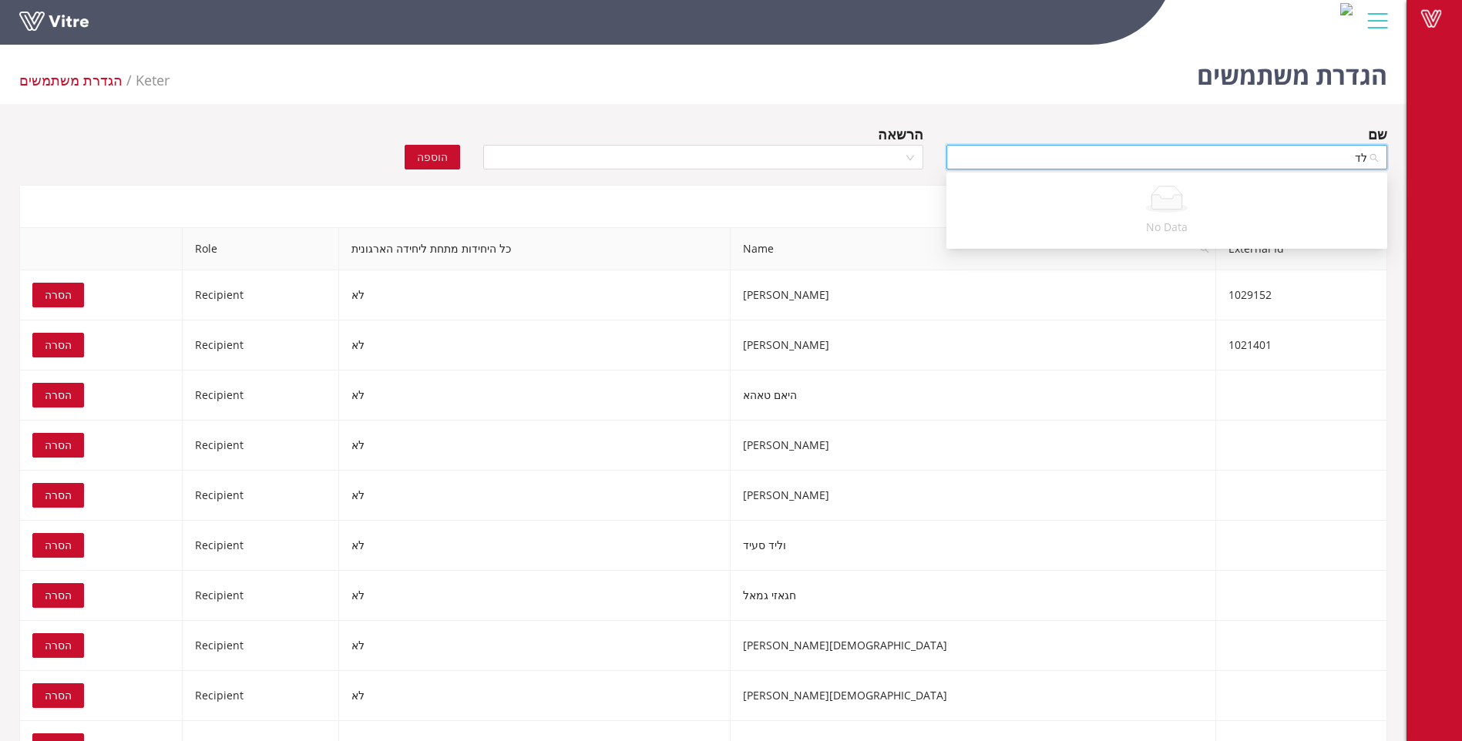
type input "ל"
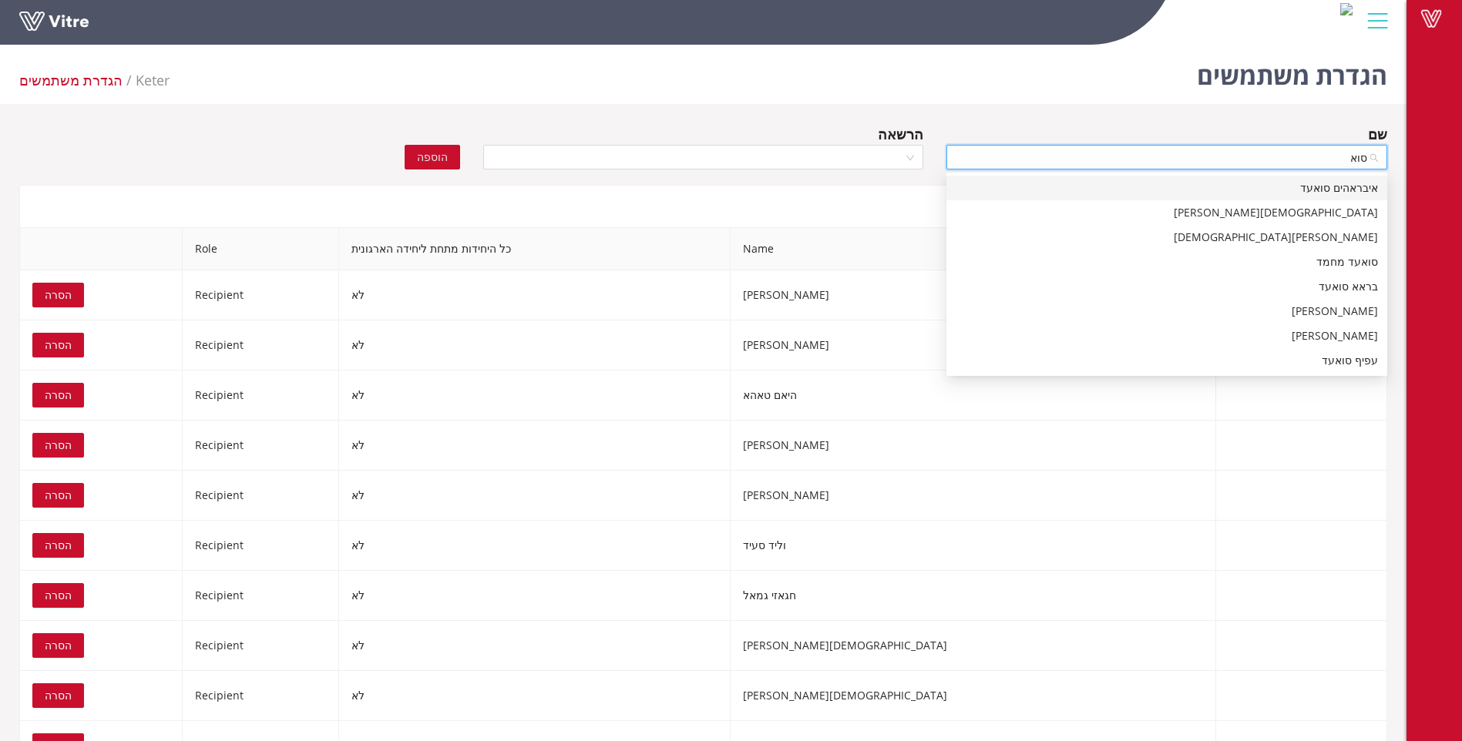
drag, startPoint x: 1334, startPoint y: 155, endPoint x: 1383, endPoint y: 156, distance: 48.6
click at [1383, 156] on div "סוא" at bounding box center [1166, 157] width 441 height 25
type input "ריא"
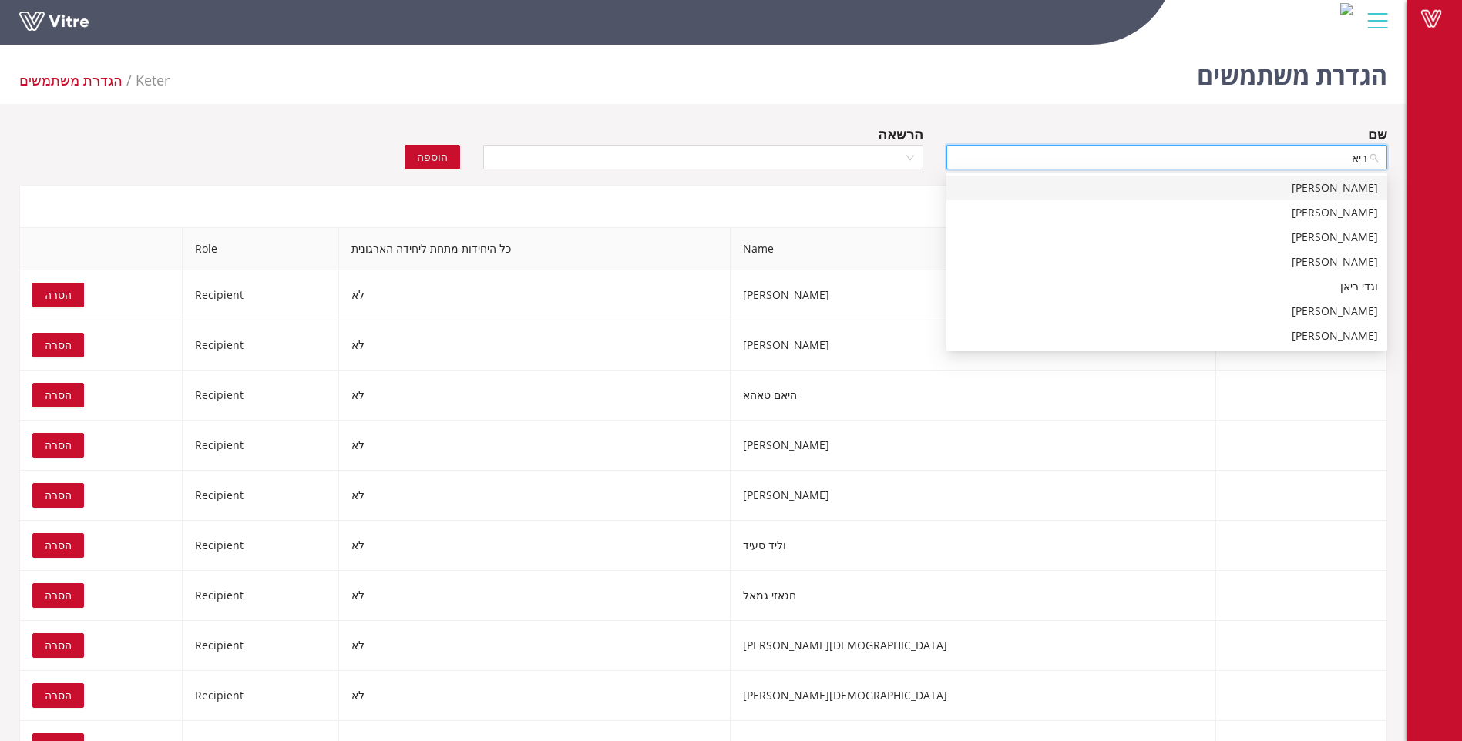
drag, startPoint x: 1343, startPoint y: 190, endPoint x: 1153, endPoint y: 188, distance: 190.3
click at [1338, 190] on div "[PERSON_NAME]" at bounding box center [1166, 188] width 422 height 17
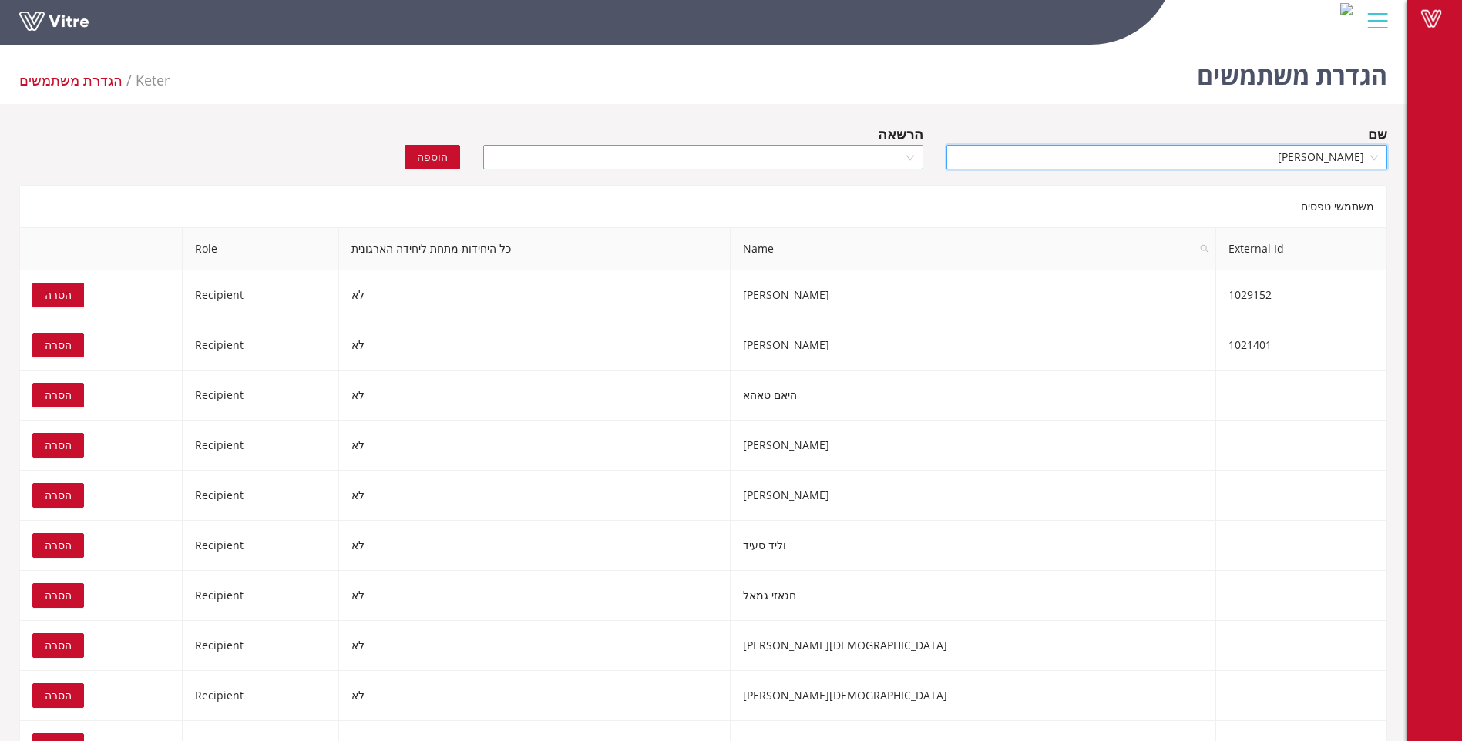
click at [905, 154] on div at bounding box center [703, 157] width 441 height 25
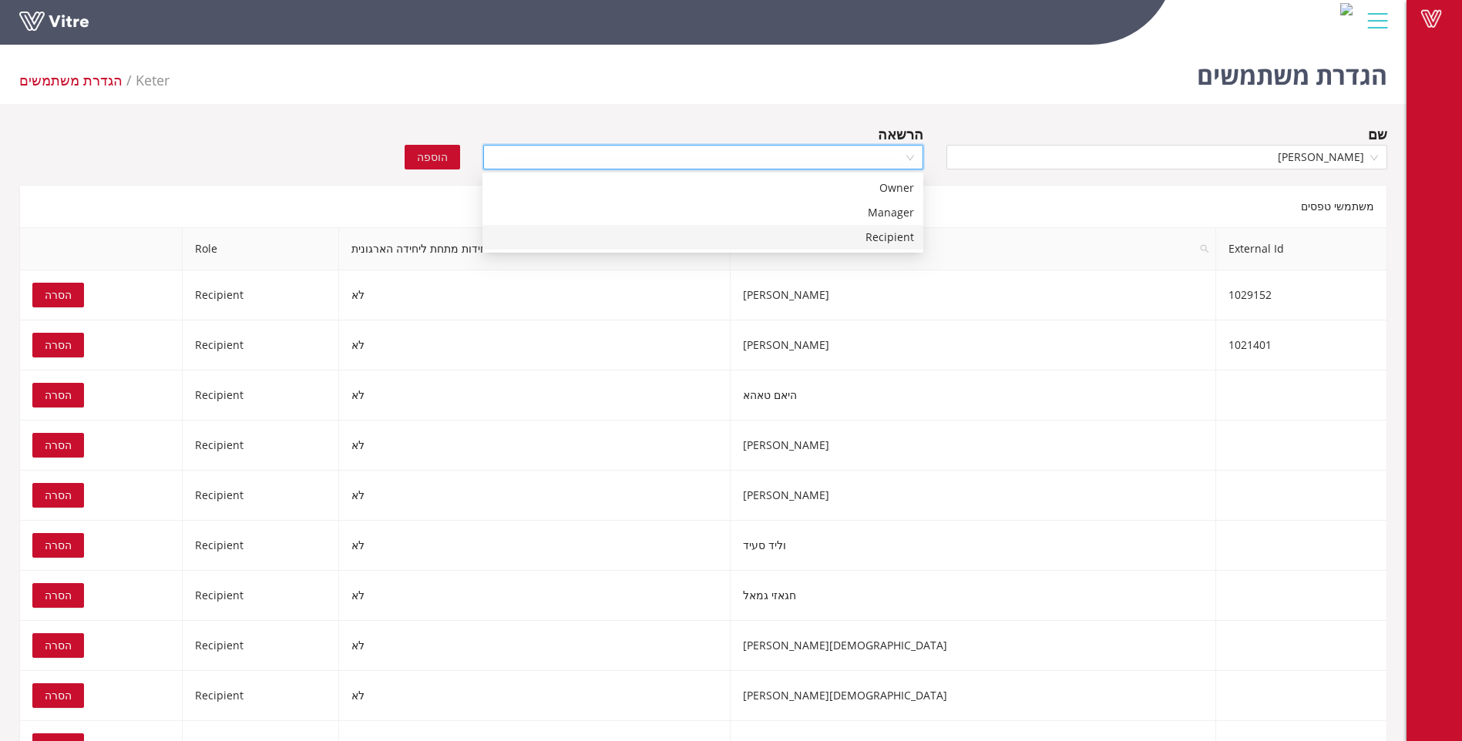
drag, startPoint x: 878, startPoint y: 238, endPoint x: 700, endPoint y: 215, distance: 178.7
click at [864, 238] on div "Recipient" at bounding box center [703, 237] width 422 height 17
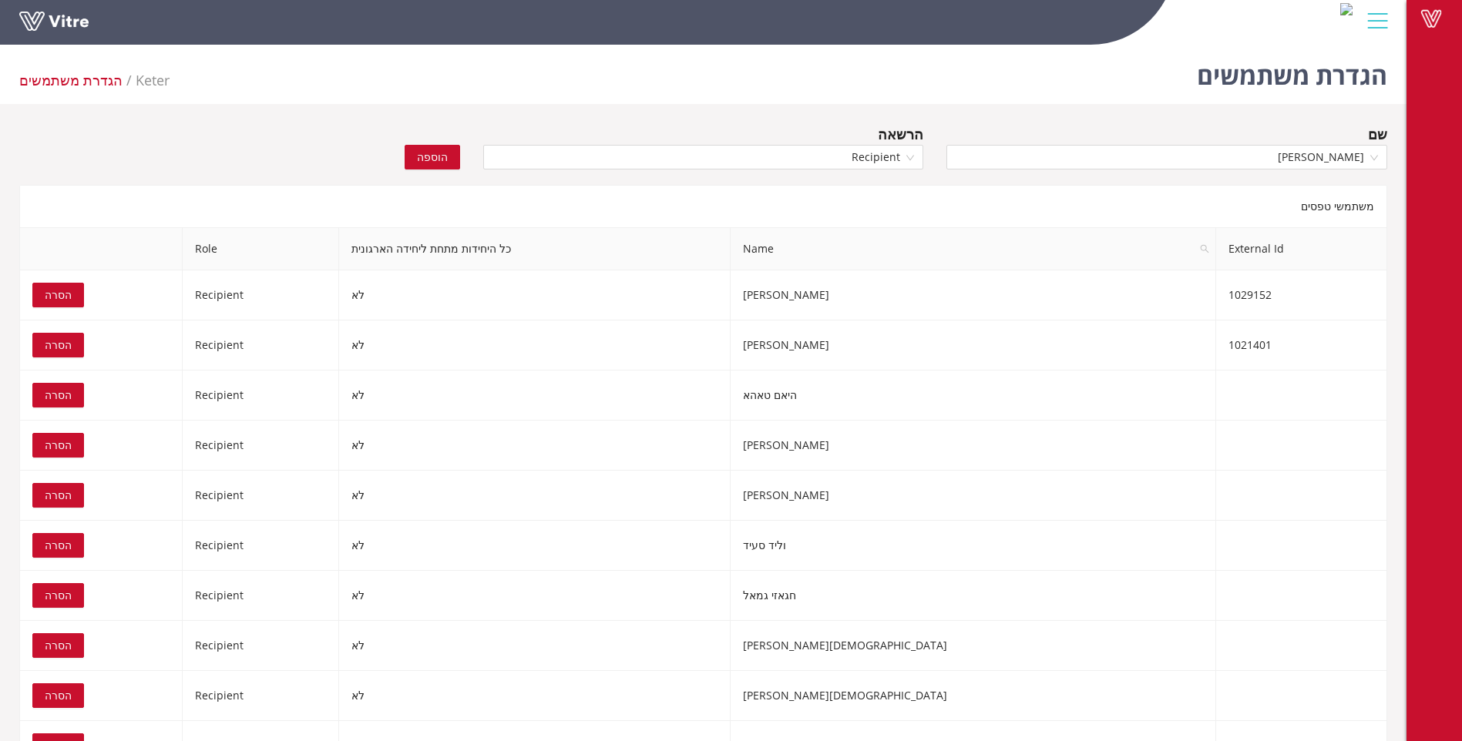
click at [437, 153] on span "הוספה" at bounding box center [432, 157] width 31 height 17
click at [1348, 159] on input "search" at bounding box center [1160, 157] width 411 height 23
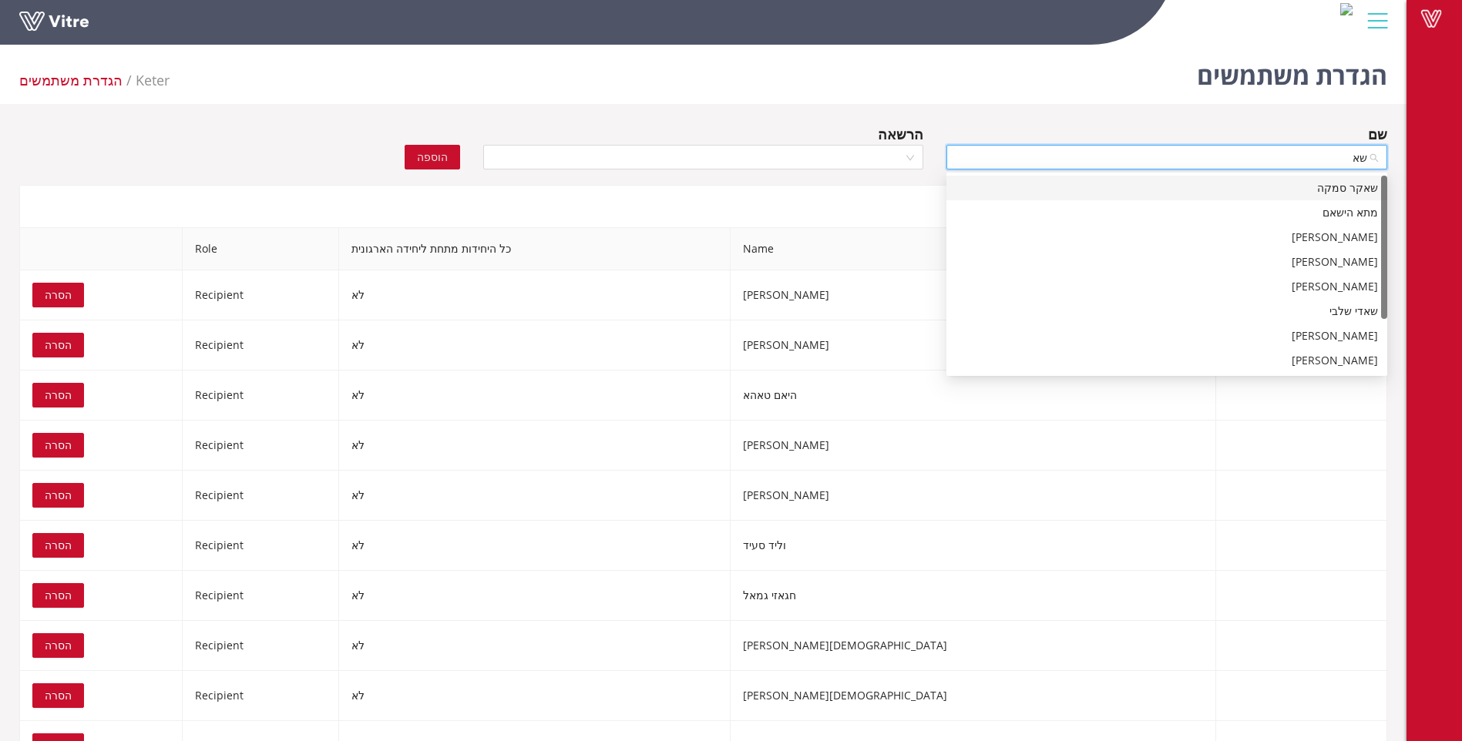
type input "[PERSON_NAME]"
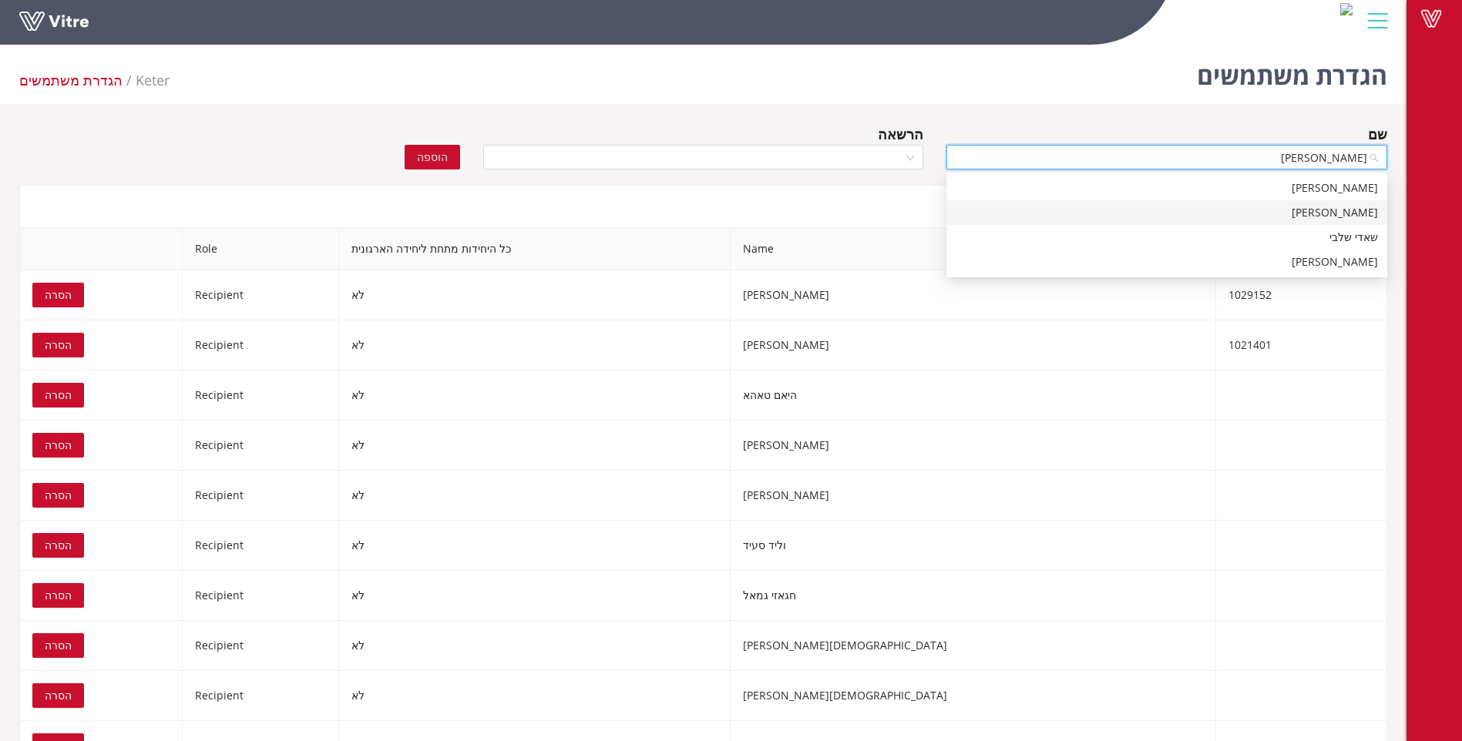
drag, startPoint x: 1358, startPoint y: 217, endPoint x: 1247, endPoint y: 199, distance: 112.4
click at [1358, 216] on div "[PERSON_NAME]" at bounding box center [1166, 212] width 422 height 17
click at [914, 157] on div at bounding box center [703, 157] width 441 height 25
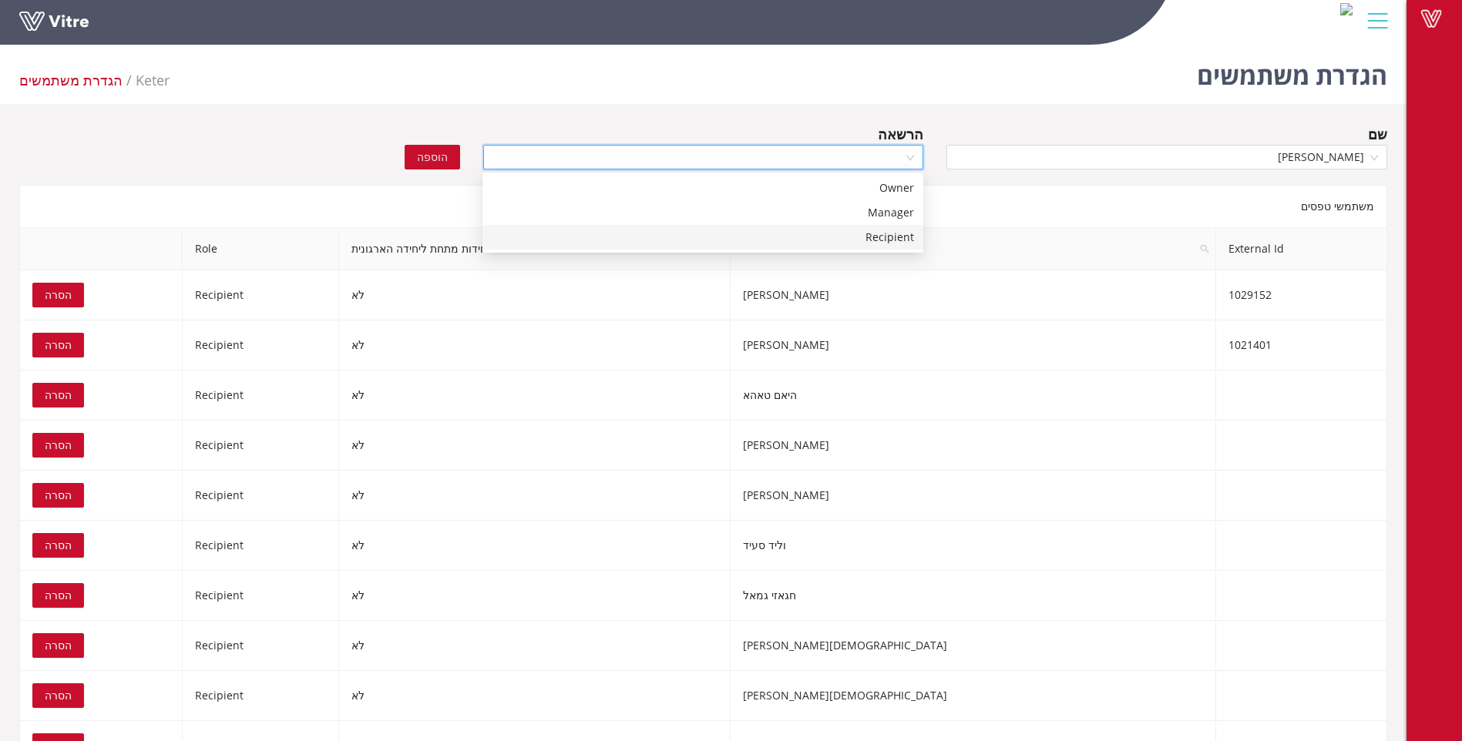
click at [893, 240] on div "Recipient" at bounding box center [703, 237] width 422 height 17
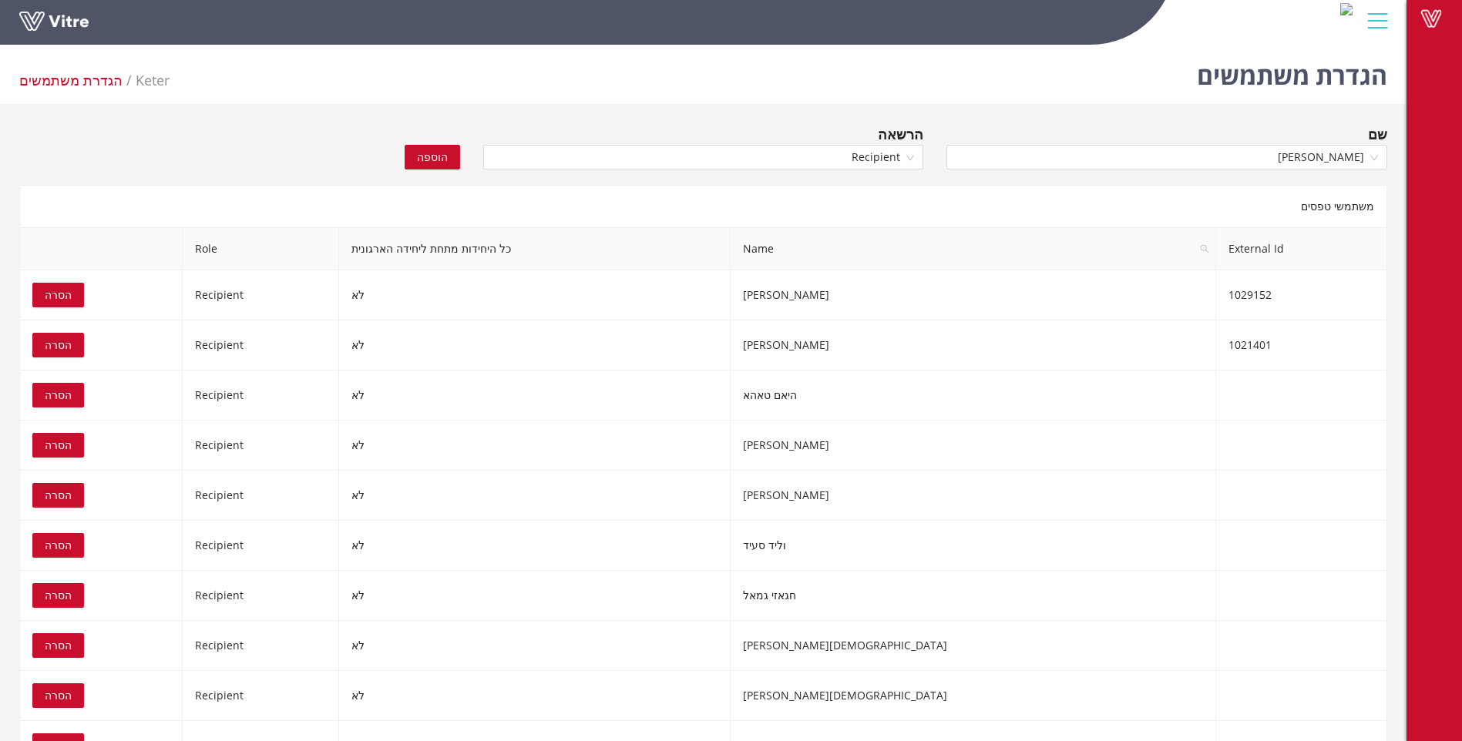
click at [426, 160] on span "הוספה" at bounding box center [432, 157] width 31 height 17
drag, startPoint x: 1224, startPoint y: 159, endPoint x: 1236, endPoint y: 159, distance: 12.4
click at [1224, 159] on input "search" at bounding box center [1160, 157] width 411 height 23
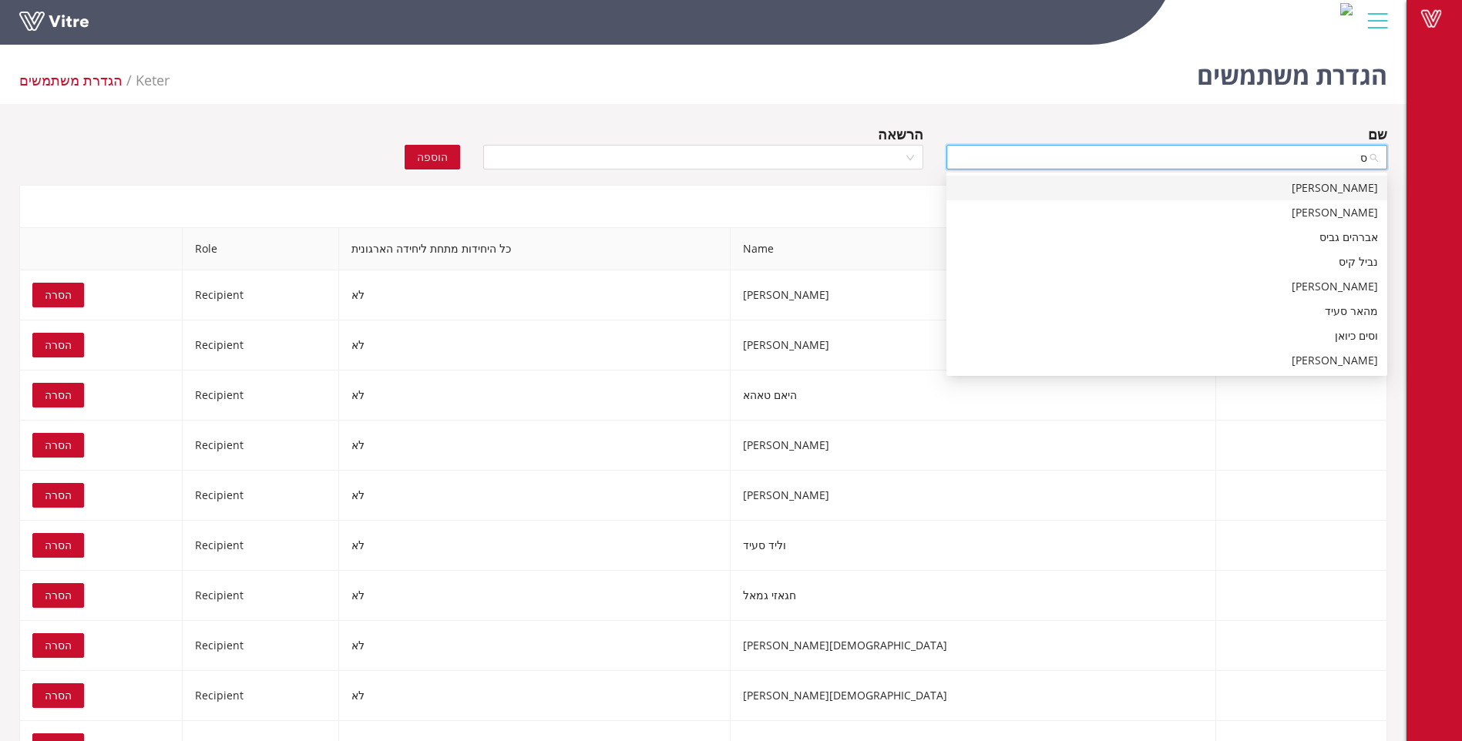
type input "ספ"
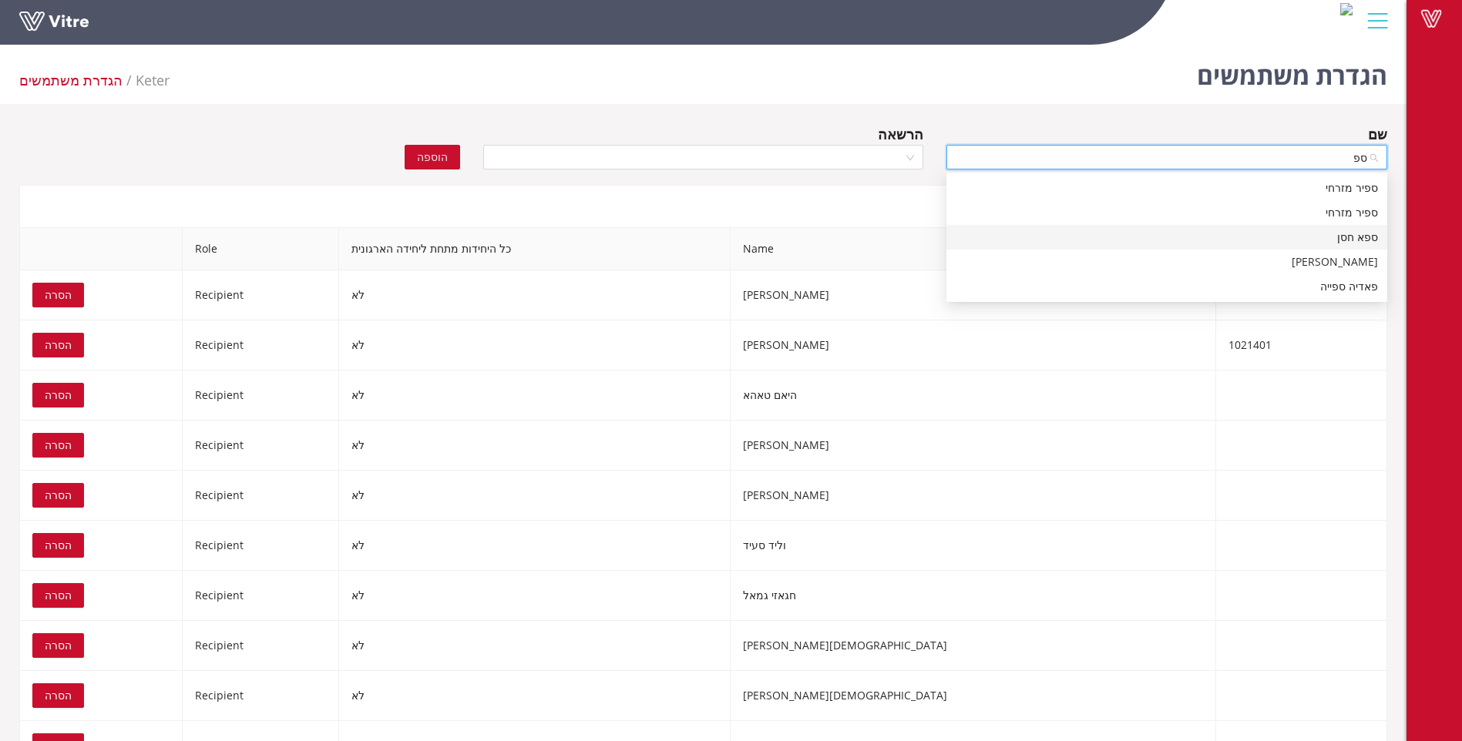
click at [1361, 242] on div "ספא חסן" at bounding box center [1166, 237] width 422 height 17
click at [908, 158] on div at bounding box center [703, 157] width 441 height 25
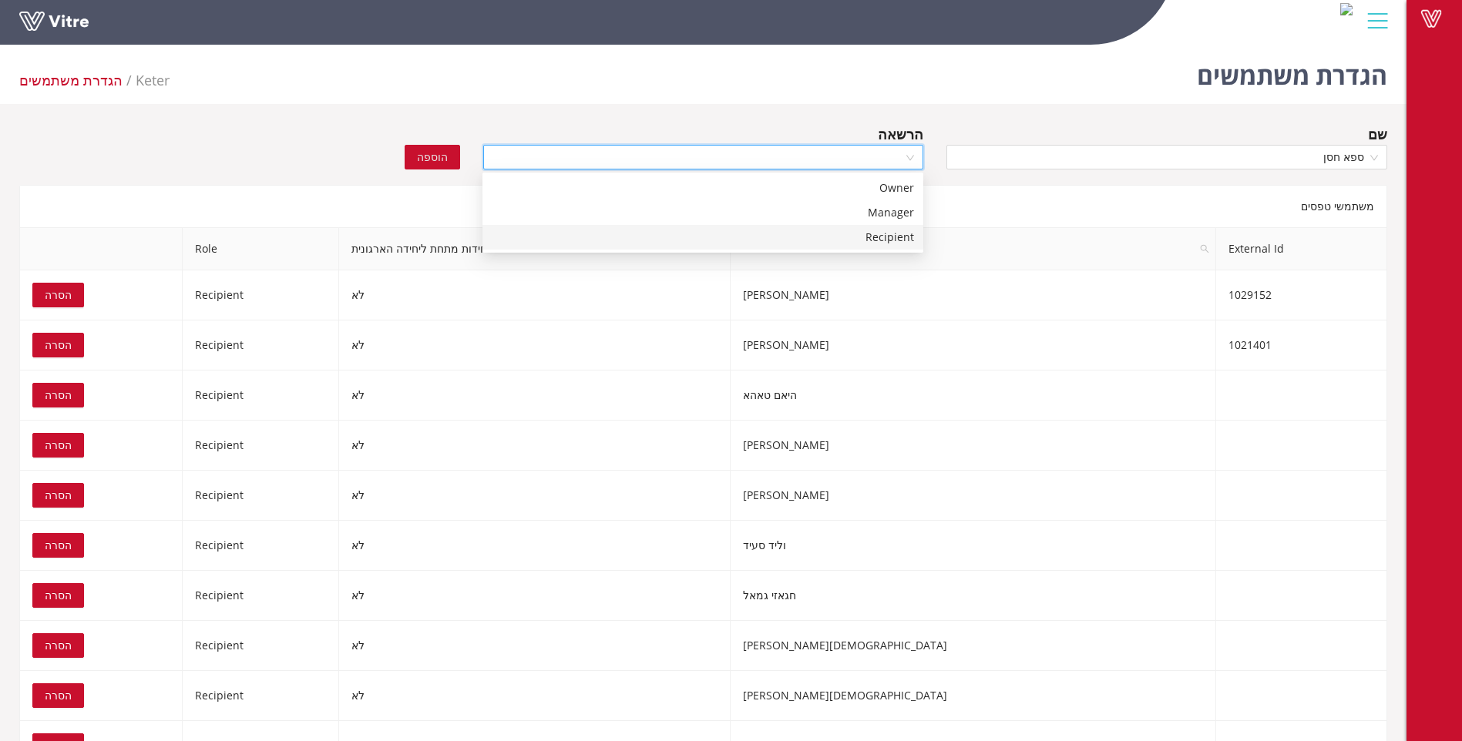
click at [877, 235] on div "Recipient" at bounding box center [703, 237] width 422 height 17
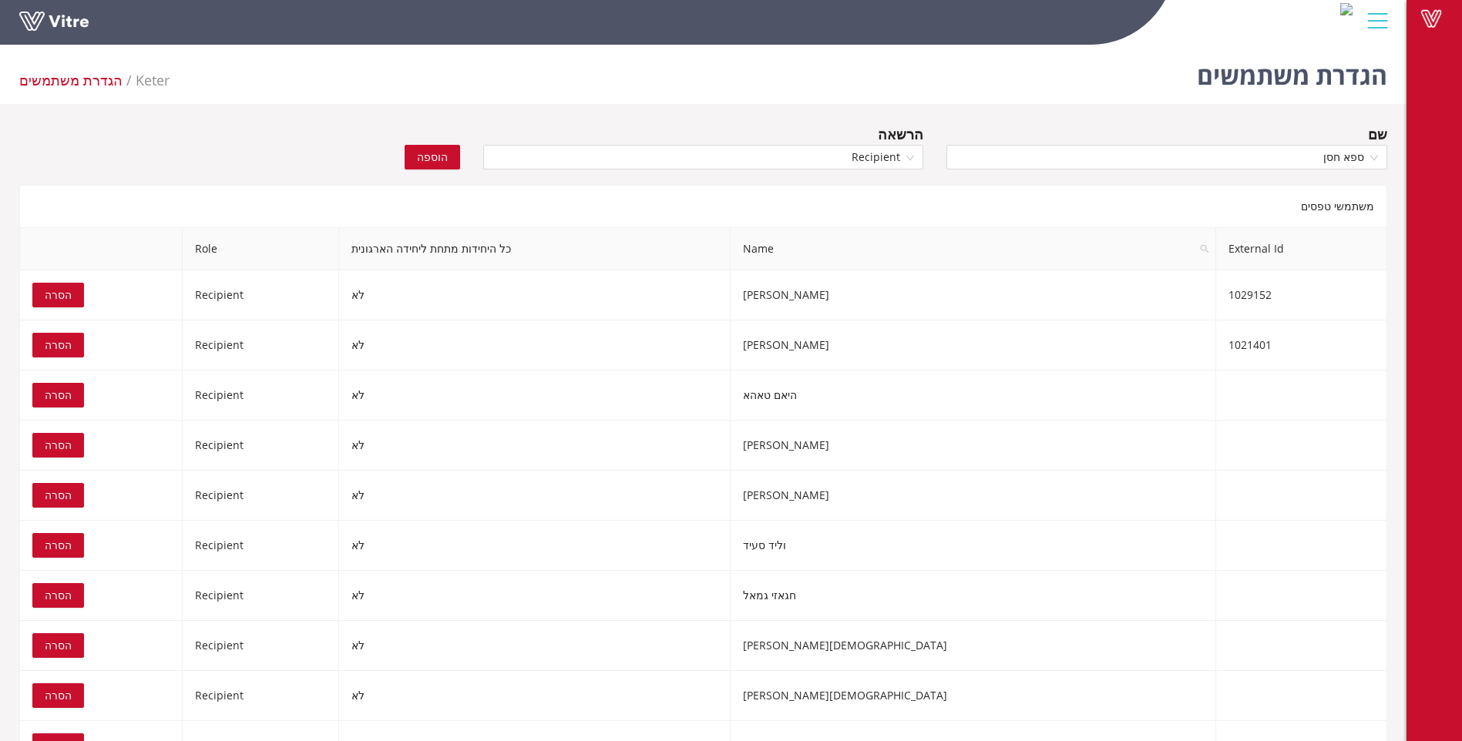
click at [438, 154] on span "הוספה" at bounding box center [432, 157] width 31 height 17
click at [1291, 153] on input "search" at bounding box center [1160, 157] width 411 height 23
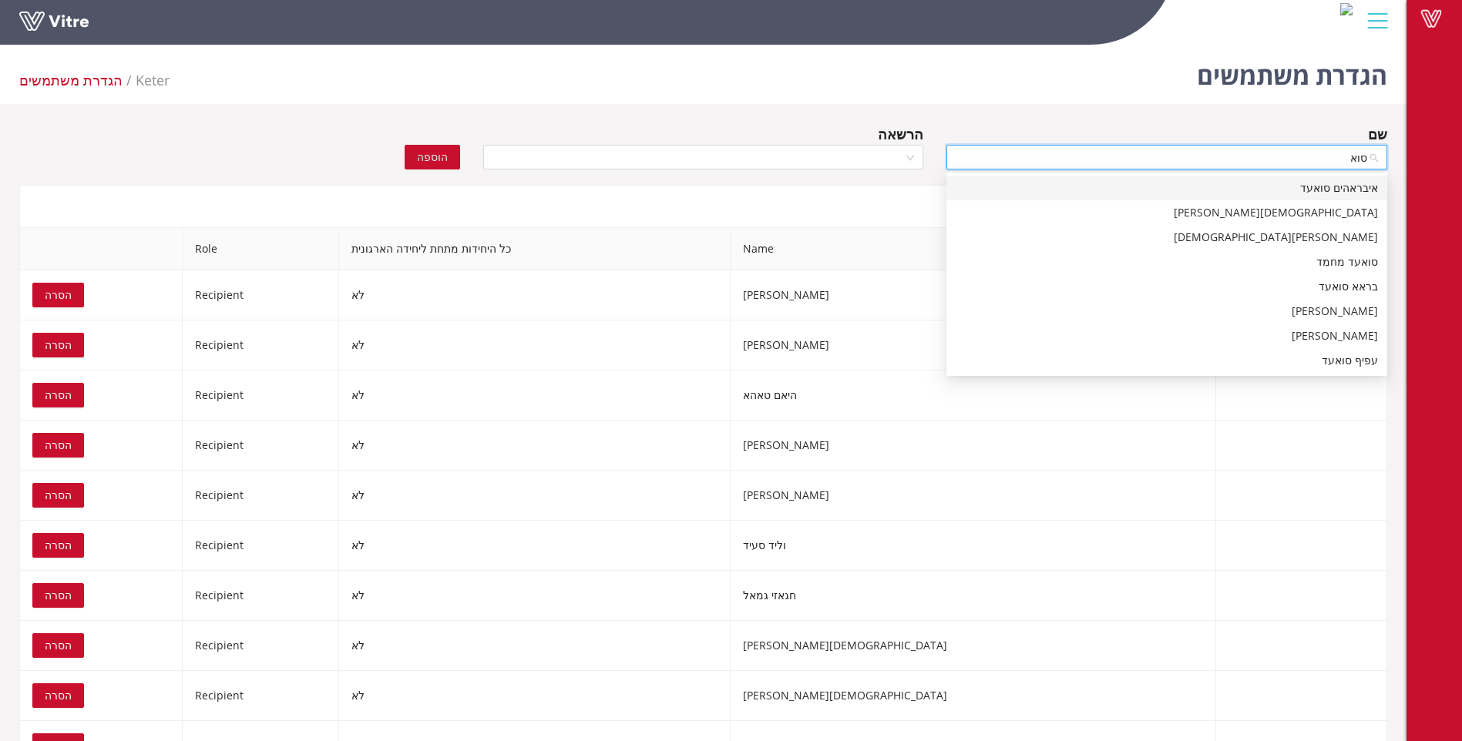
type input "[PERSON_NAME]"
click at [1316, 190] on div "איבראהים סואעד" at bounding box center [1166, 188] width 422 height 17
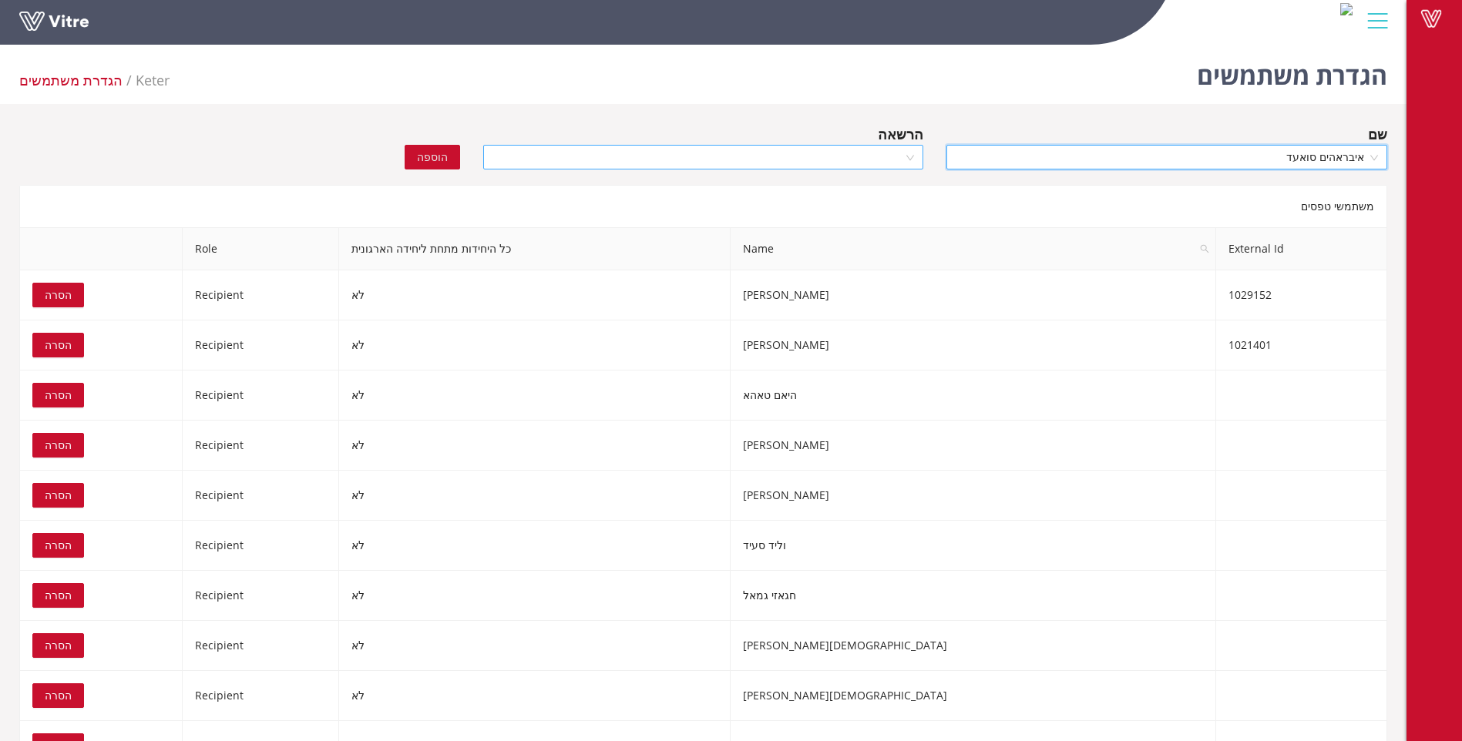
click at [907, 160] on div at bounding box center [703, 157] width 441 height 25
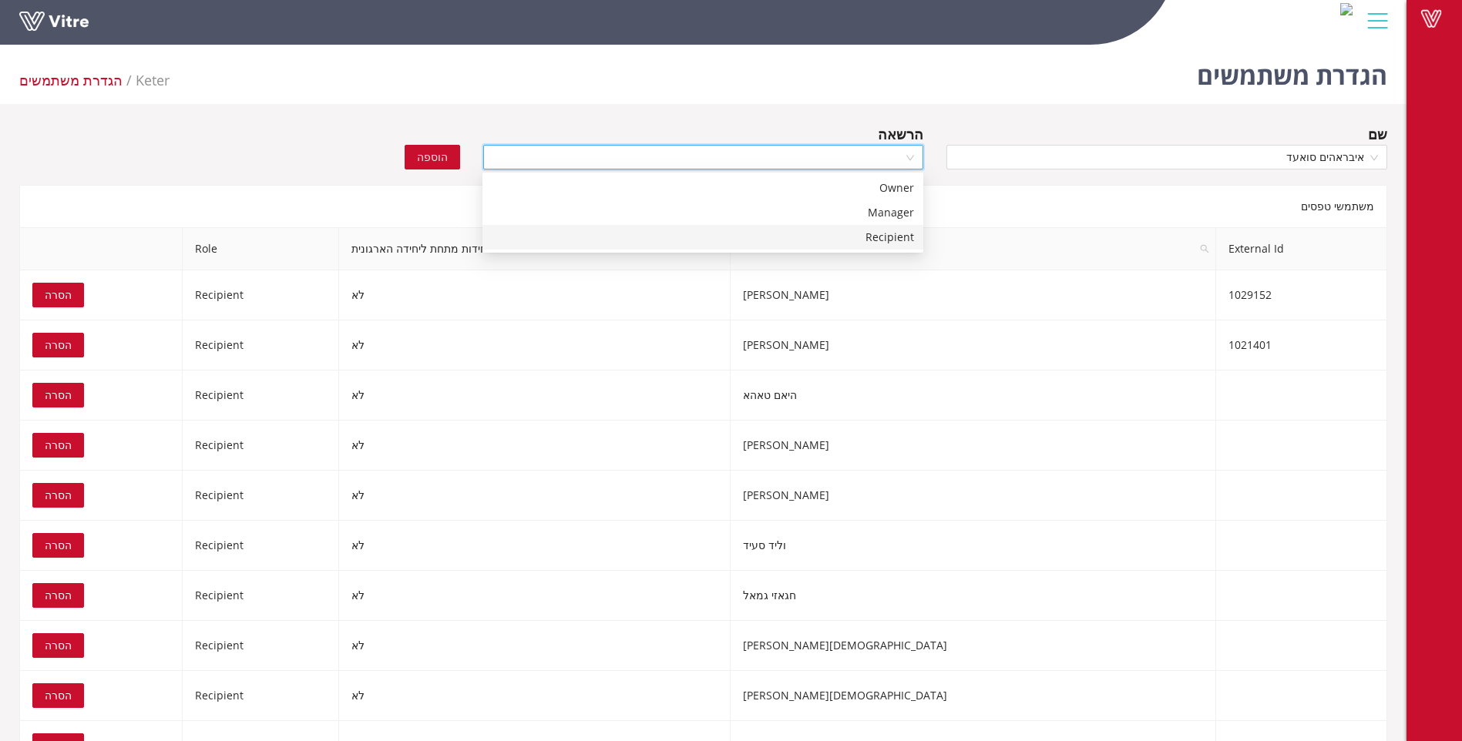
click at [885, 235] on div "Recipient" at bounding box center [703, 237] width 422 height 17
click at [434, 155] on span "הוספה" at bounding box center [432, 157] width 31 height 17
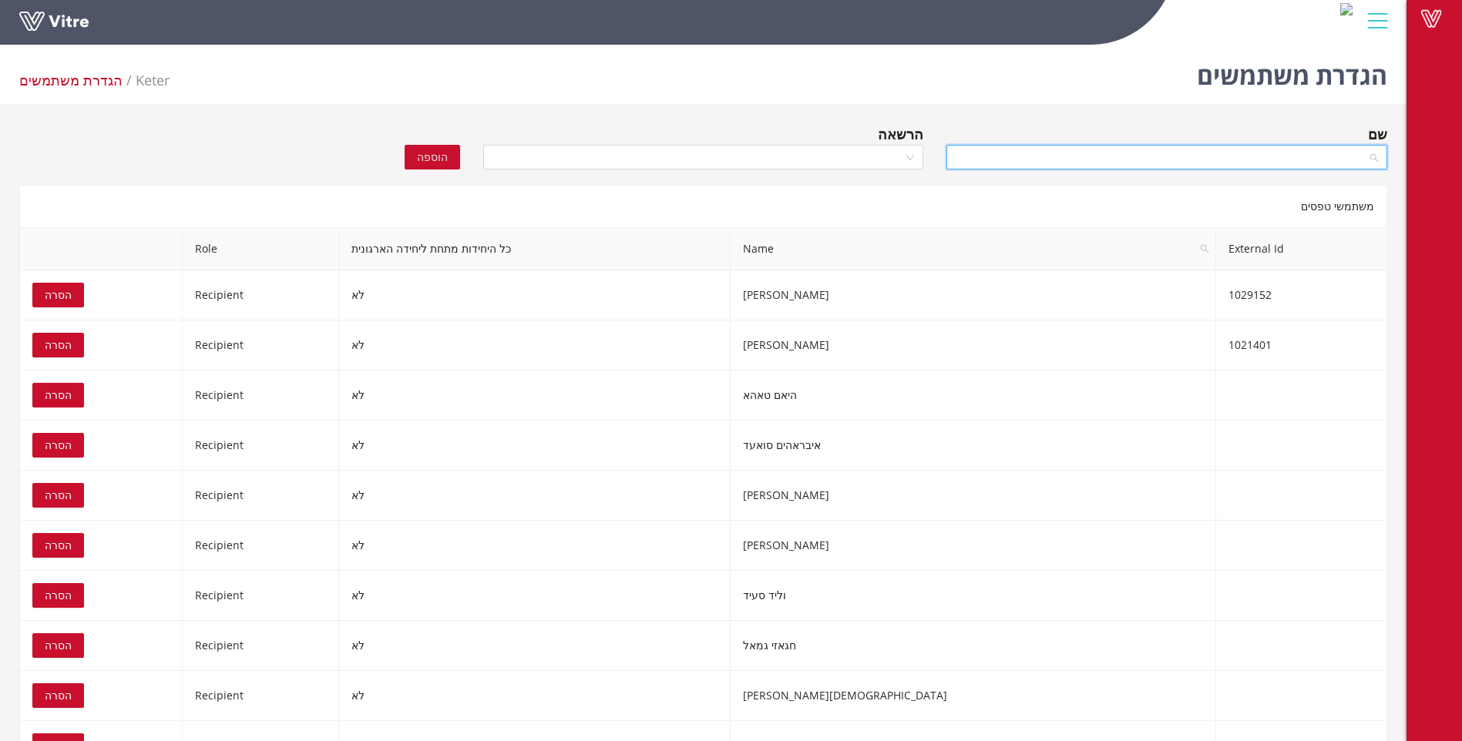
click at [1327, 158] on input "search" at bounding box center [1160, 157] width 411 height 23
type input "[PERSON_NAME]"
drag, startPoint x: 1365, startPoint y: 210, endPoint x: 1240, endPoint y: 193, distance: 126.1
click at [1365, 211] on div "חנין דבאח" at bounding box center [1166, 212] width 422 height 17
click at [911, 159] on div at bounding box center [703, 157] width 441 height 25
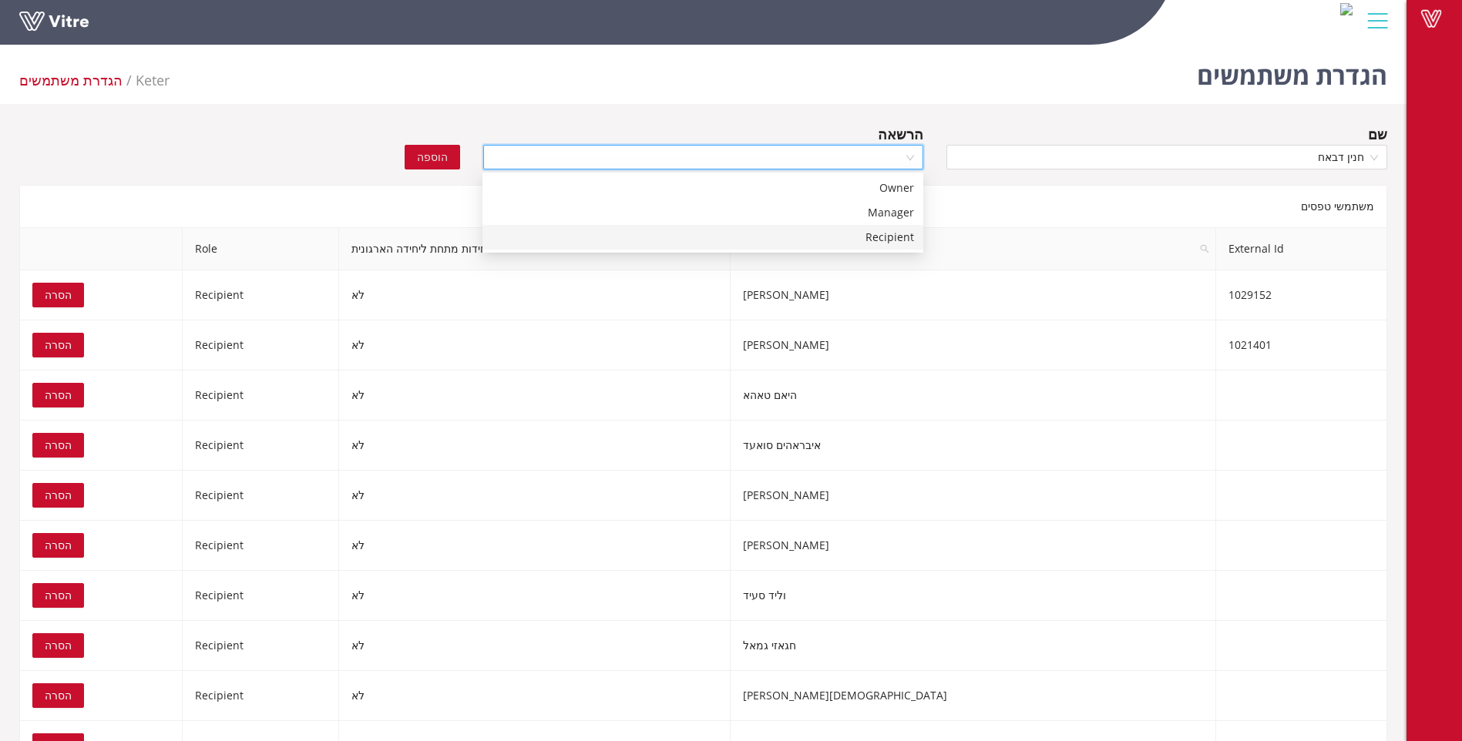
drag, startPoint x: 868, startPoint y: 233, endPoint x: 858, endPoint y: 230, distance: 10.5
click at [867, 233] on div "Recipient" at bounding box center [703, 237] width 422 height 17
click at [438, 159] on span "הוספה" at bounding box center [432, 157] width 31 height 17
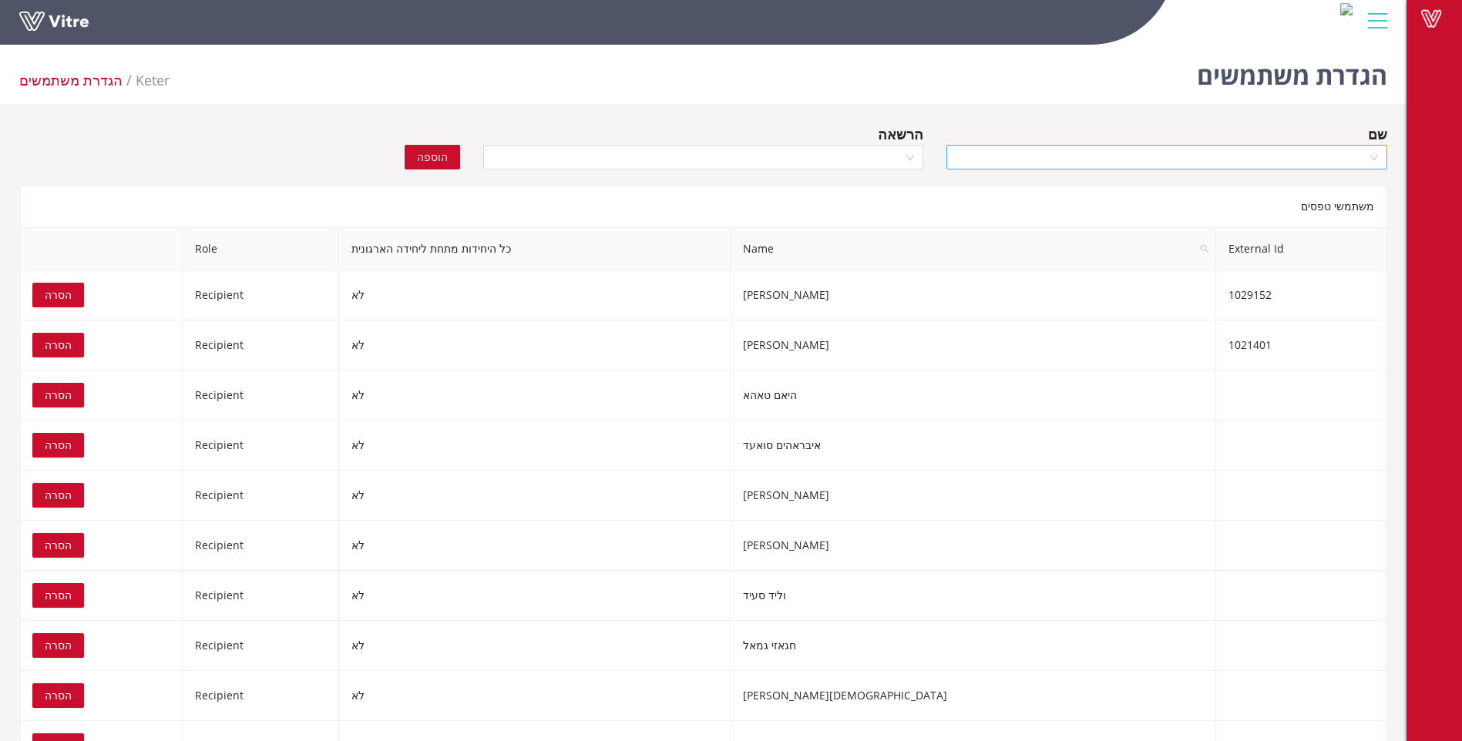
click at [1298, 157] on input "search" at bounding box center [1160, 157] width 411 height 23
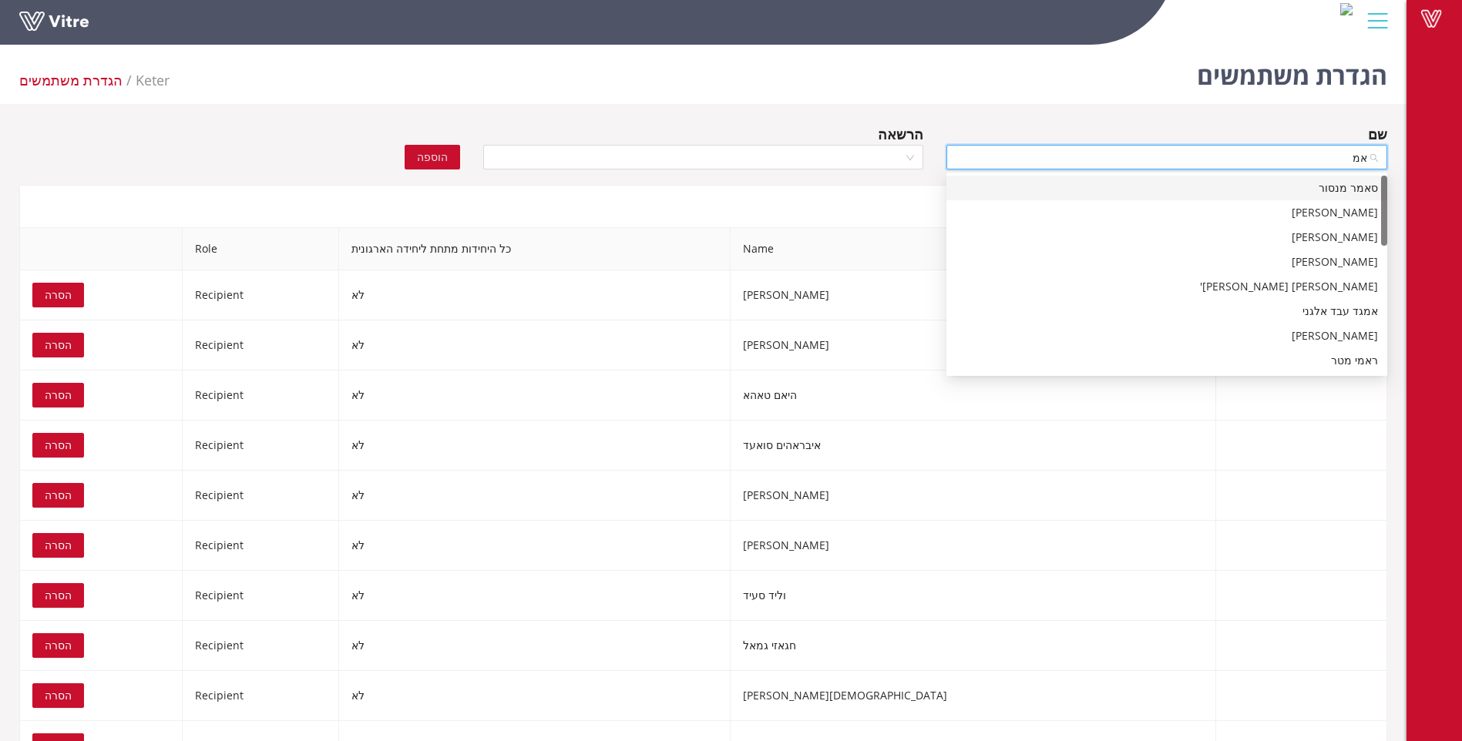
type input "אמל"
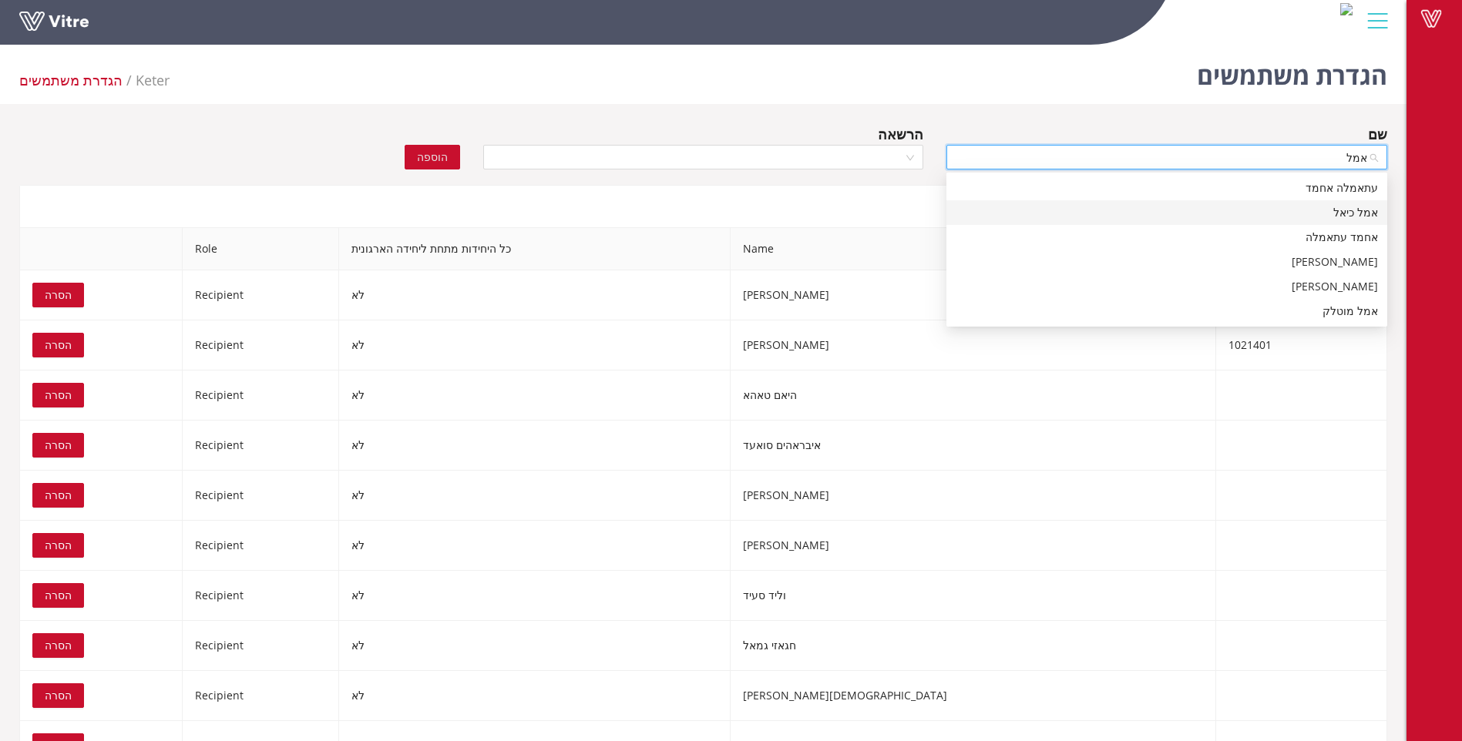
click at [1345, 213] on div "אמל כיאל" at bounding box center [1166, 212] width 422 height 17
click at [908, 163] on div at bounding box center [703, 157] width 441 height 25
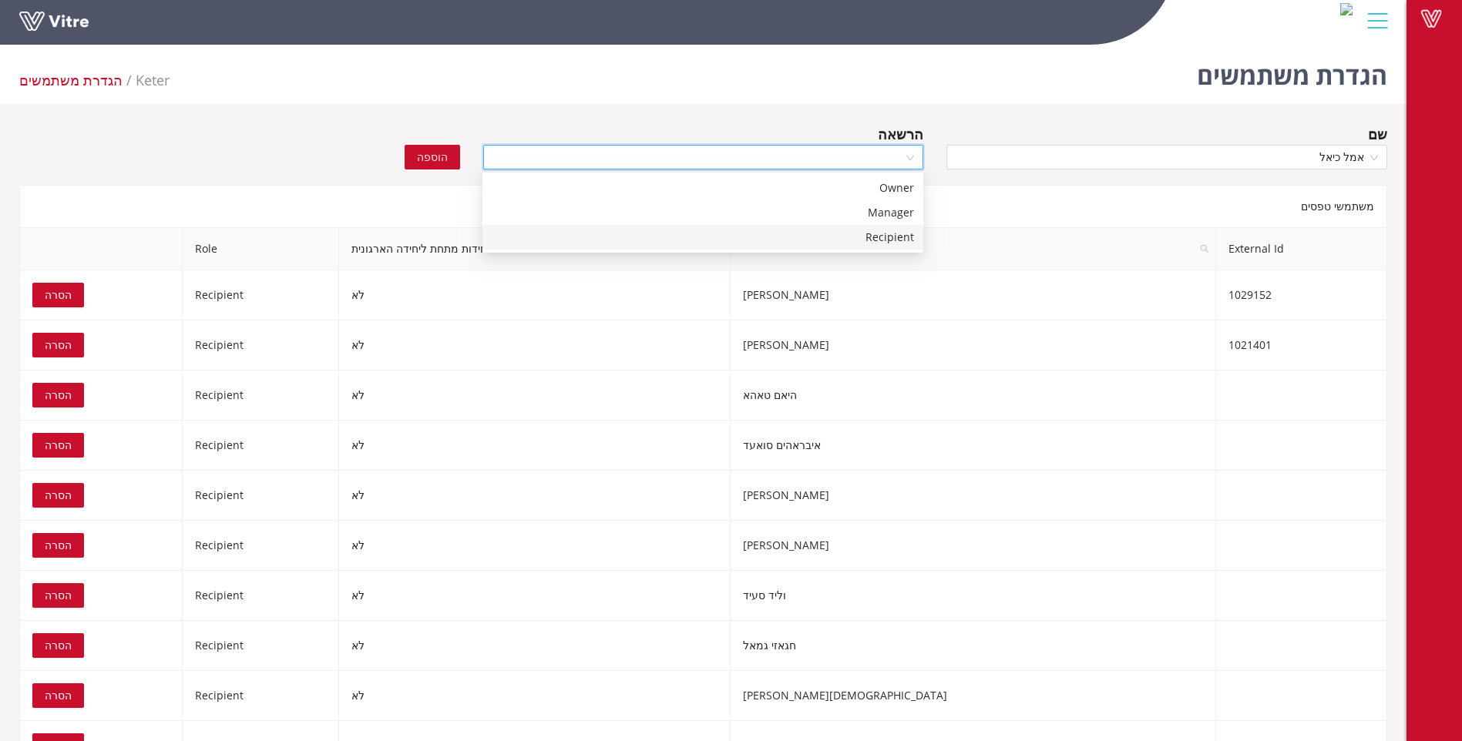
drag, startPoint x: 884, startPoint y: 237, endPoint x: 749, endPoint y: 199, distance: 140.2
click at [877, 237] on div "Recipient" at bounding box center [703, 237] width 422 height 17
click at [415, 155] on button "הוספה" at bounding box center [432, 157] width 55 height 25
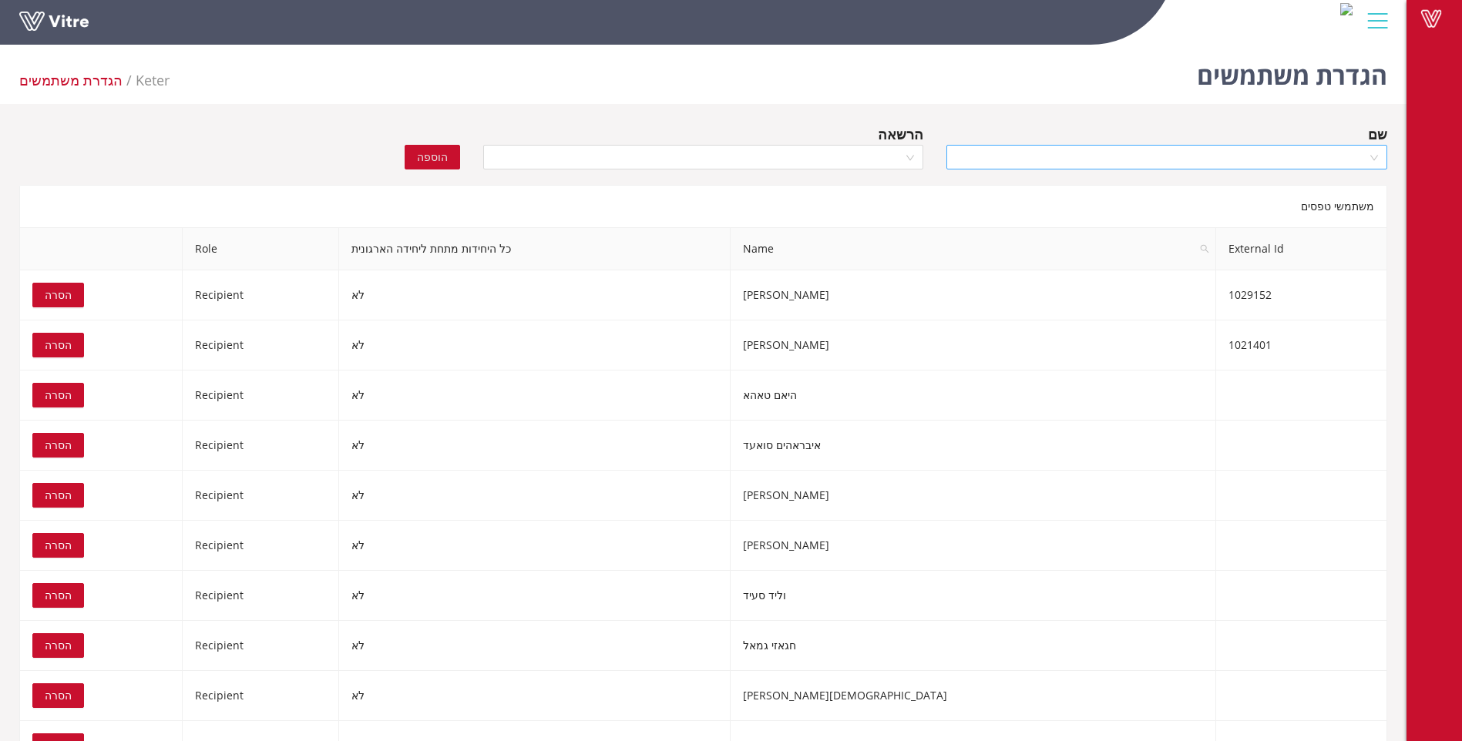
click at [1312, 159] on input "search" at bounding box center [1160, 157] width 411 height 23
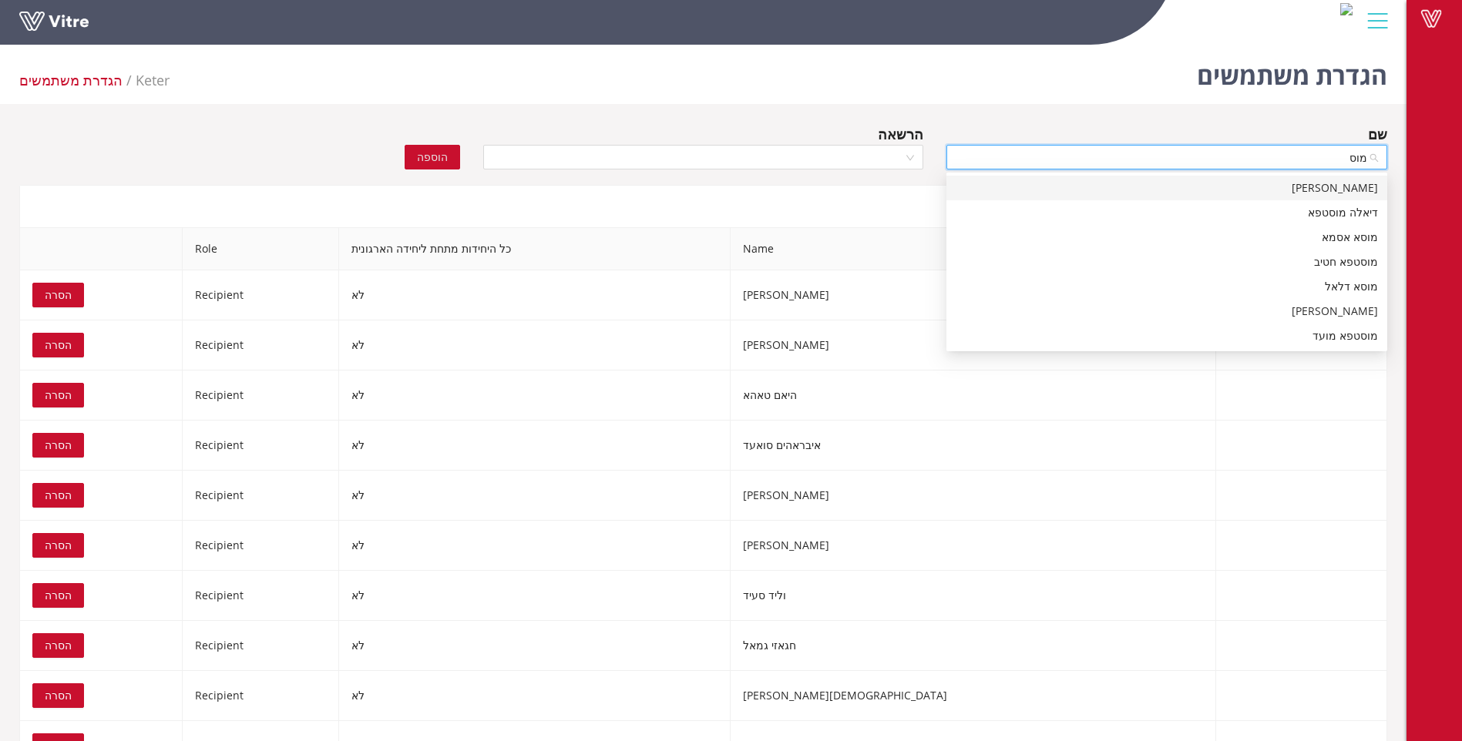
type input "[PERSON_NAME]"
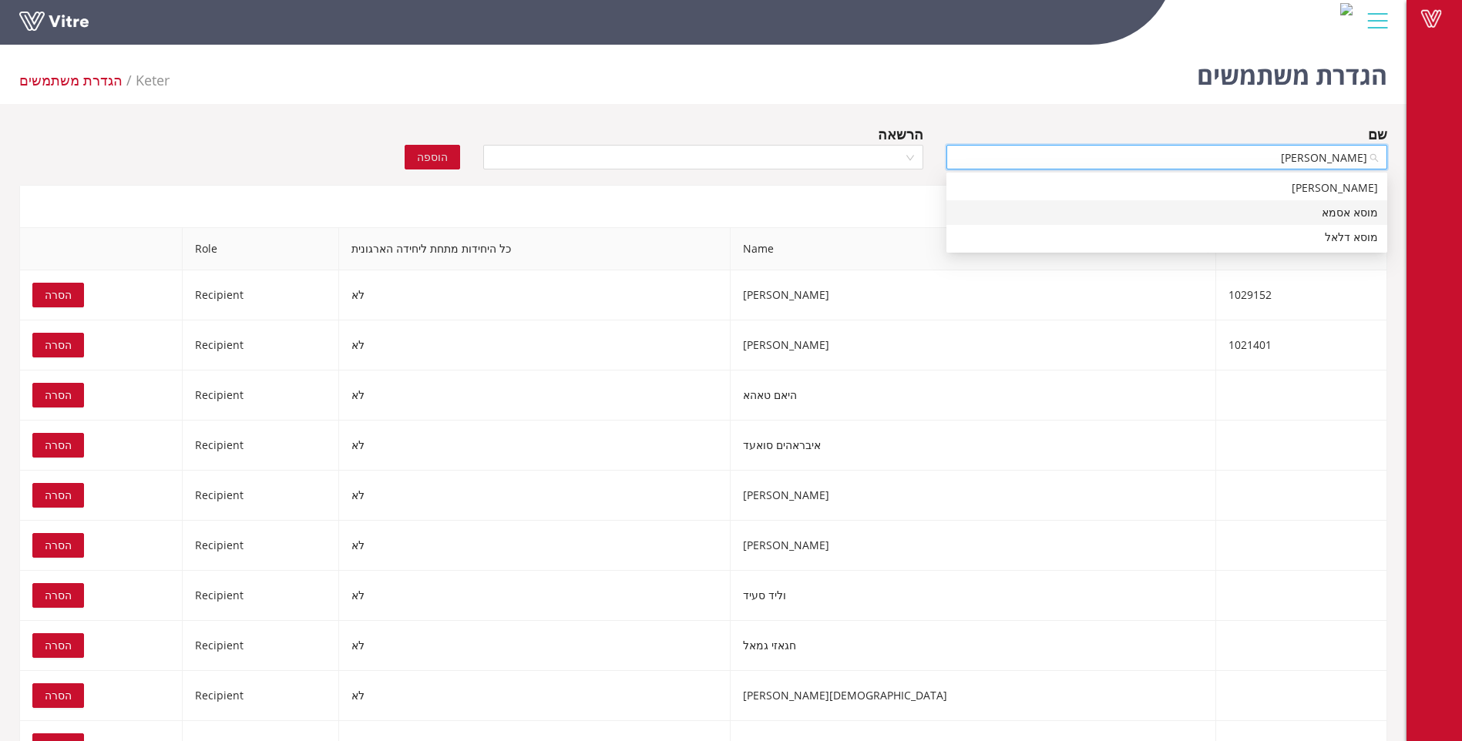
drag, startPoint x: 1350, startPoint y: 215, endPoint x: 1314, endPoint y: 214, distance: 35.5
click at [1350, 215] on div "מוסא אסמא" at bounding box center [1166, 212] width 422 height 17
click at [908, 158] on div at bounding box center [703, 157] width 441 height 25
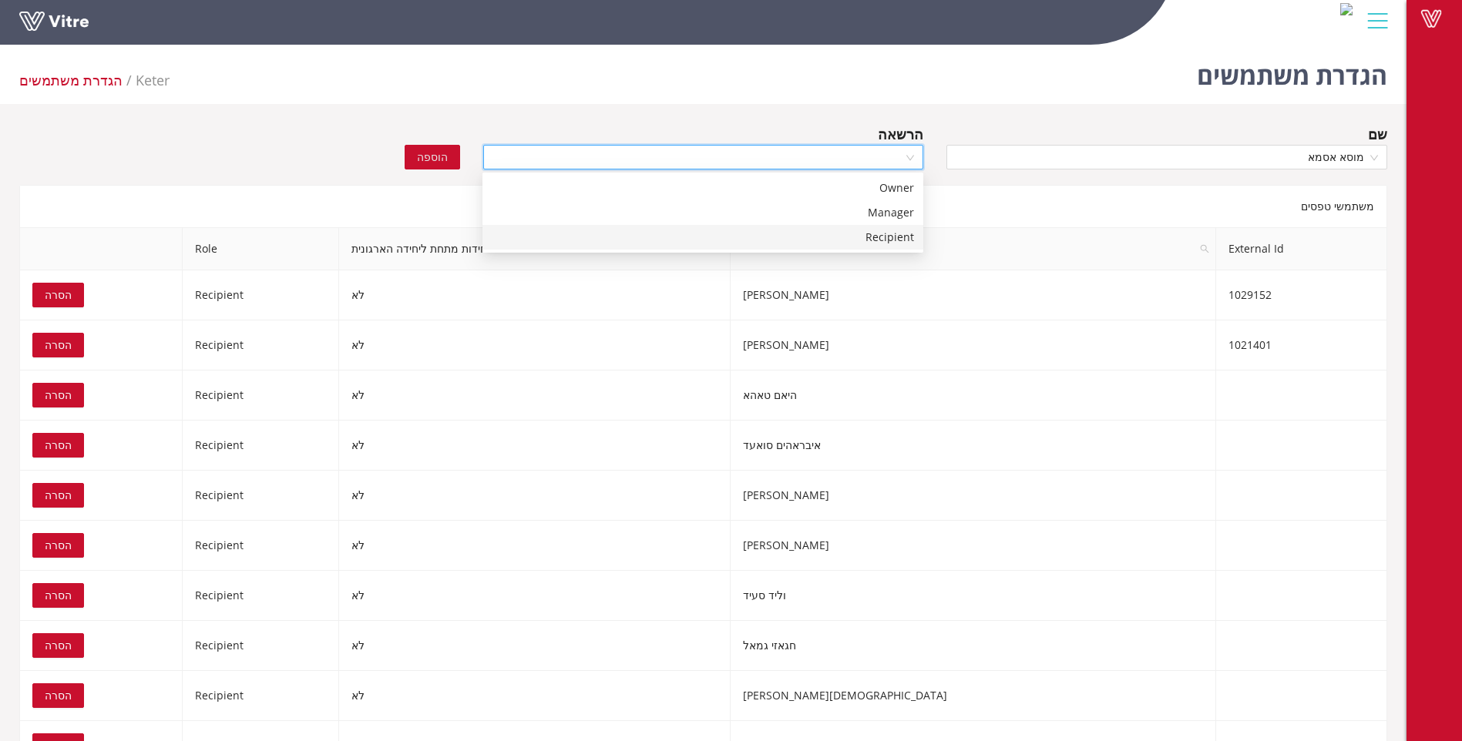
click at [877, 234] on div "Recipient" at bounding box center [703, 237] width 422 height 17
click at [435, 153] on span "הוספה" at bounding box center [432, 157] width 31 height 17
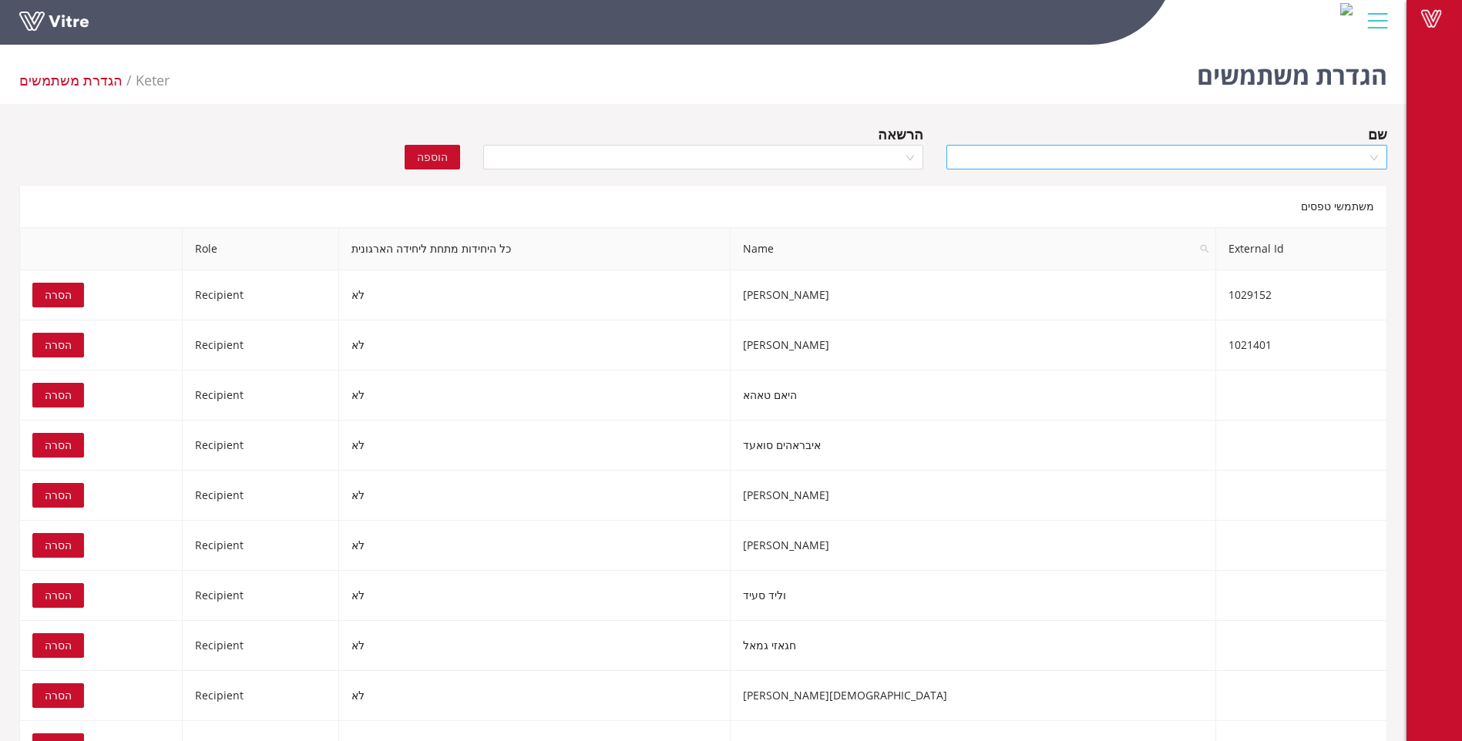
click at [1226, 154] on input "search" at bounding box center [1160, 157] width 411 height 23
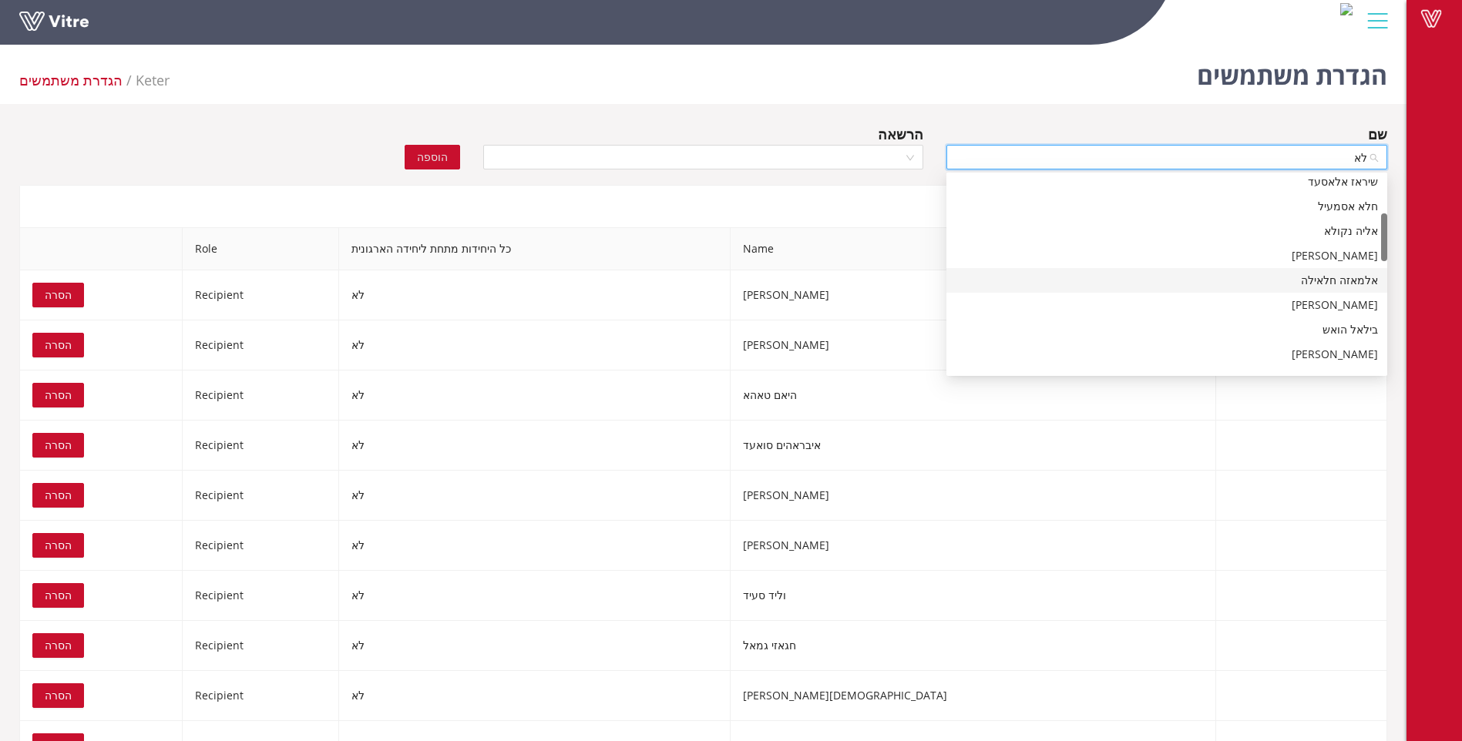
scroll to position [77, 0]
type input "לאד"
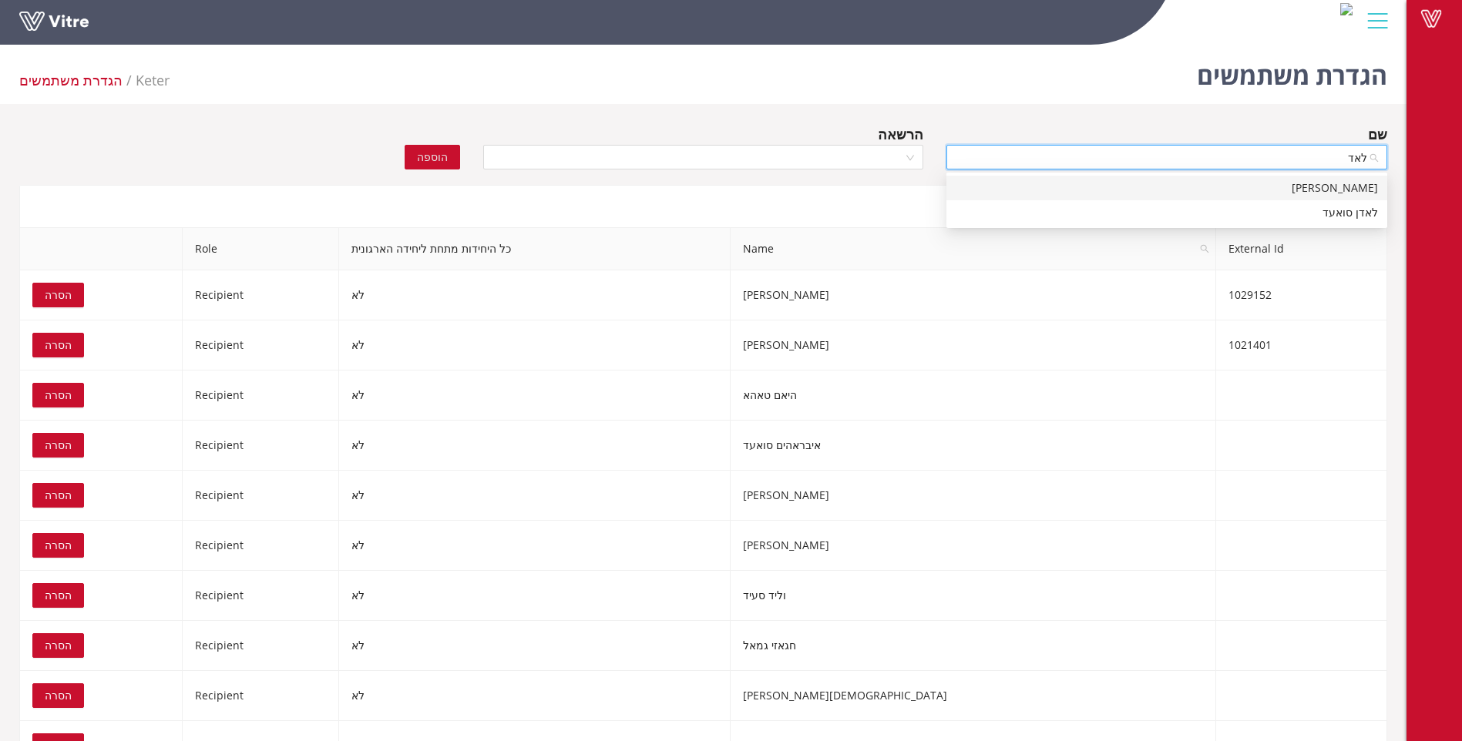
scroll to position [0, 0]
click at [1328, 217] on div "לאדן סואעד" at bounding box center [1166, 212] width 422 height 17
click at [912, 154] on div at bounding box center [703, 157] width 441 height 25
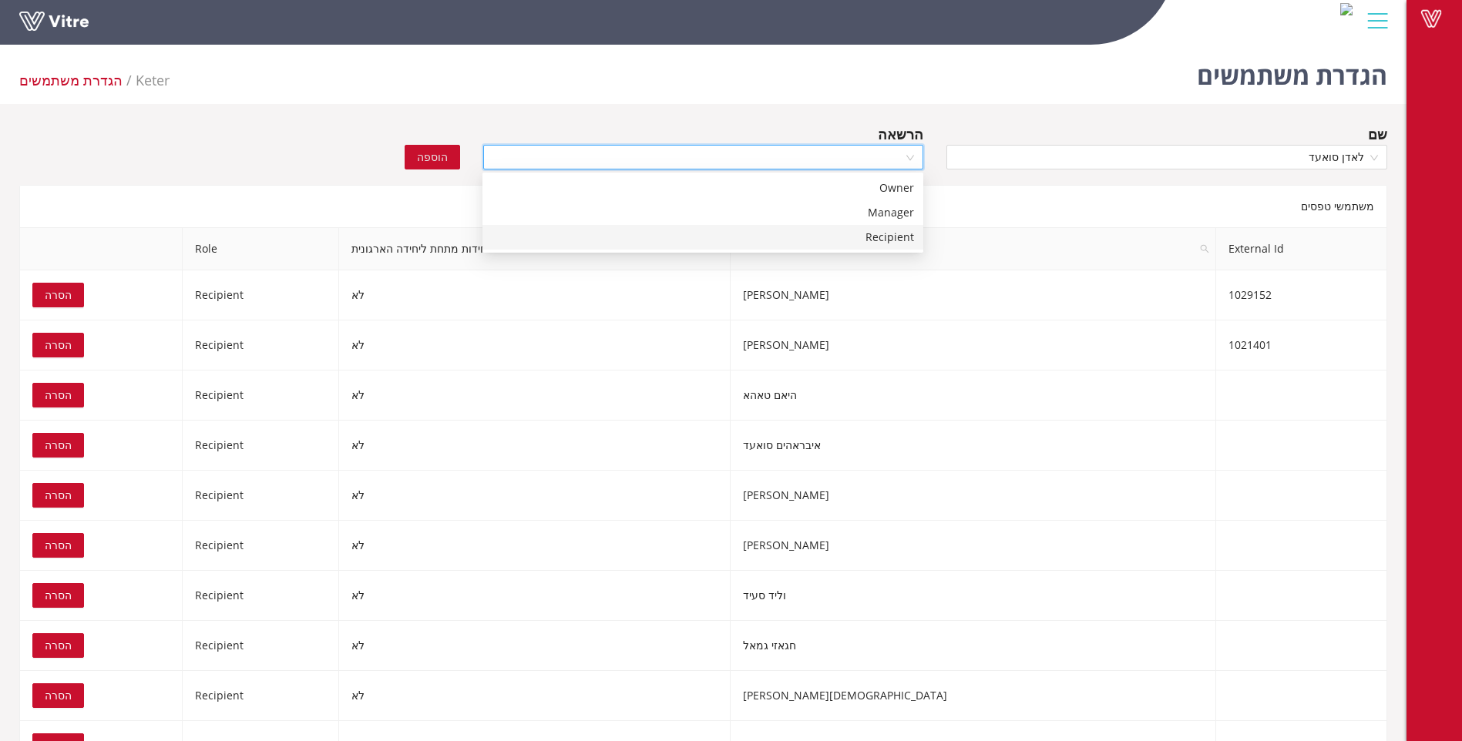
drag, startPoint x: 895, startPoint y: 237, endPoint x: 709, endPoint y: 209, distance: 188.6
click at [895, 237] on div "Recipient" at bounding box center [703, 237] width 422 height 17
click at [429, 158] on span "הוספה" at bounding box center [432, 157] width 31 height 17
